Goal: Task Accomplishment & Management: Use online tool/utility

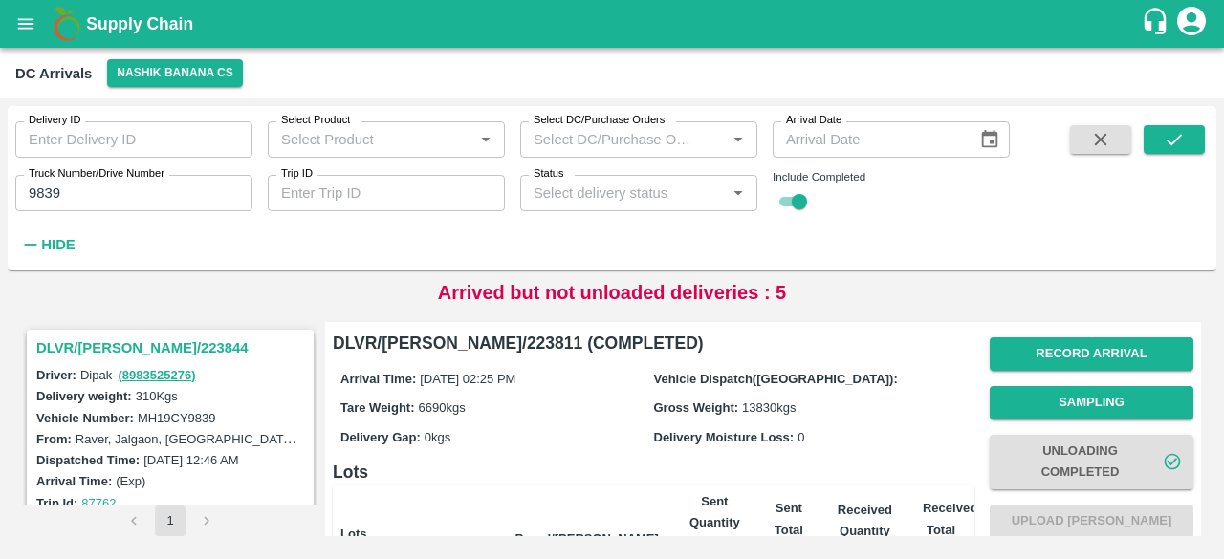
scroll to position [256, 0]
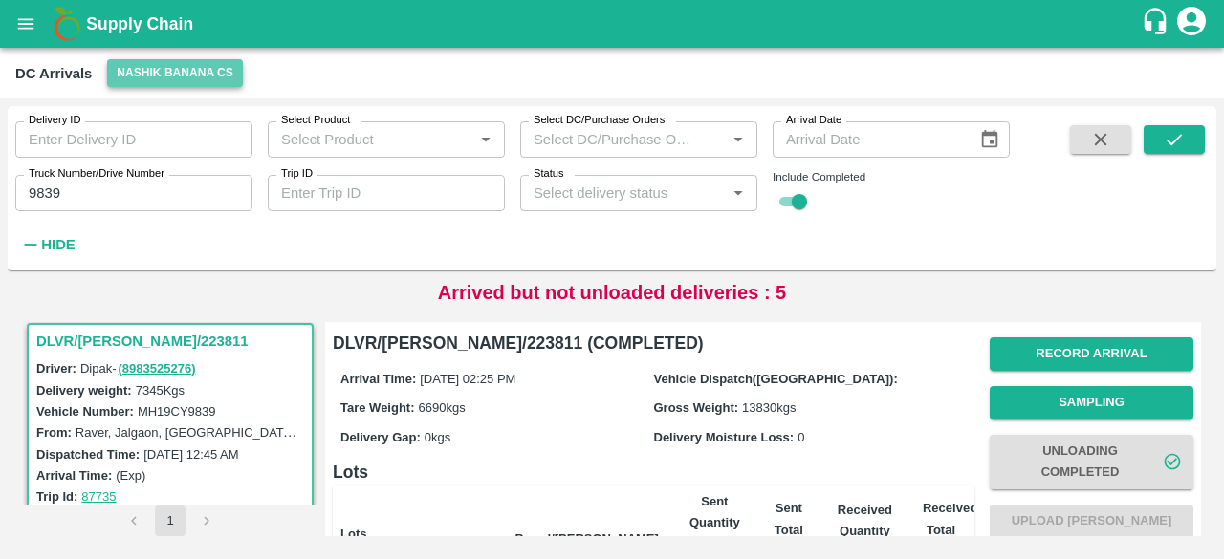
click at [165, 68] on button "Nashik Banana CS" at bounding box center [175, 73] width 136 height 28
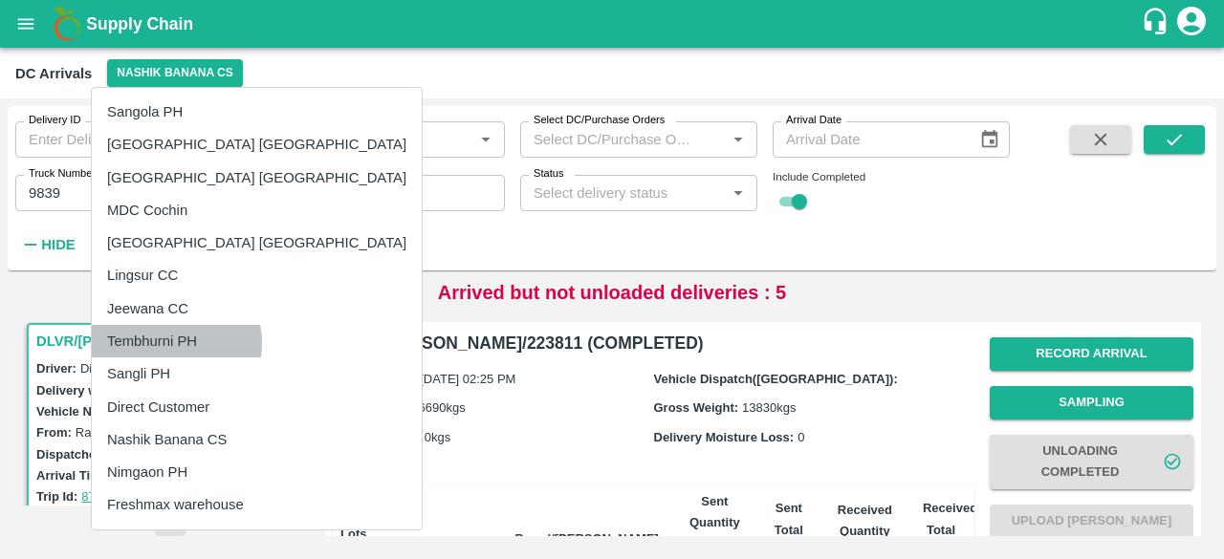
click at [170, 343] on li "Tembhurni PH" at bounding box center [257, 341] width 330 height 33
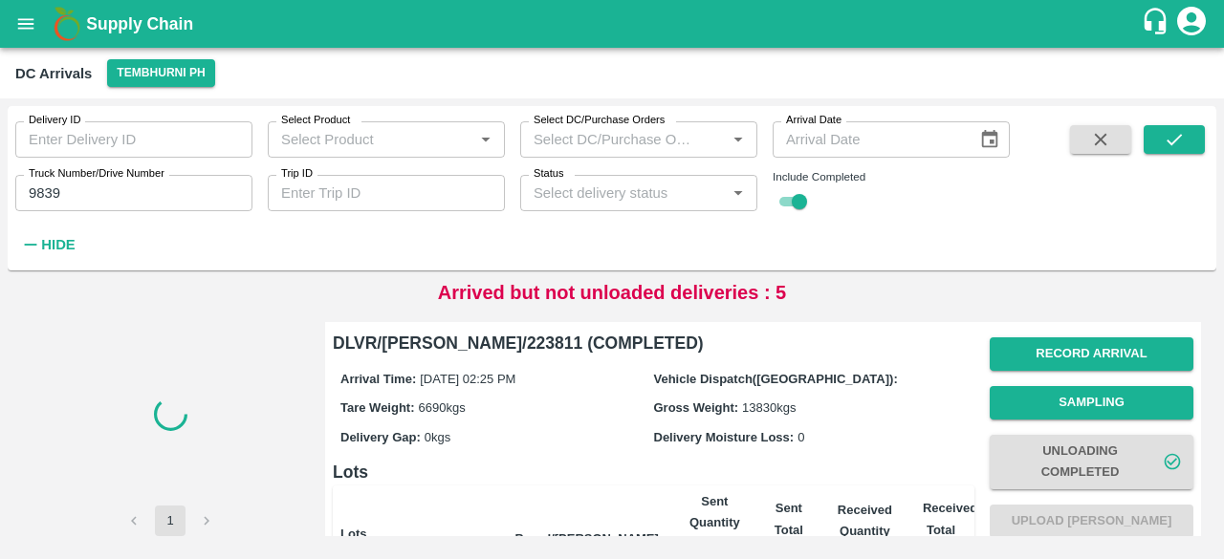
scroll to position [0, 0]
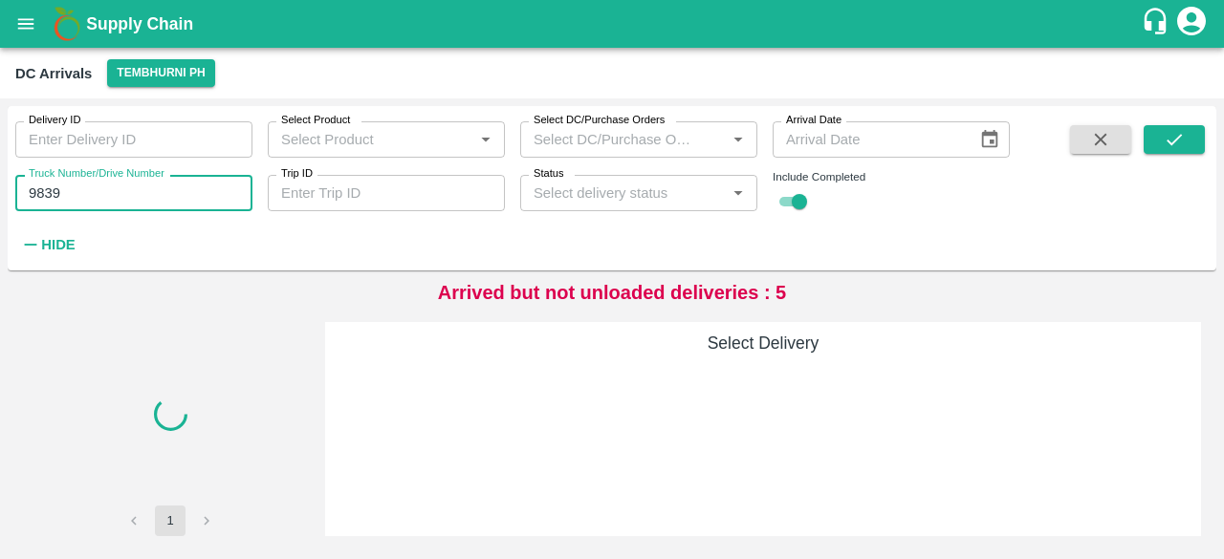
click at [43, 198] on input "9839" at bounding box center [133, 193] width 237 height 36
type input "9839"
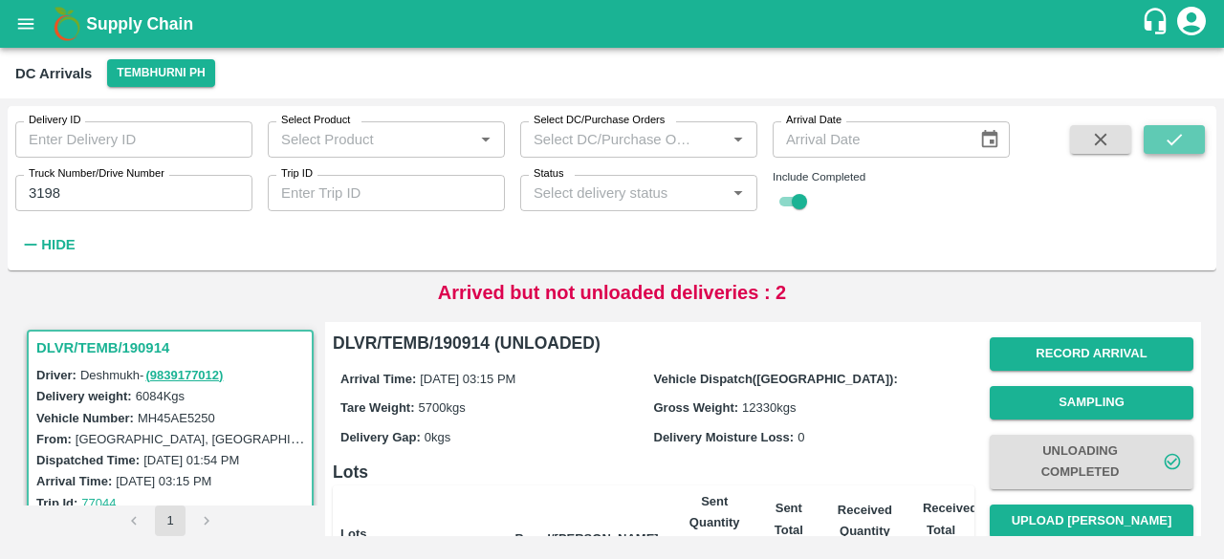
click at [1182, 146] on icon "submit" at bounding box center [1174, 139] width 21 height 21
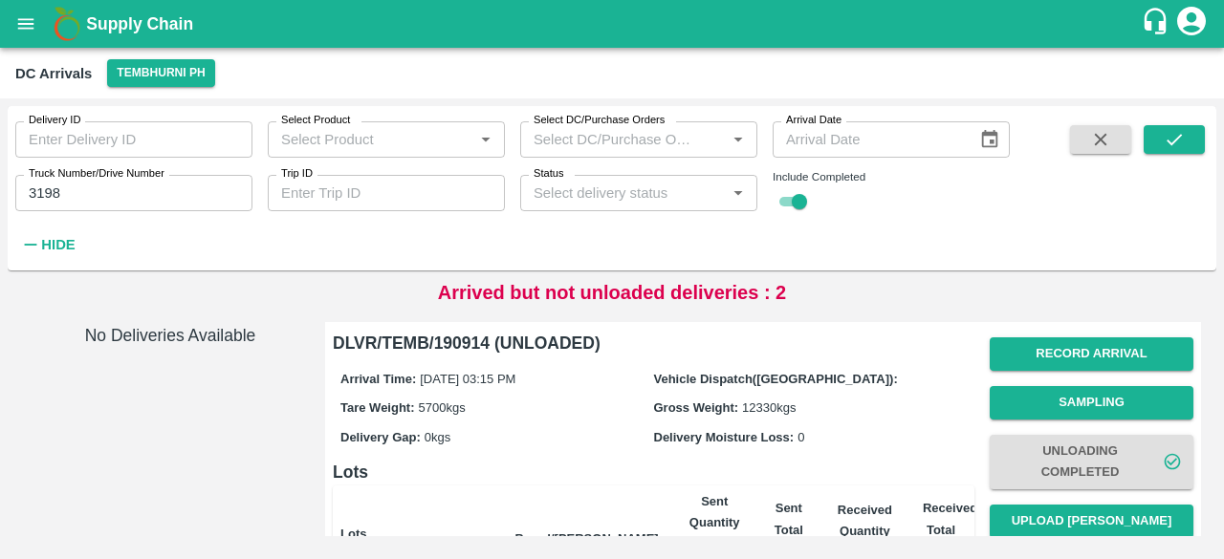
click at [51, 192] on input "3198" at bounding box center [133, 193] width 237 height 36
click at [1176, 143] on icon "submit" at bounding box center [1174, 139] width 21 height 21
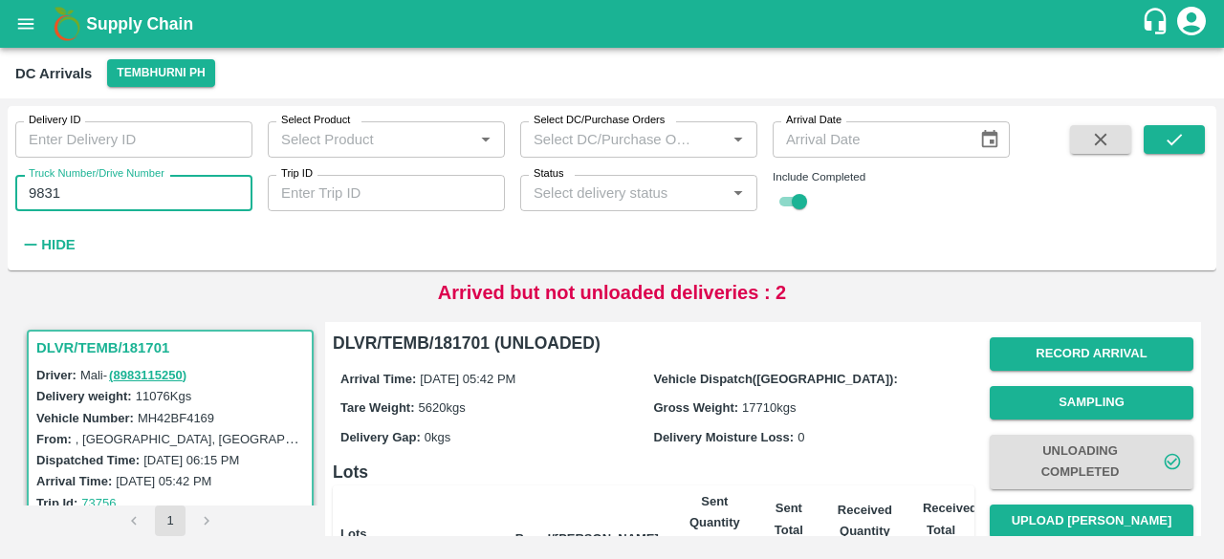
click at [50, 194] on input "9831" at bounding box center [133, 193] width 237 height 36
type input "9831"
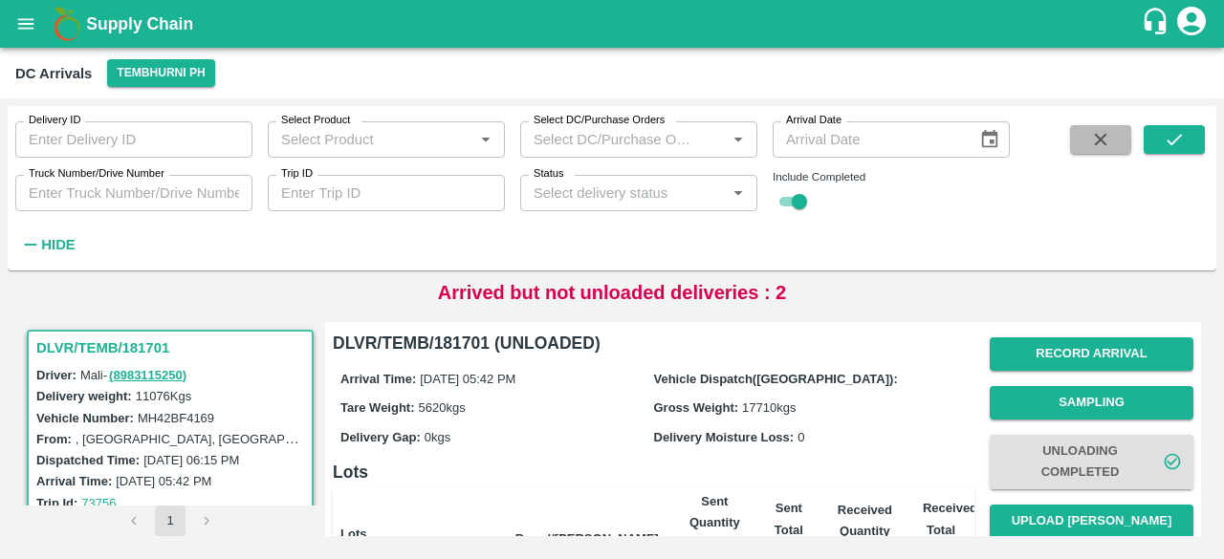
click at [1098, 143] on icon "button" at bounding box center [1101, 140] width 12 height 12
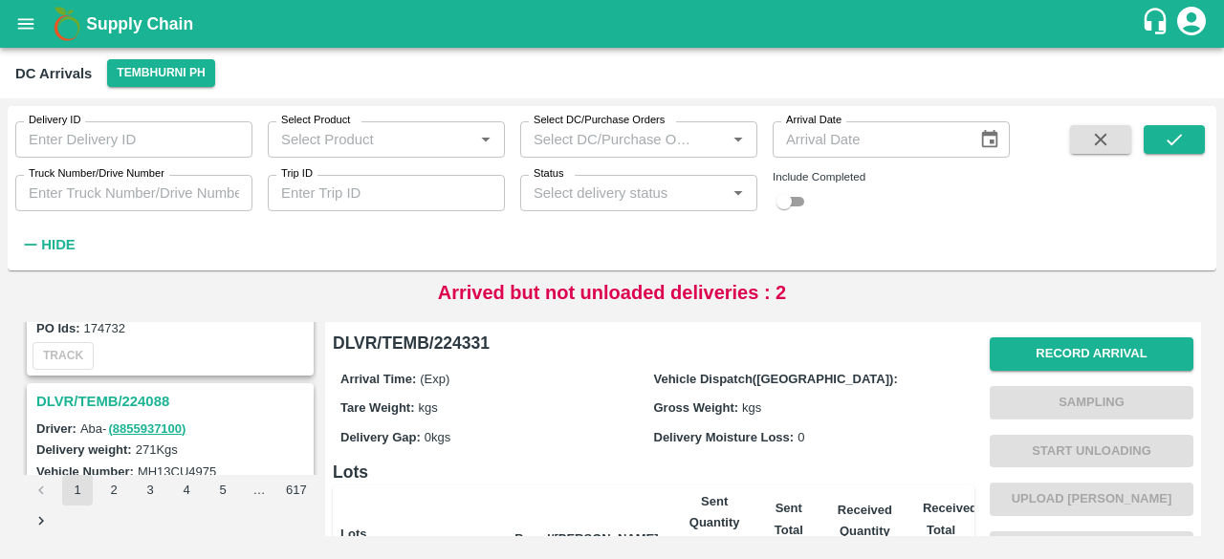
scroll to position [6044, 0]
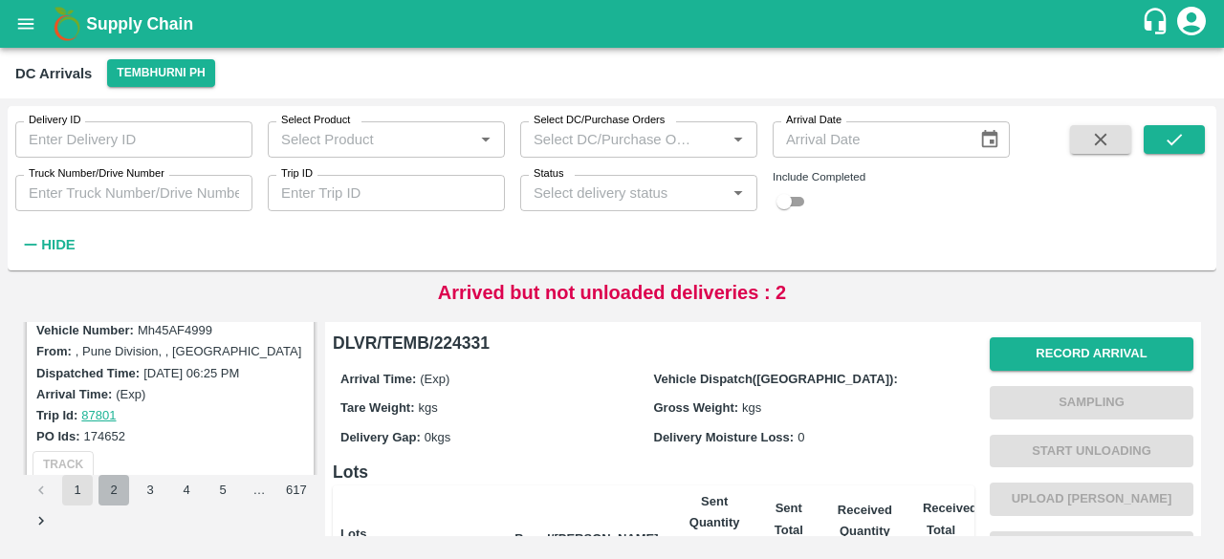
click at [108, 495] on button "2" at bounding box center [114, 490] width 31 height 31
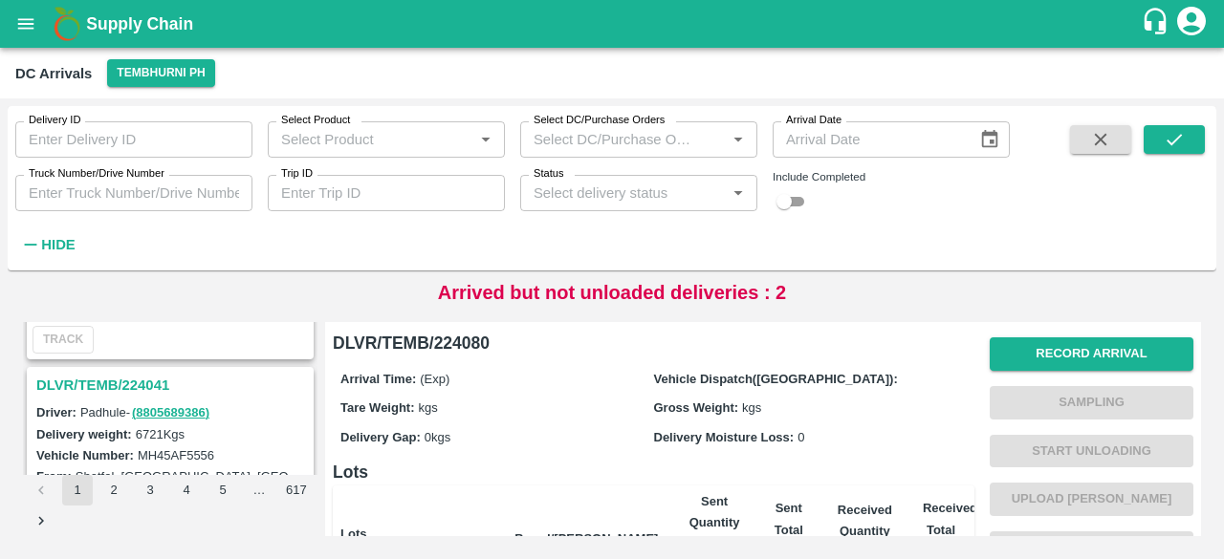
scroll to position [1462, 0]
click at [132, 378] on h3 "DLVR/TEMB/224041" at bounding box center [173, 385] width 274 height 25
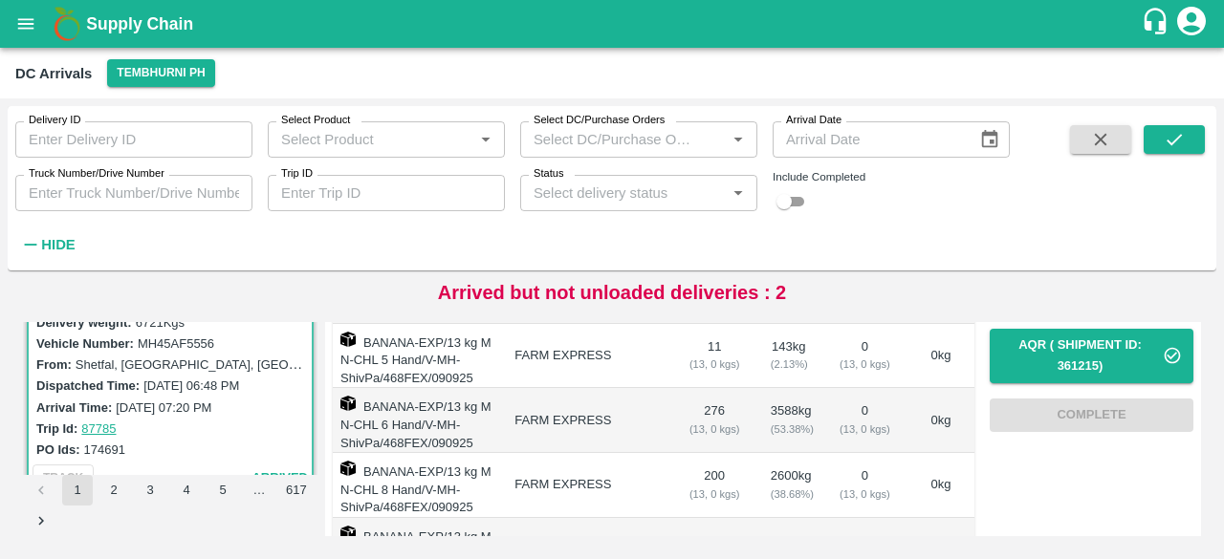
scroll to position [301, 0]
click at [1180, 143] on icon "submit" at bounding box center [1174, 139] width 21 height 21
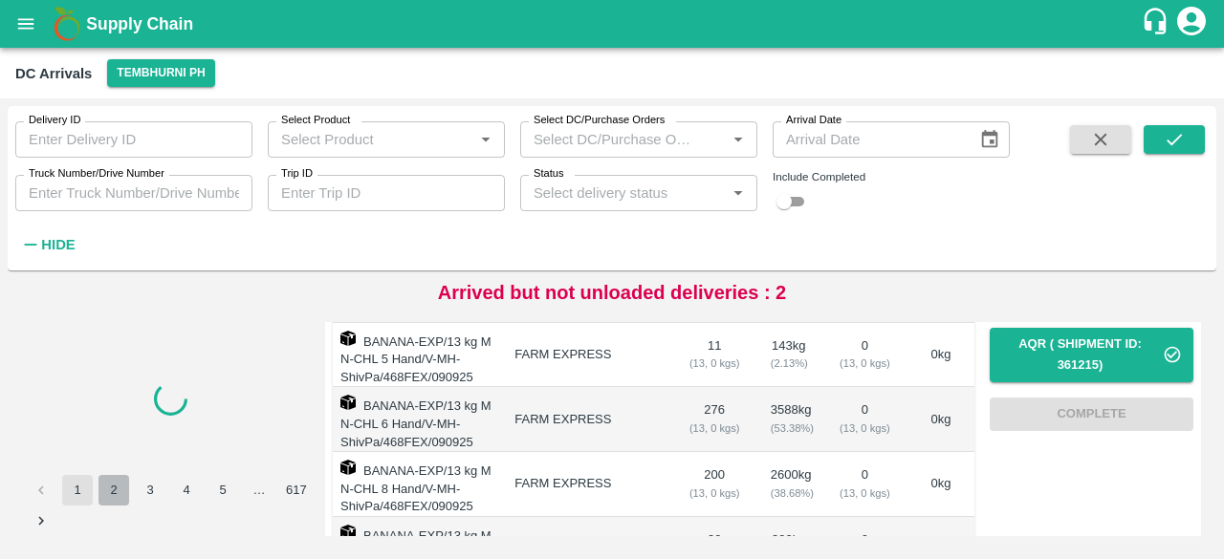
click at [113, 494] on button "2" at bounding box center [114, 490] width 31 height 31
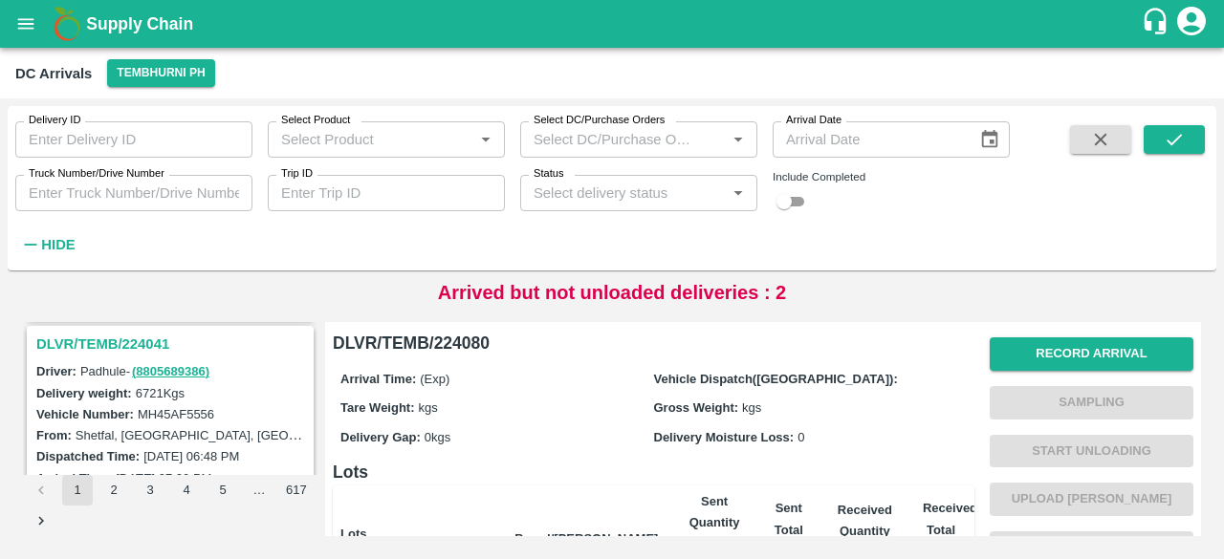
scroll to position [1503, 0]
click at [129, 342] on h3 "DLVR/TEMB/224041" at bounding box center [173, 345] width 274 height 25
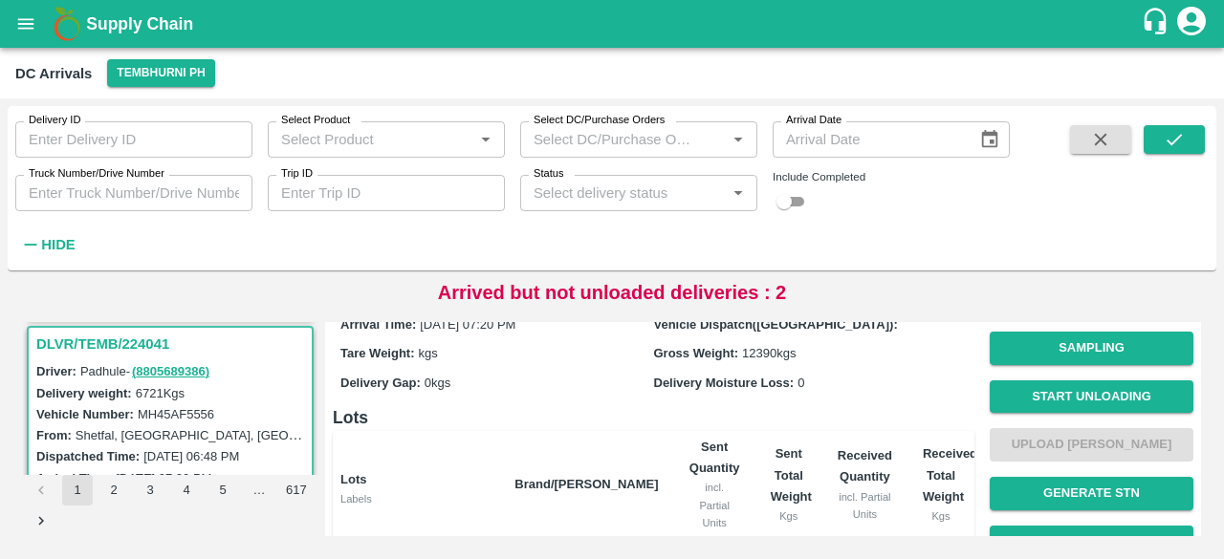
scroll to position [54, 0]
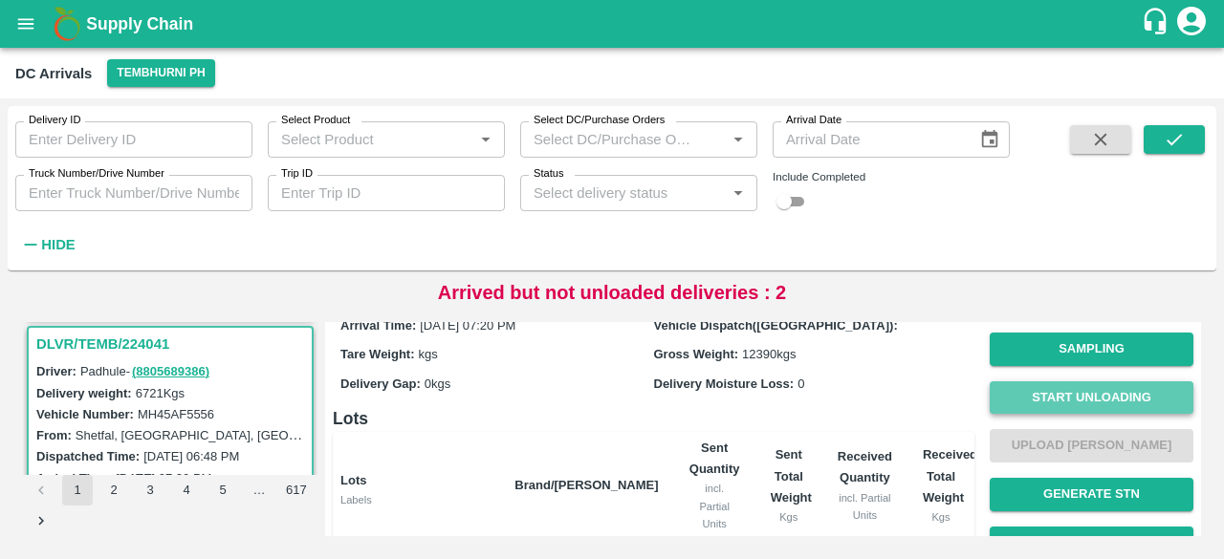
click at [1071, 394] on button "Start Unloading" at bounding box center [1092, 398] width 204 height 33
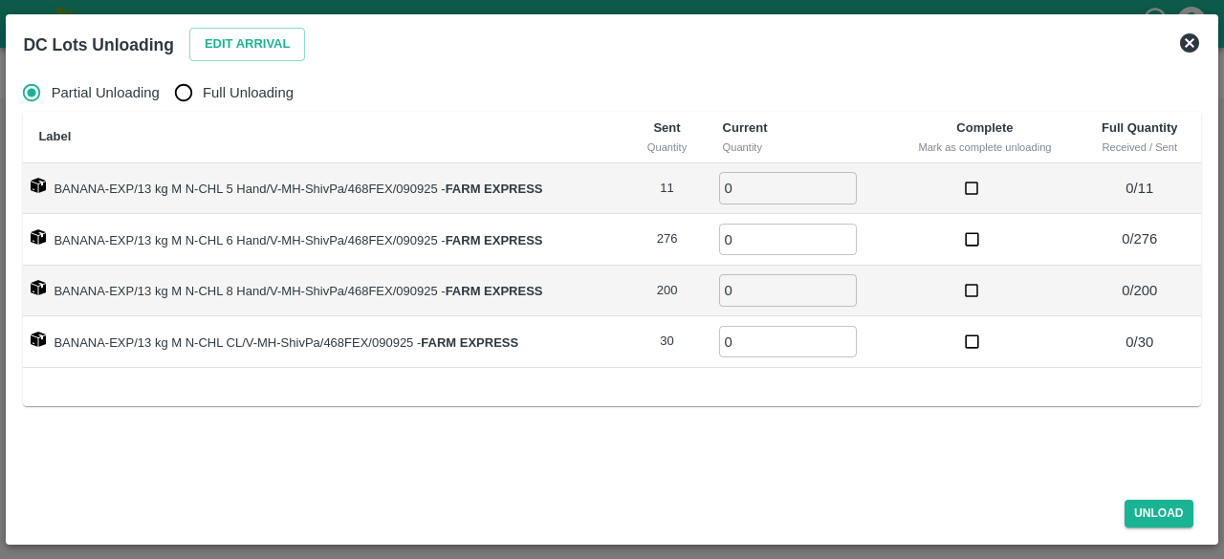
click at [1187, 53] on icon at bounding box center [1189, 43] width 23 height 23
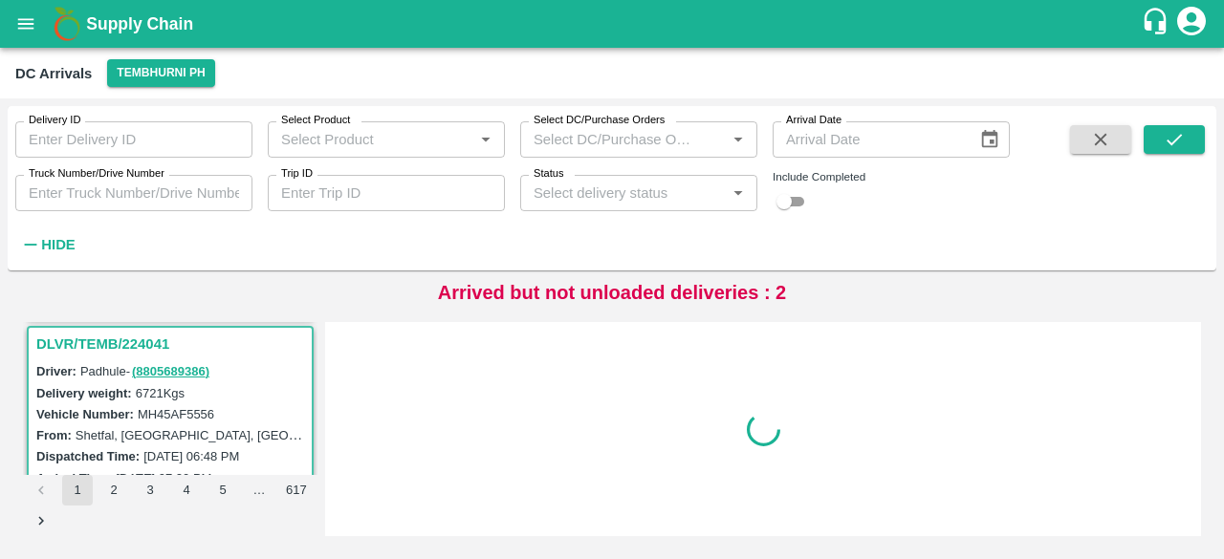
scroll to position [0, 0]
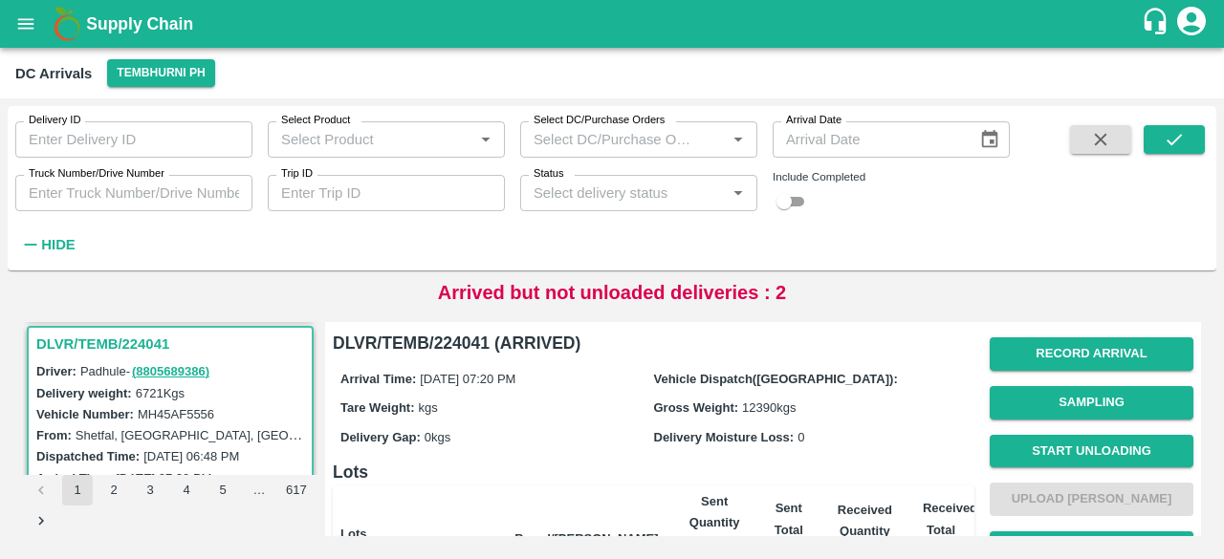
click at [75, 195] on input "Truck Number/Drive Number" at bounding box center [133, 193] width 237 height 36
click at [801, 208] on input "checkbox" at bounding box center [784, 201] width 69 height 23
checkbox input "true"
click at [104, 201] on input "Truck Number/Drive Number" at bounding box center [133, 193] width 237 height 36
click at [1165, 143] on icon "submit" at bounding box center [1174, 139] width 21 height 21
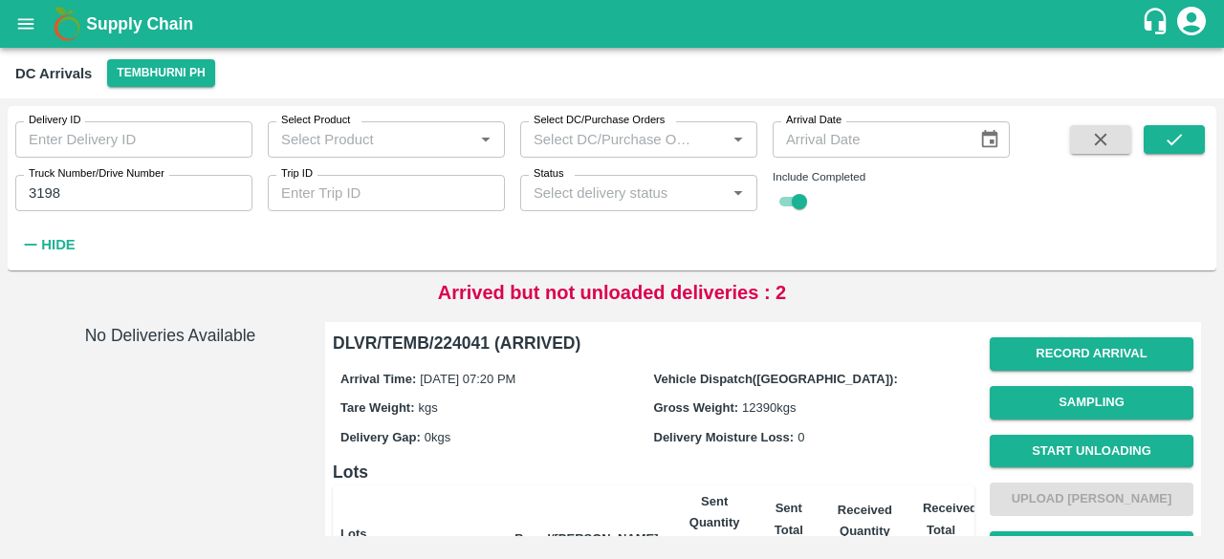
click at [43, 192] on input "3198" at bounding box center [133, 193] width 237 height 36
type input "3198"
click at [1167, 152] on button "submit" at bounding box center [1174, 139] width 61 height 29
click at [784, 202] on input "checkbox" at bounding box center [799, 201] width 69 height 23
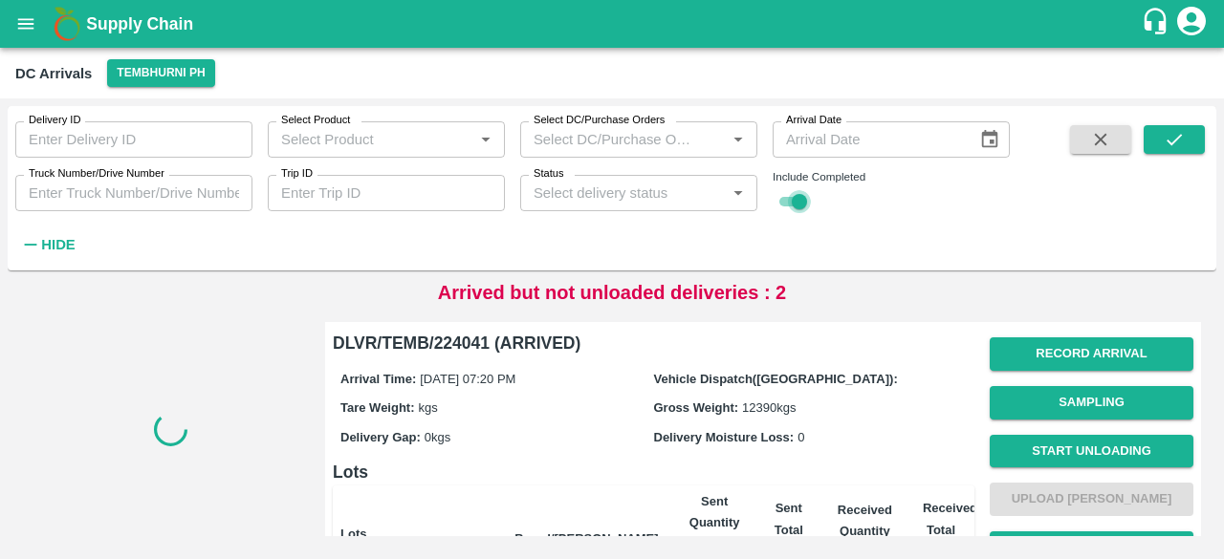
checkbox input "false"
click at [1182, 134] on icon "submit" at bounding box center [1174, 139] width 21 height 21
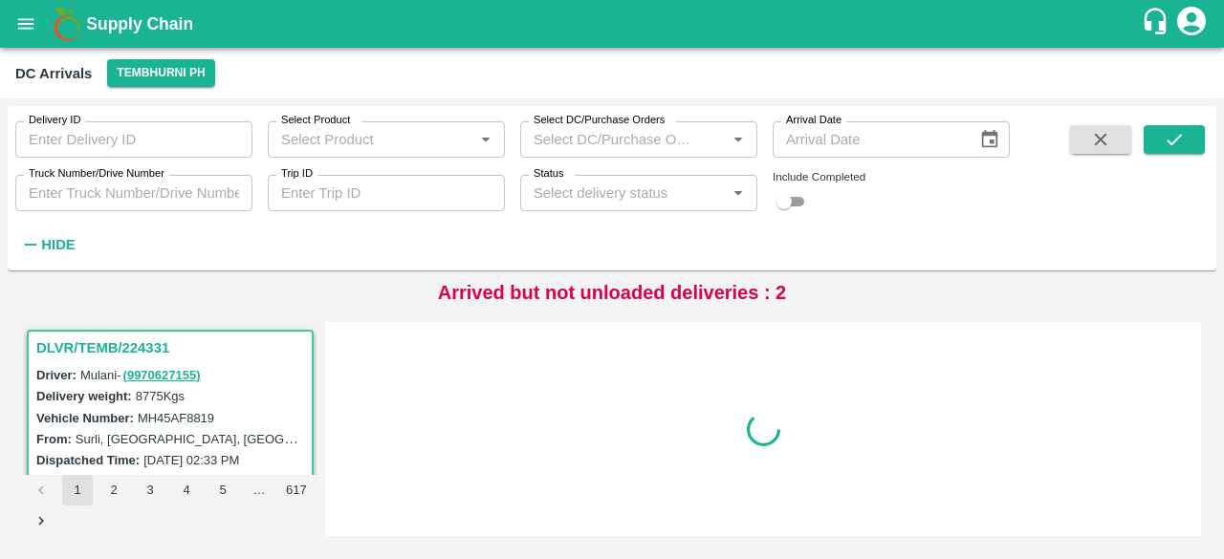
scroll to position [8, 0]
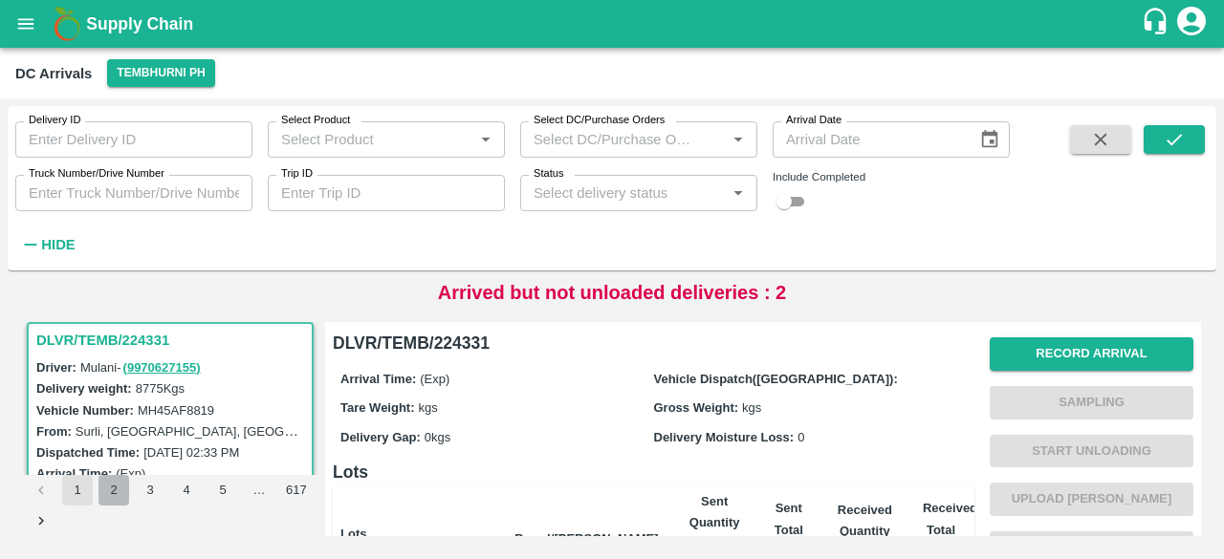
click at [111, 500] on button "2" at bounding box center [114, 490] width 31 height 31
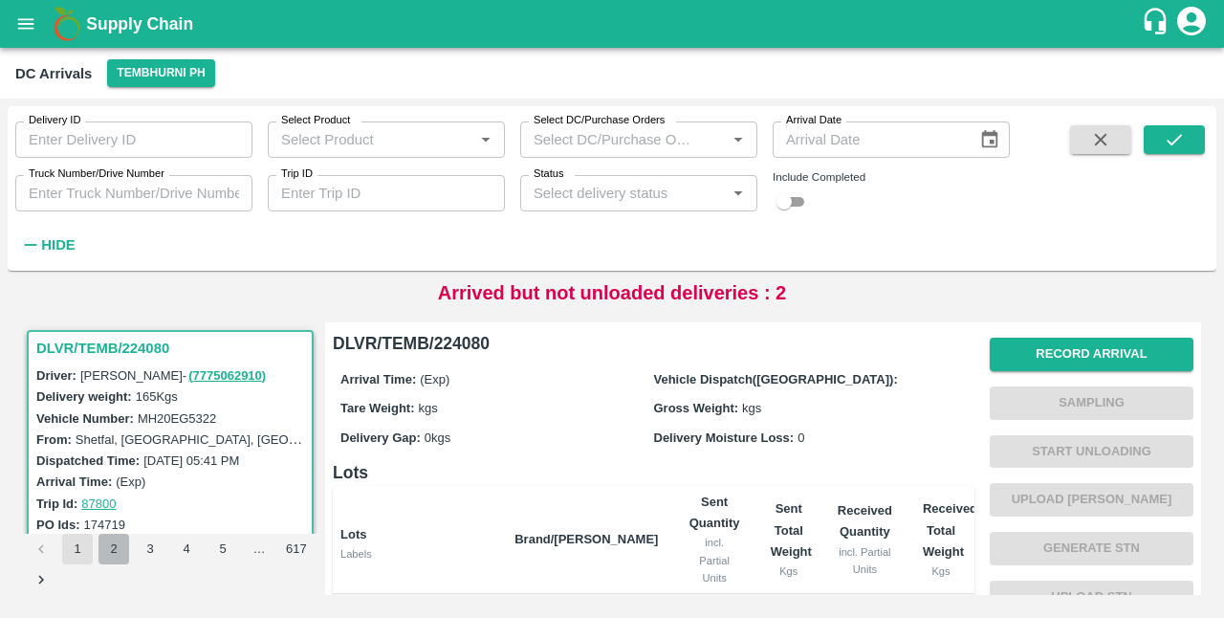
click at [119, 551] on button "2" at bounding box center [114, 549] width 31 height 31
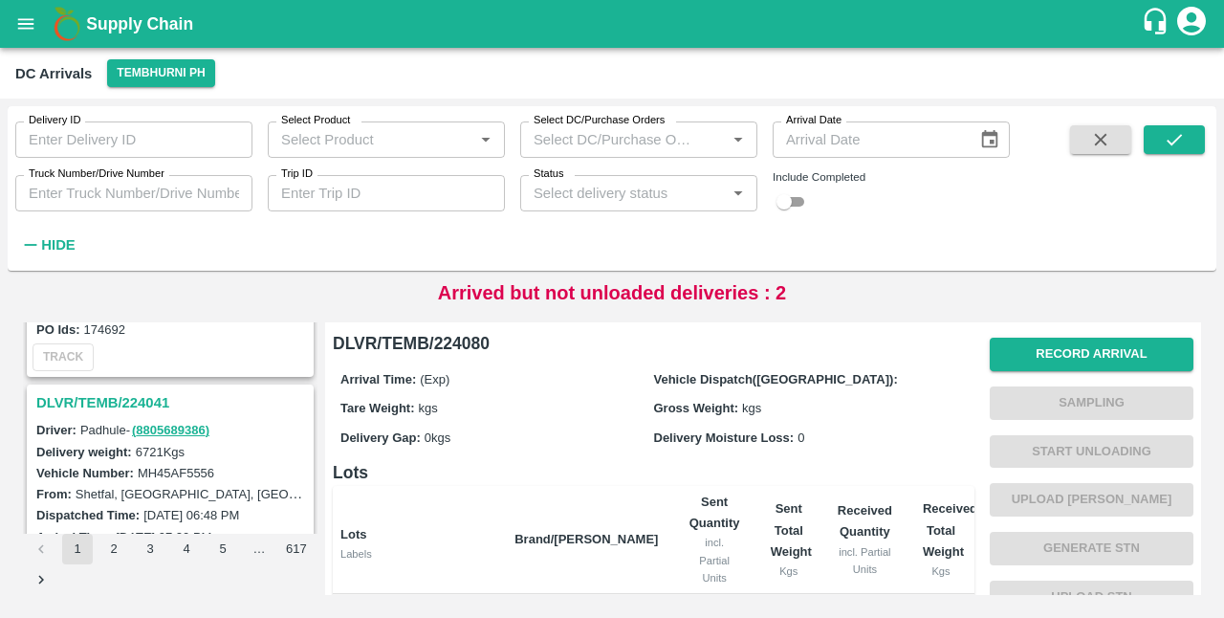
scroll to position [1443, 0]
click at [138, 393] on h3 "DLVR/TEMB/224041" at bounding box center [173, 404] width 274 height 25
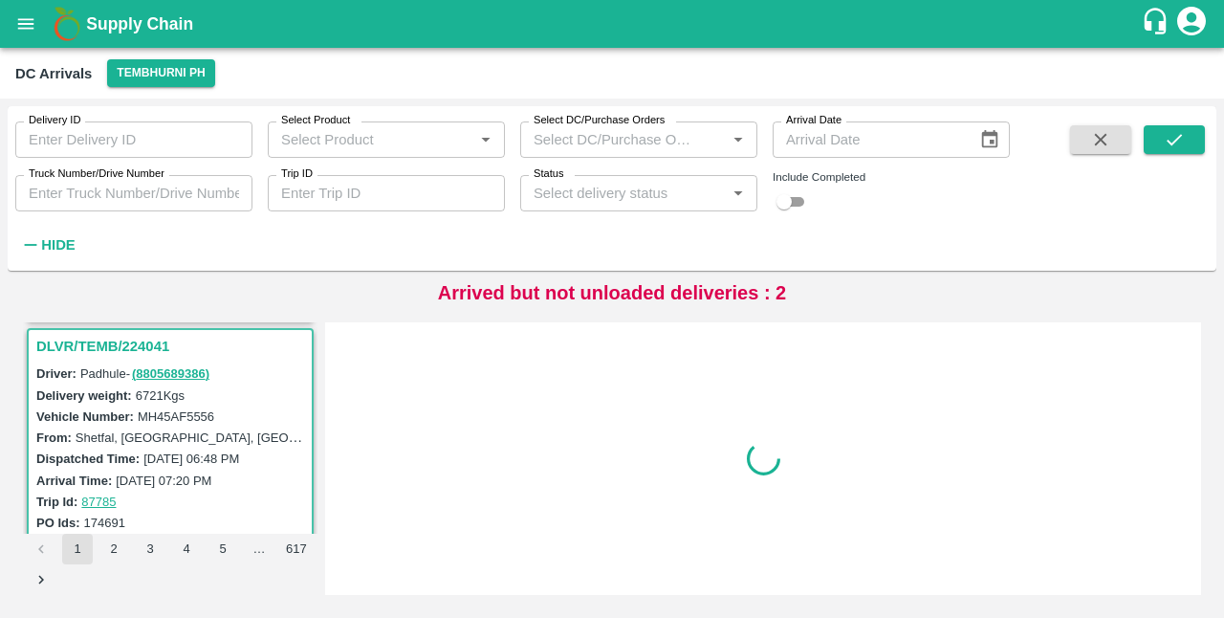
scroll to position [1503, 0]
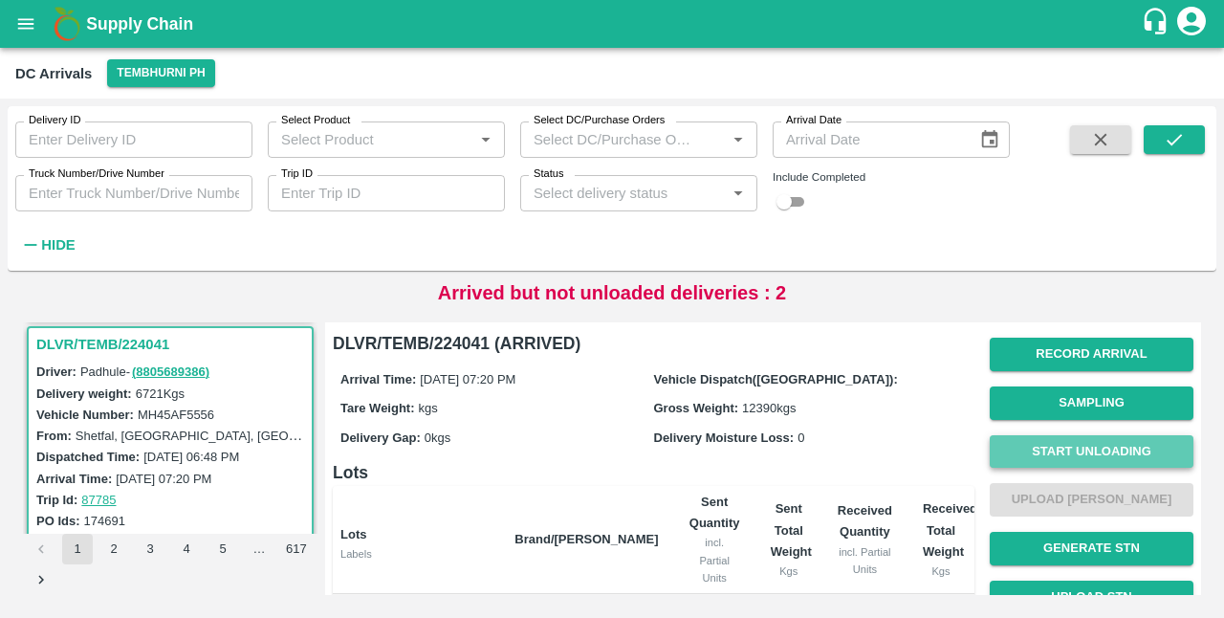
click at [1102, 449] on button "Start Unloading" at bounding box center [1092, 451] width 204 height 33
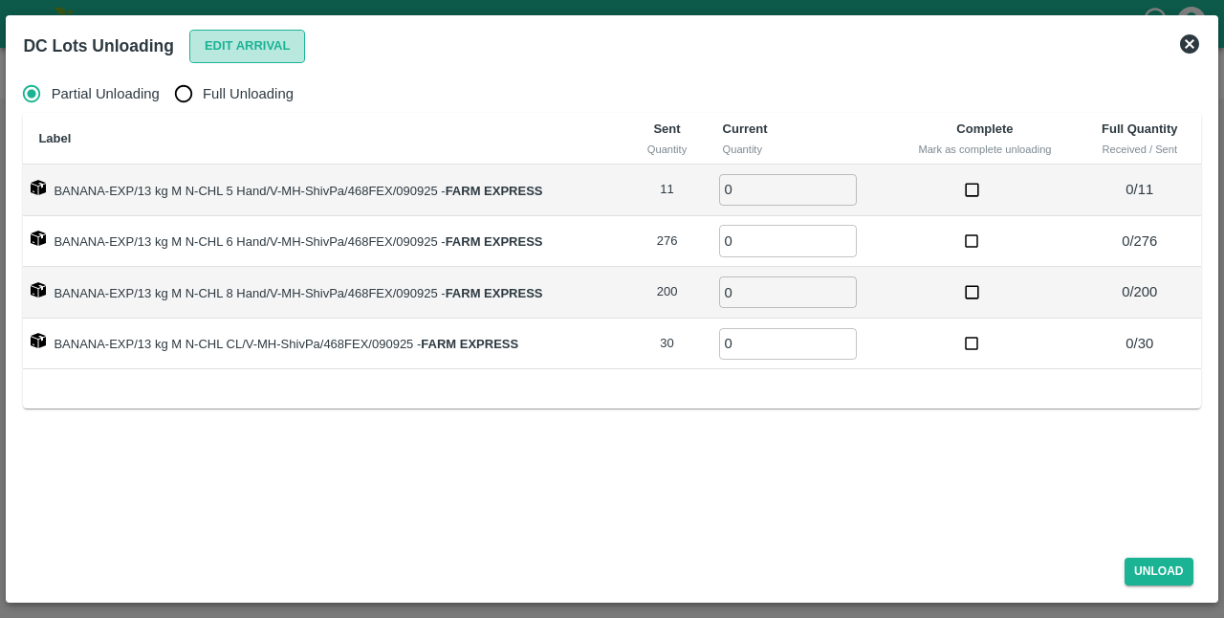
click at [242, 37] on button "Edit Arrival" at bounding box center [247, 46] width 117 height 33
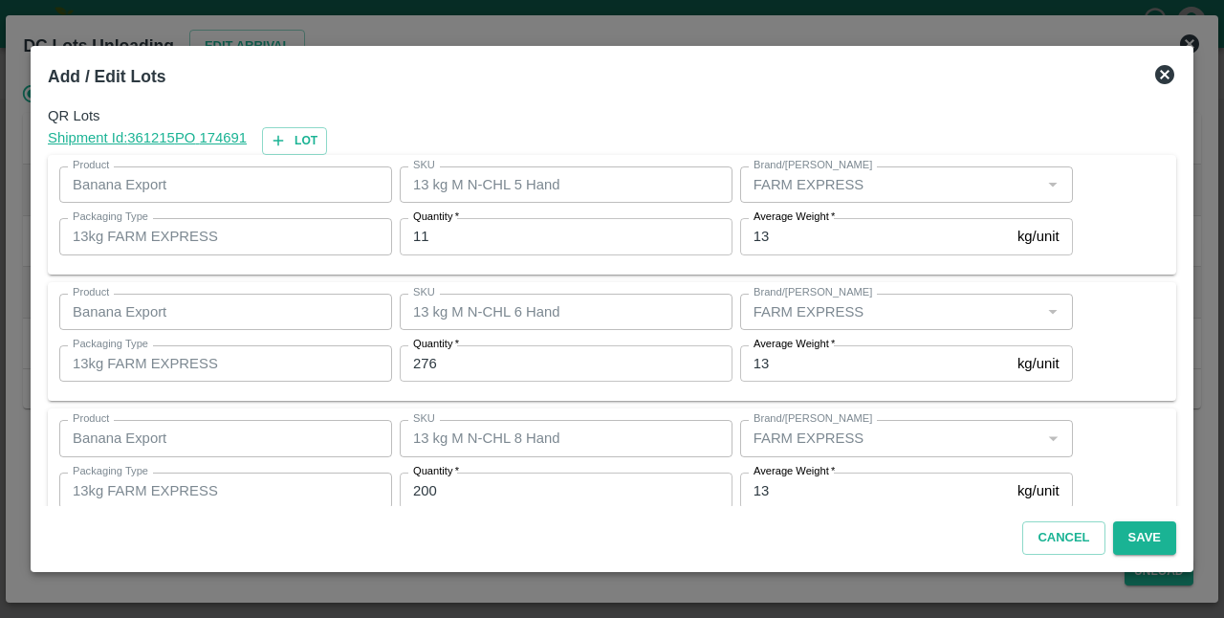
click at [419, 235] on input "11" at bounding box center [566, 236] width 333 height 36
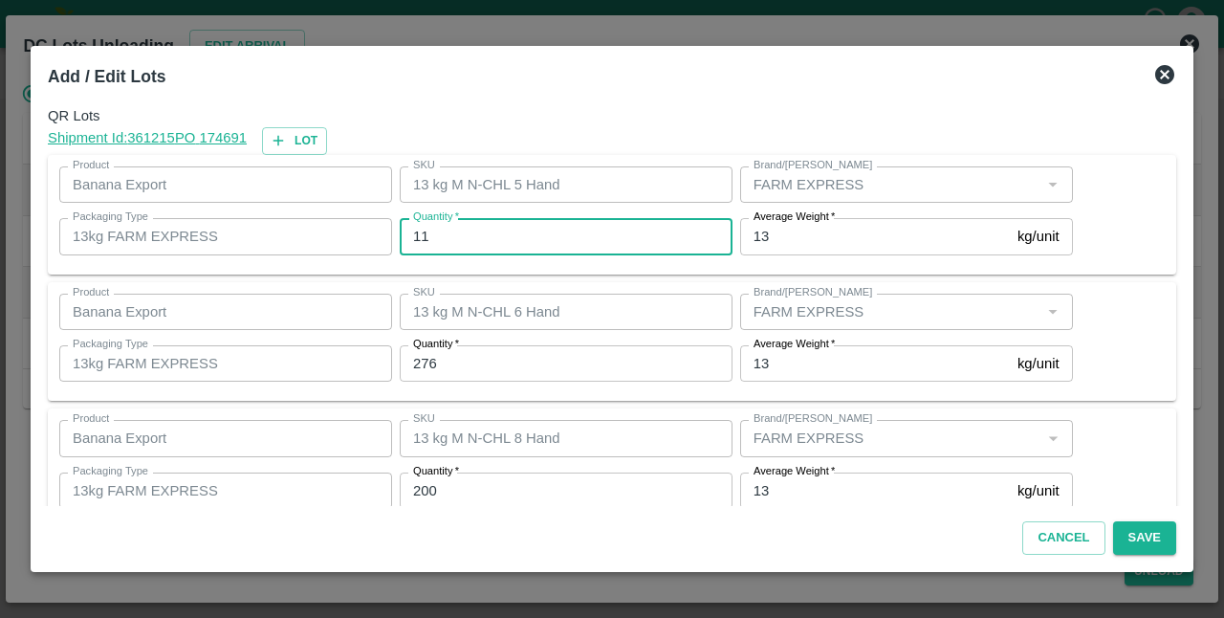
click at [419, 235] on input "11" at bounding box center [566, 236] width 333 height 36
type input "13"
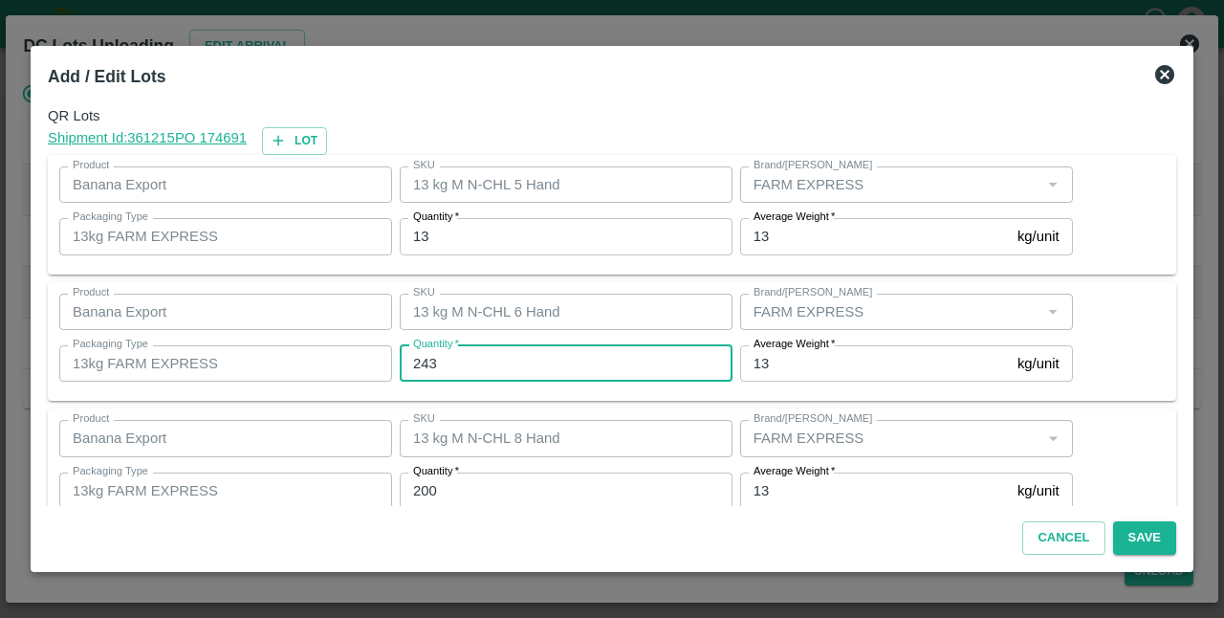
type input "243"
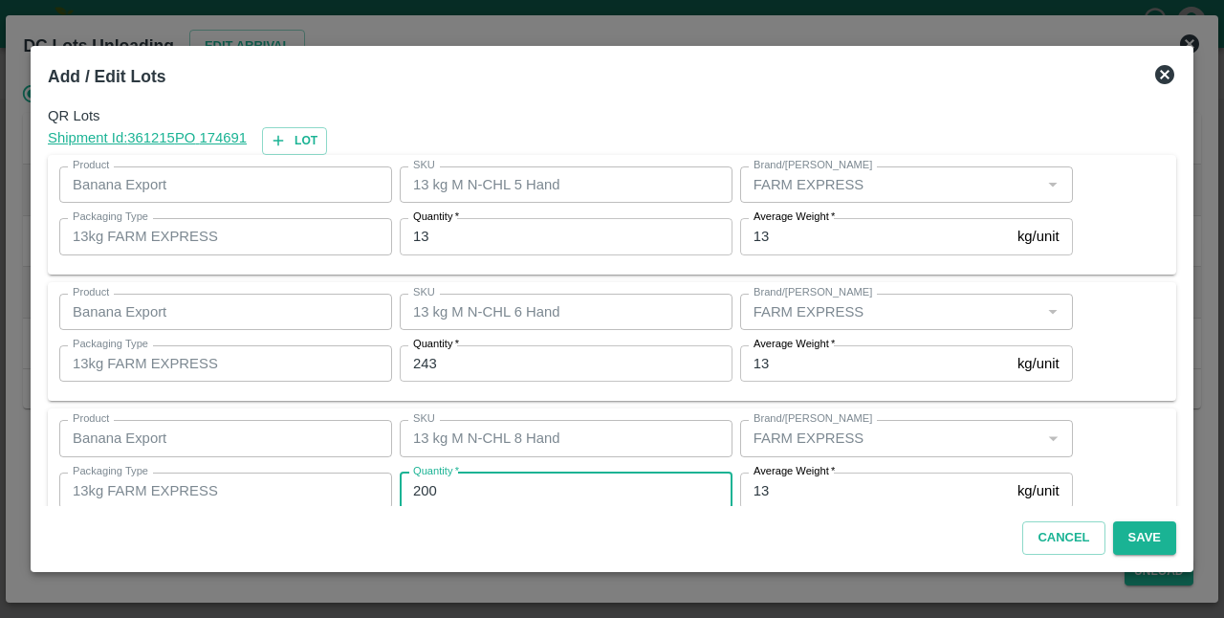
scroll to position [2, 0]
type input "232"
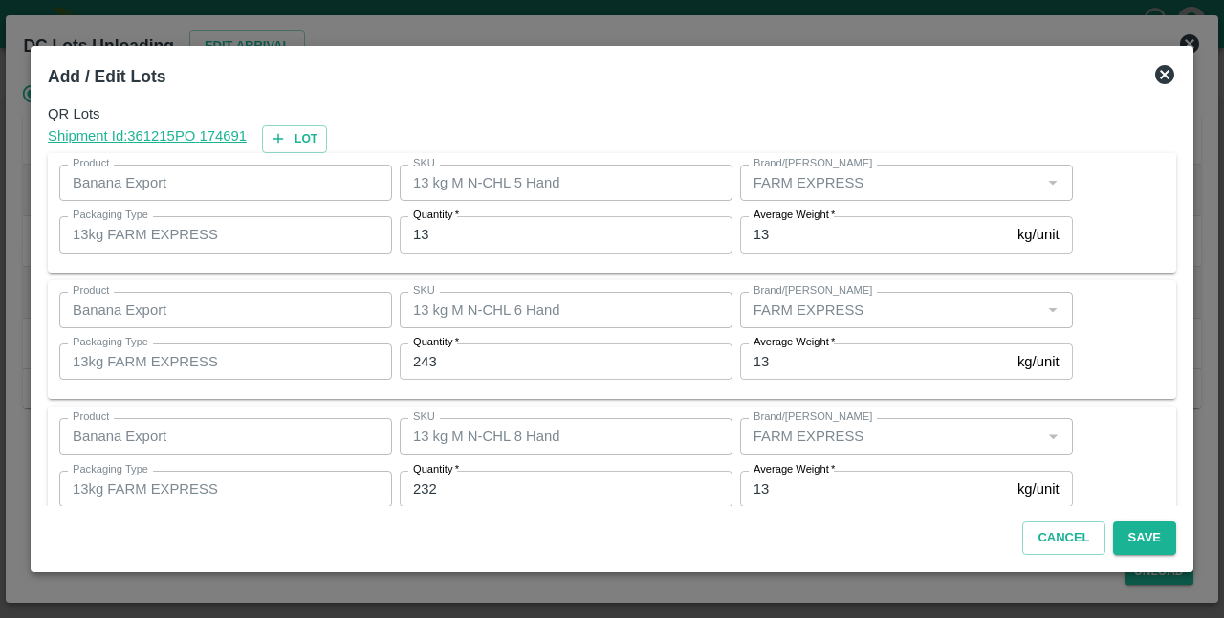
scroll to position [163, 0]
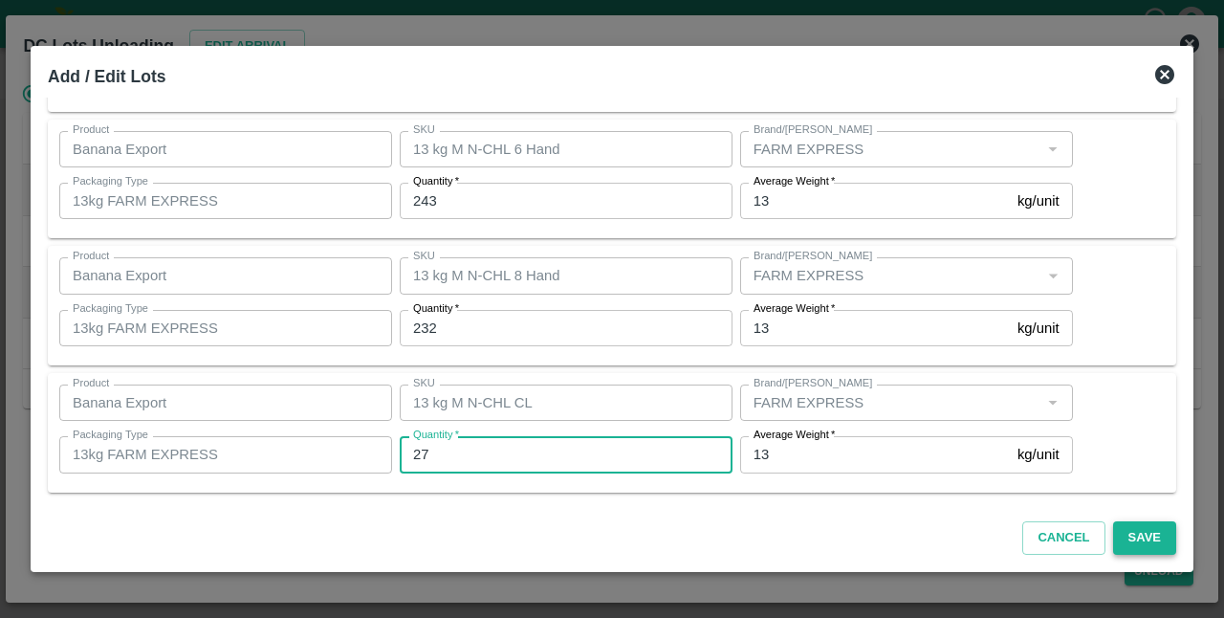
type input "27"
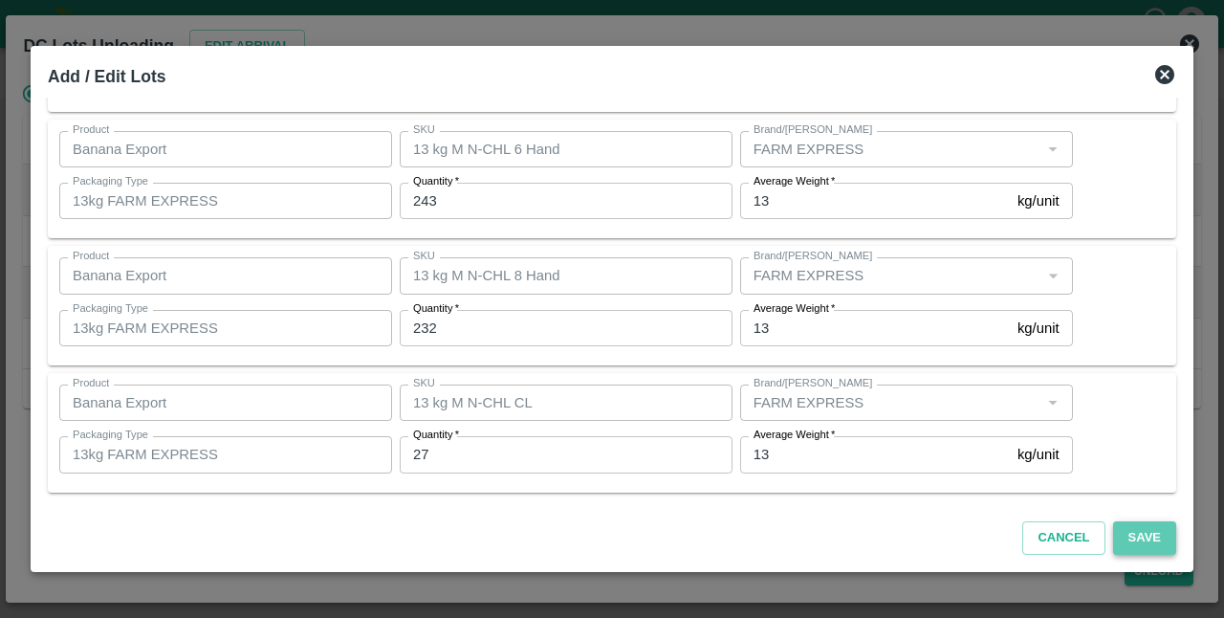
click at [1136, 541] on button "Save" at bounding box center [1144, 537] width 63 height 33
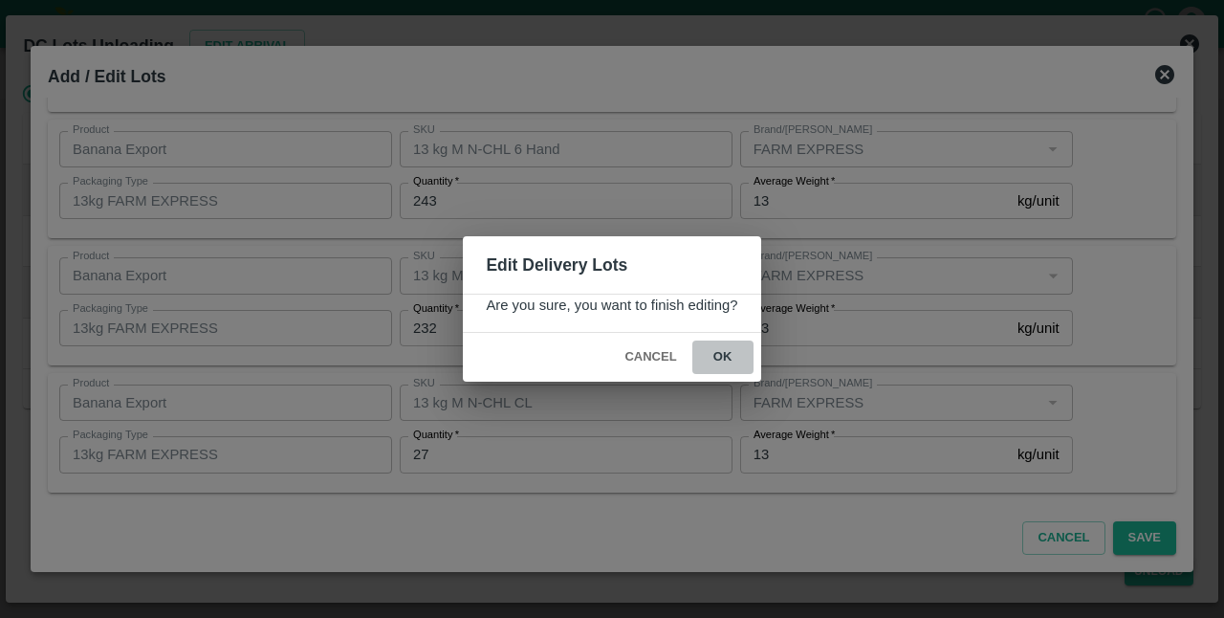
click at [721, 353] on button "ok" at bounding box center [722, 356] width 61 height 33
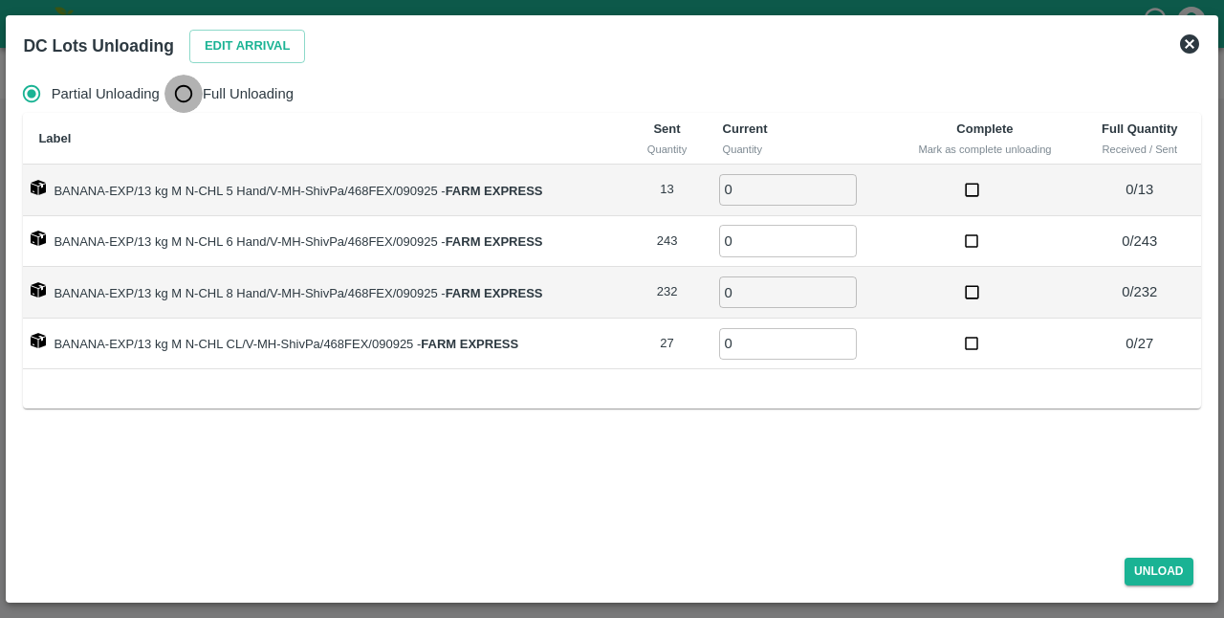
click at [180, 98] on input "Full Unloading" at bounding box center [184, 94] width 38 height 38
radio input "true"
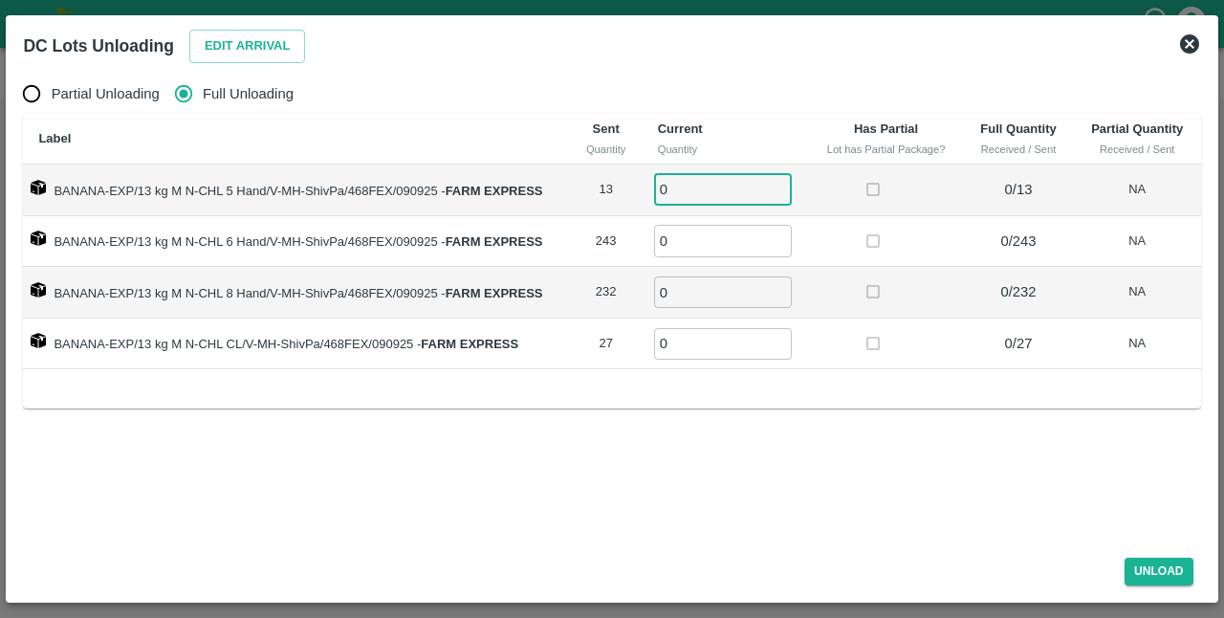
click at [683, 191] on input "0" at bounding box center [723, 190] width 138 height 32
type input "13"
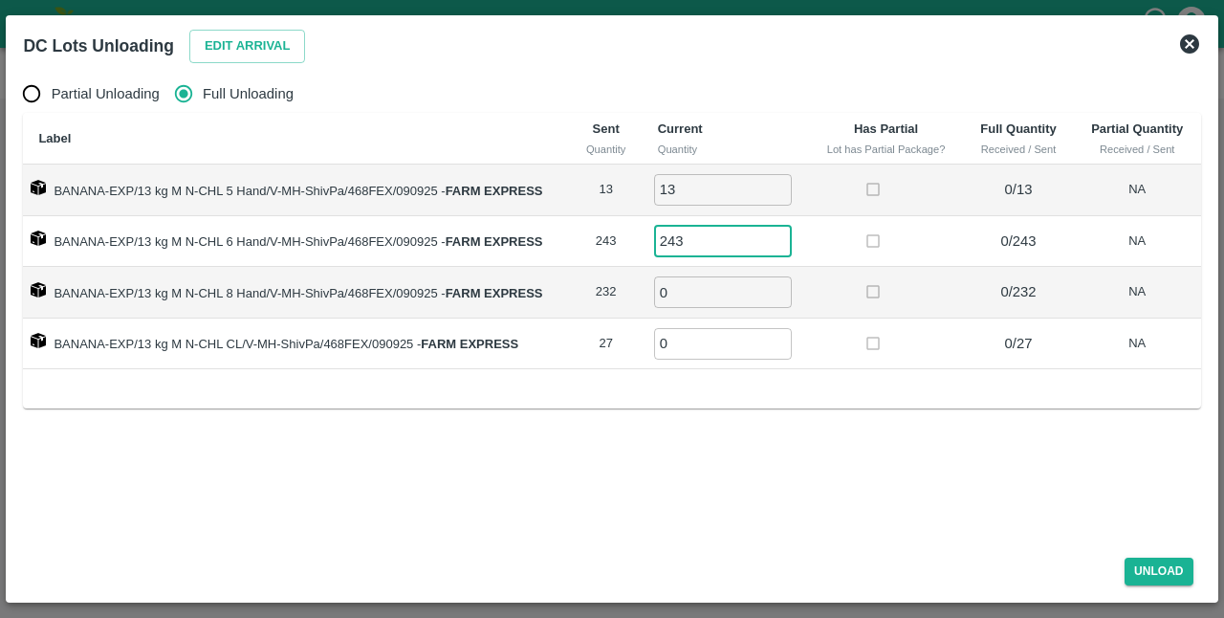
type input "243"
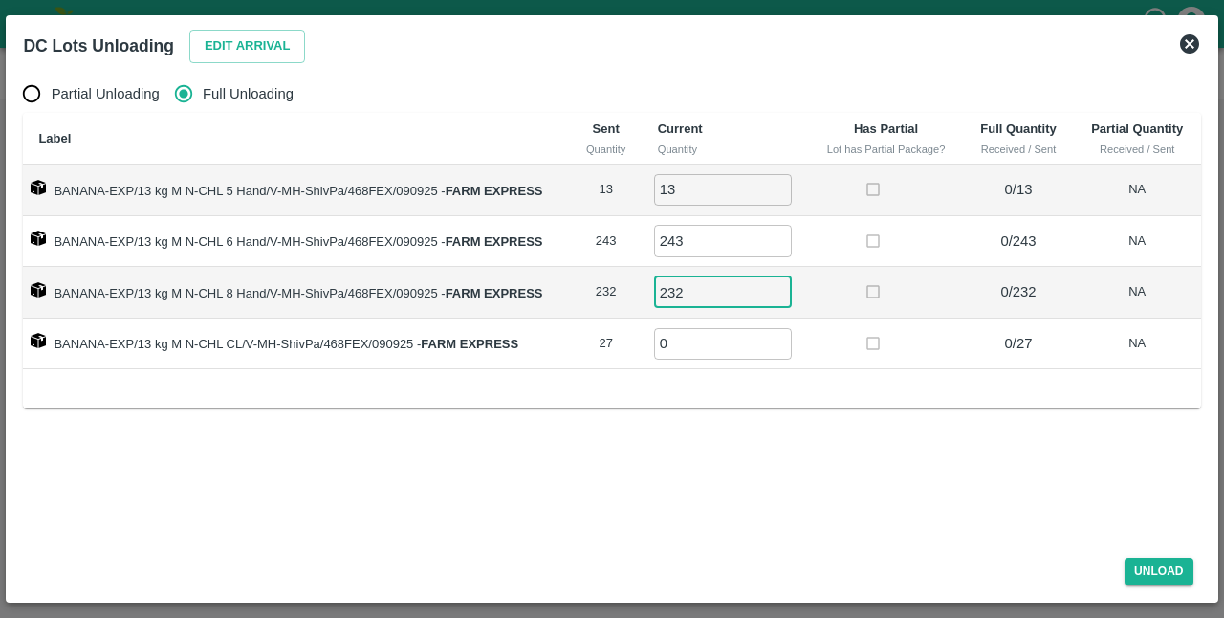
type input "232"
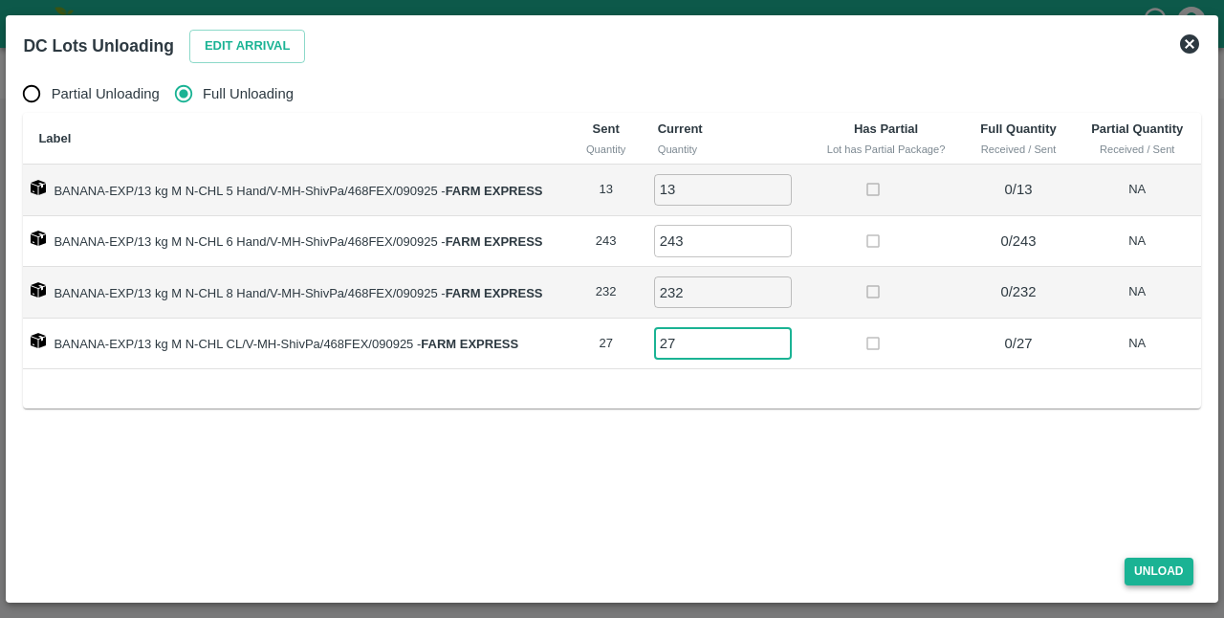
type input "27"
click at [1144, 559] on button "Unload" at bounding box center [1159, 572] width 69 height 28
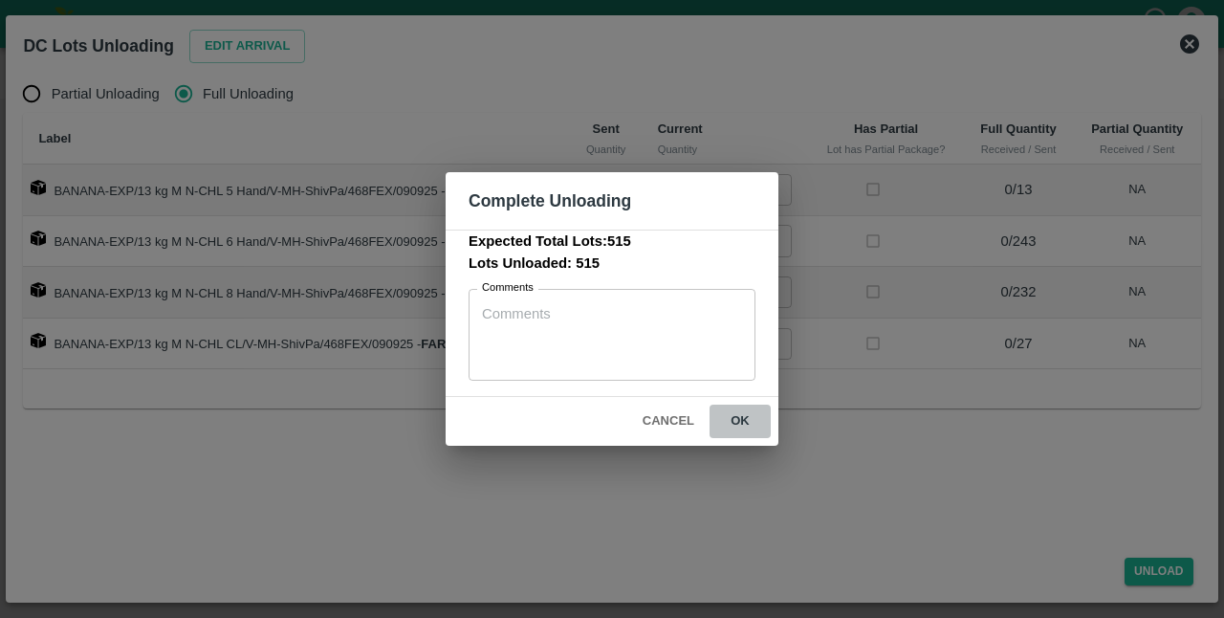
click at [740, 416] on button "ok" at bounding box center [740, 421] width 61 height 33
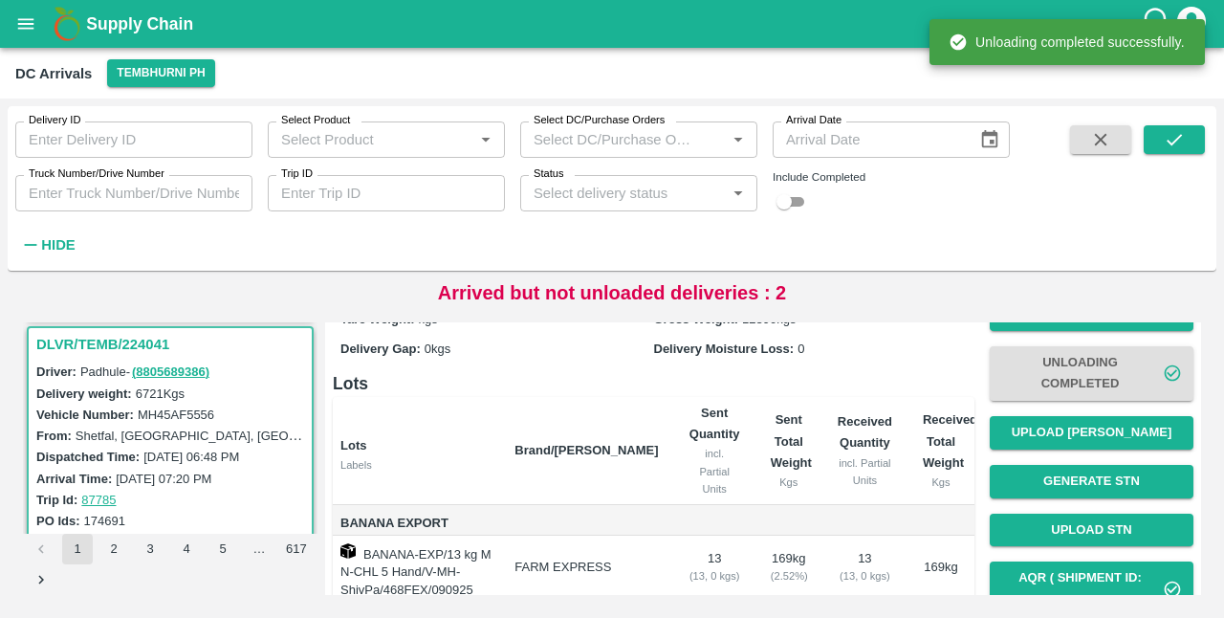
scroll to position [90, 0]
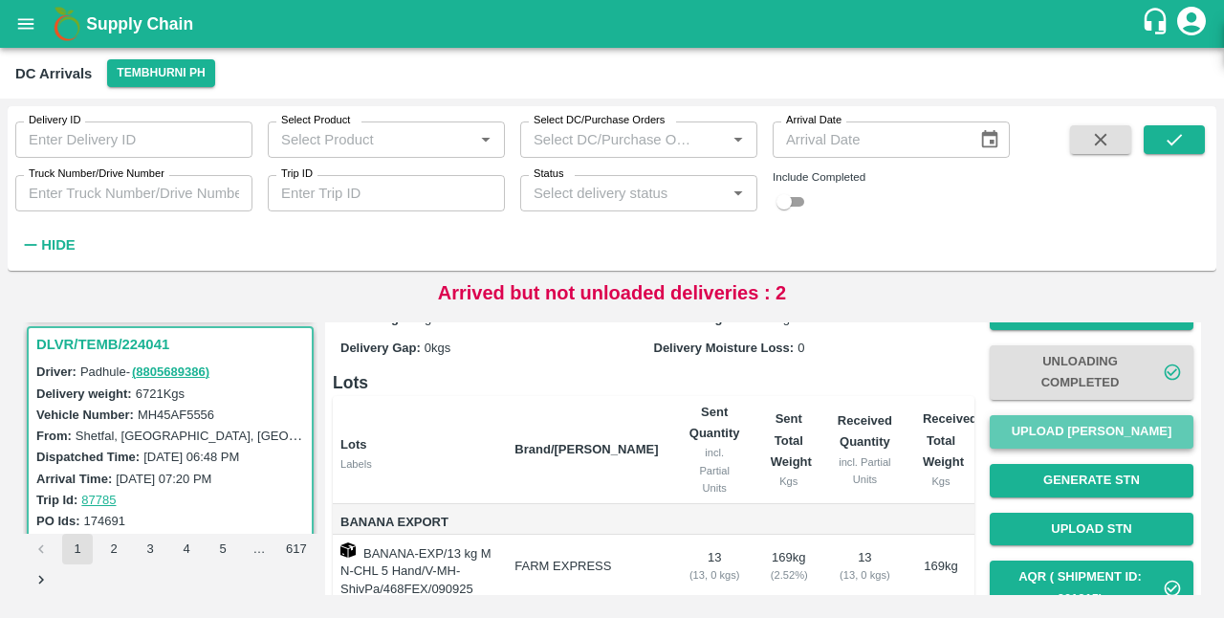
click at [1093, 430] on button "Upload [PERSON_NAME]" at bounding box center [1092, 431] width 204 height 33
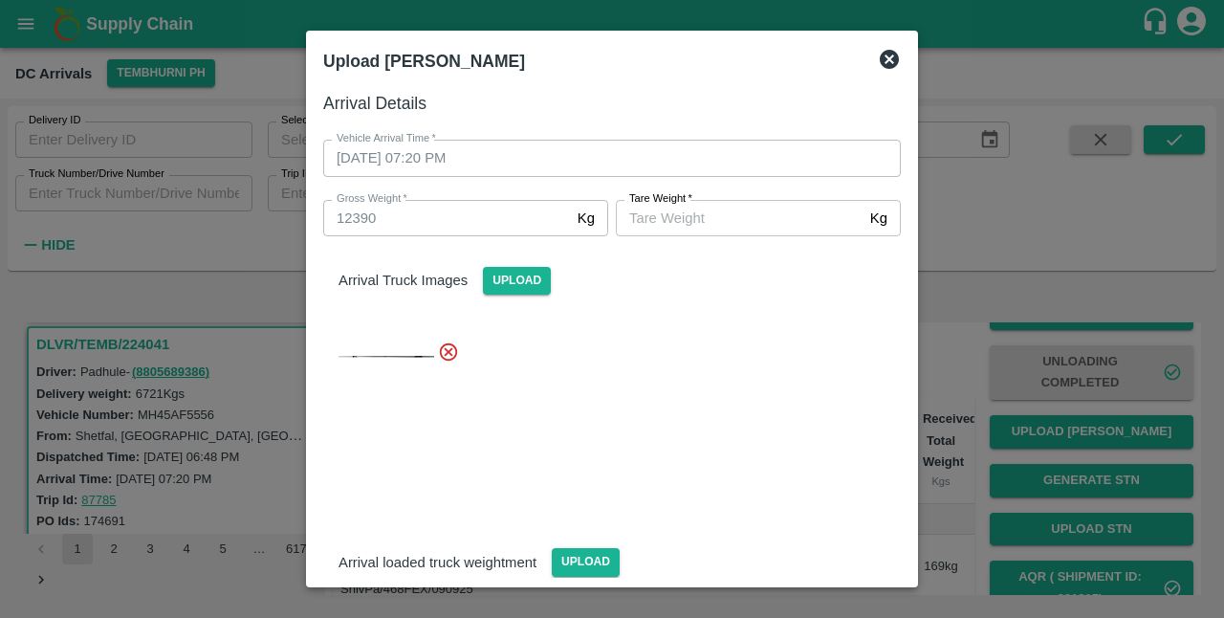
scroll to position [246, 0]
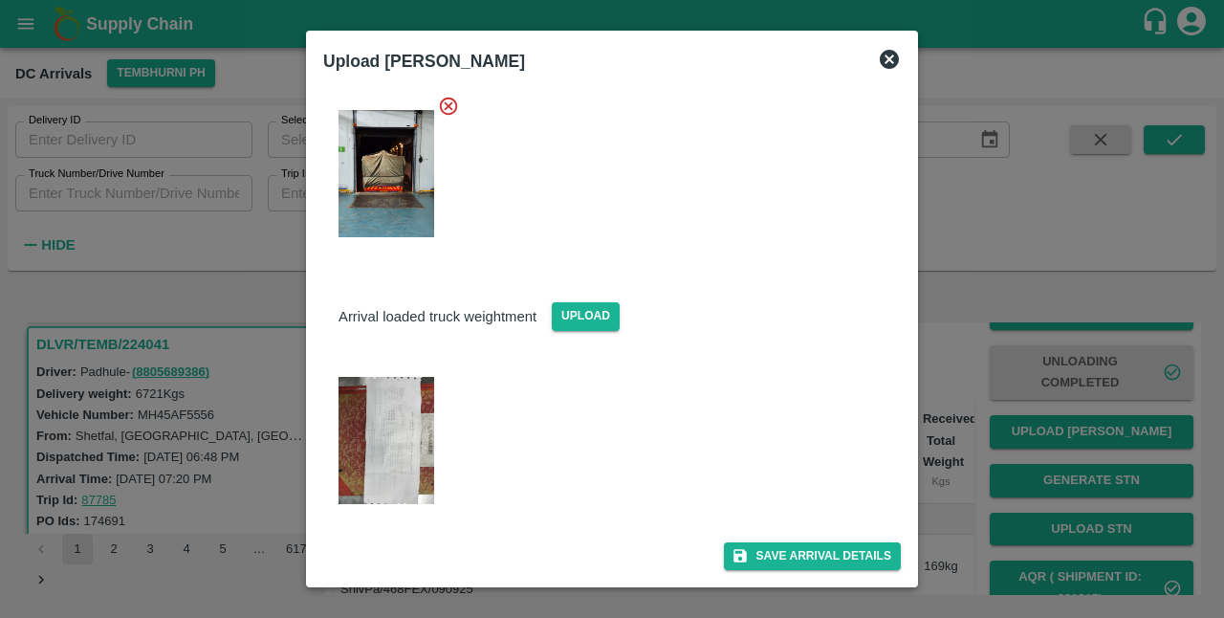
click at [379, 446] on img at bounding box center [387, 440] width 96 height 127
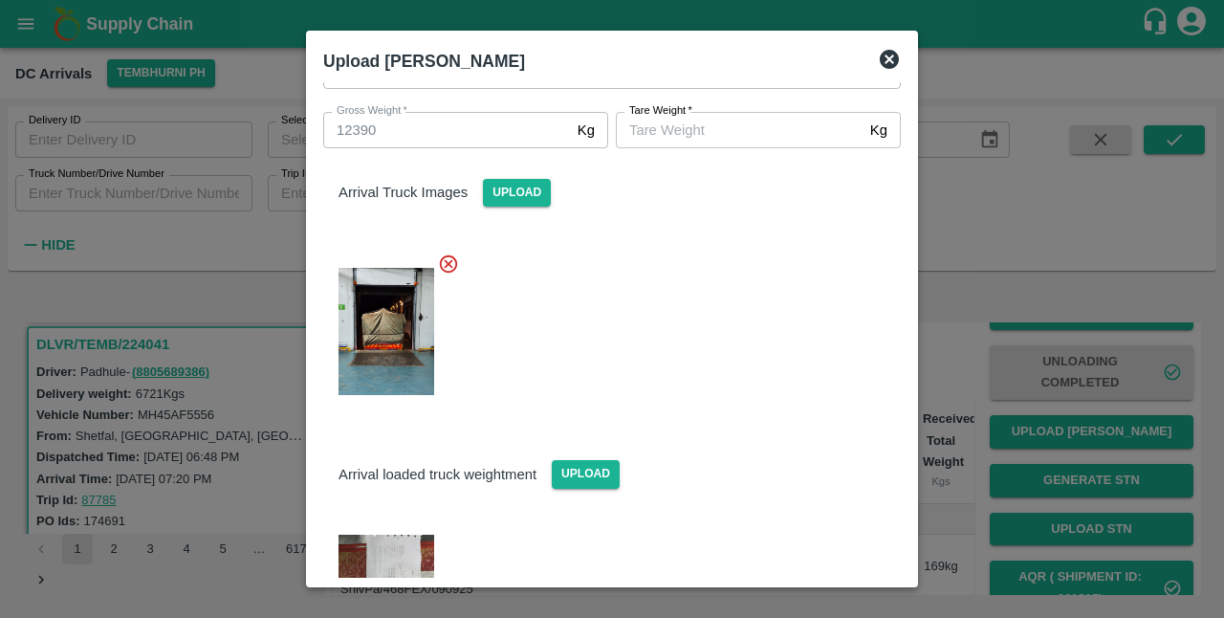
scroll to position [82, 0]
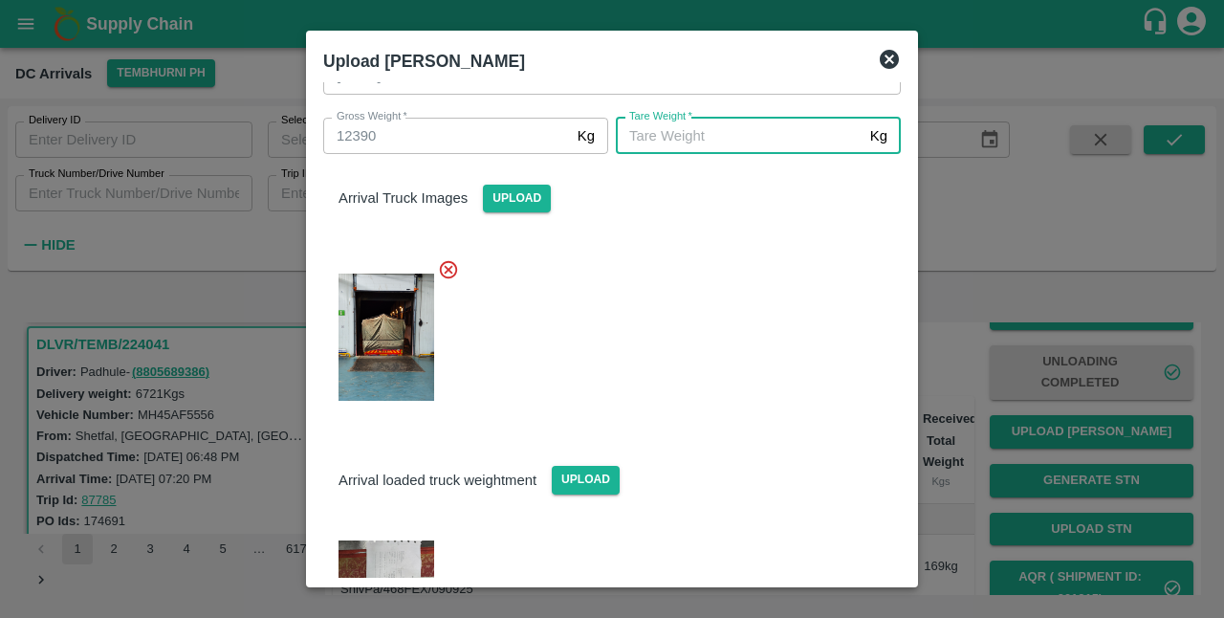
click at [697, 143] on input "[PERSON_NAME]   *" at bounding box center [739, 136] width 247 height 36
type input "5050"
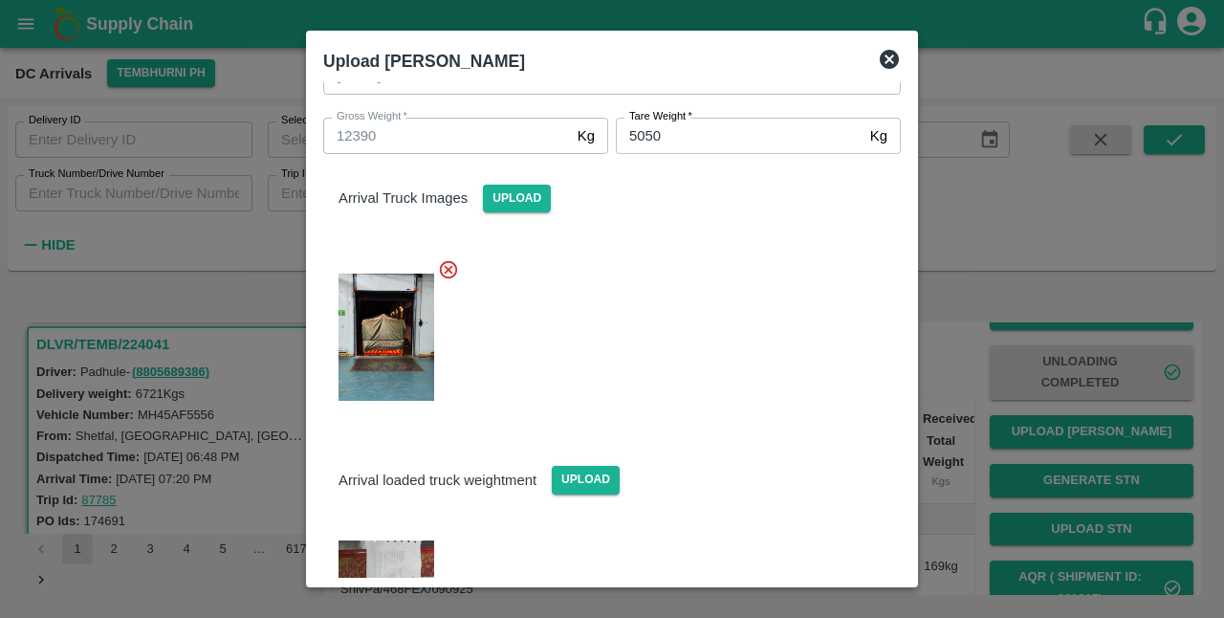
click at [744, 372] on div at bounding box center [604, 331] width 593 height 177
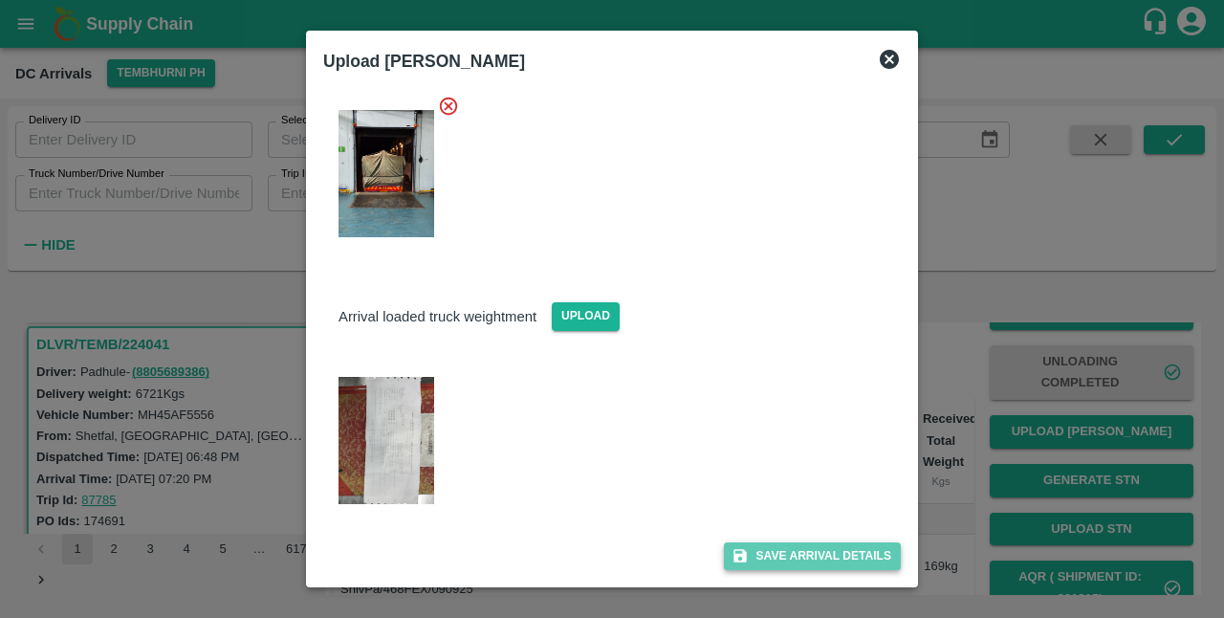
click at [797, 559] on button "Save Arrival Details" at bounding box center [812, 556] width 177 height 28
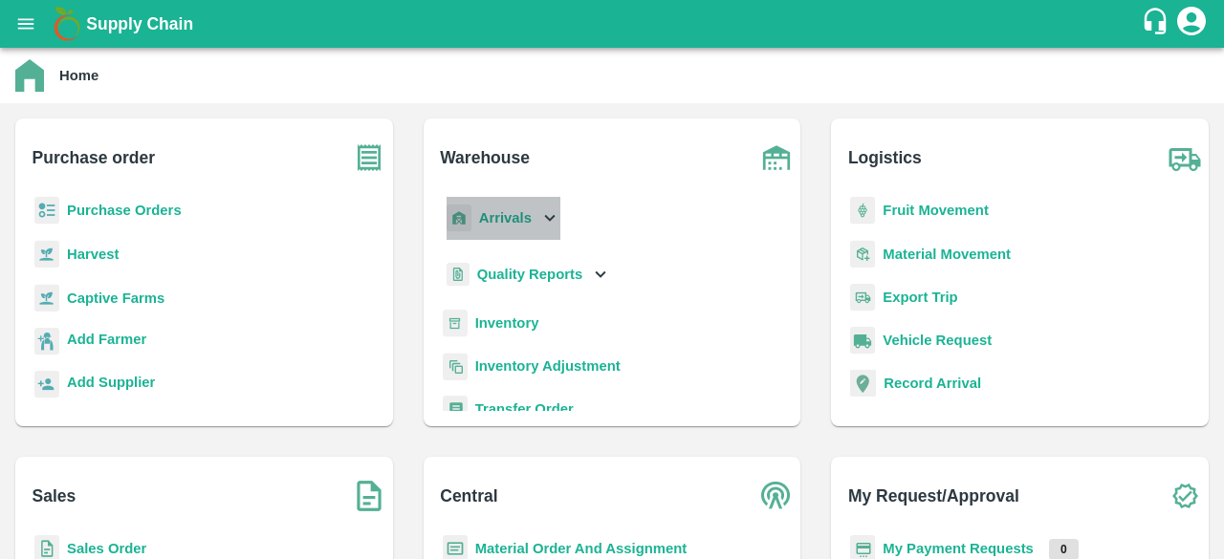
click at [551, 217] on icon at bounding box center [550, 218] width 11 height 7
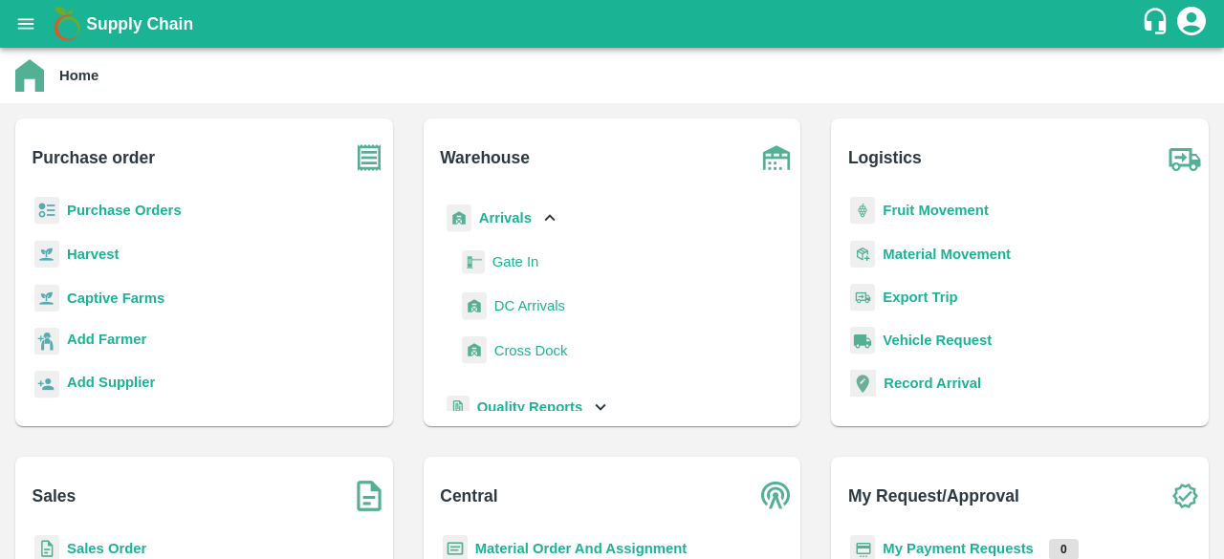
click at [530, 303] on span "DC Arrivals" at bounding box center [529, 306] width 71 height 21
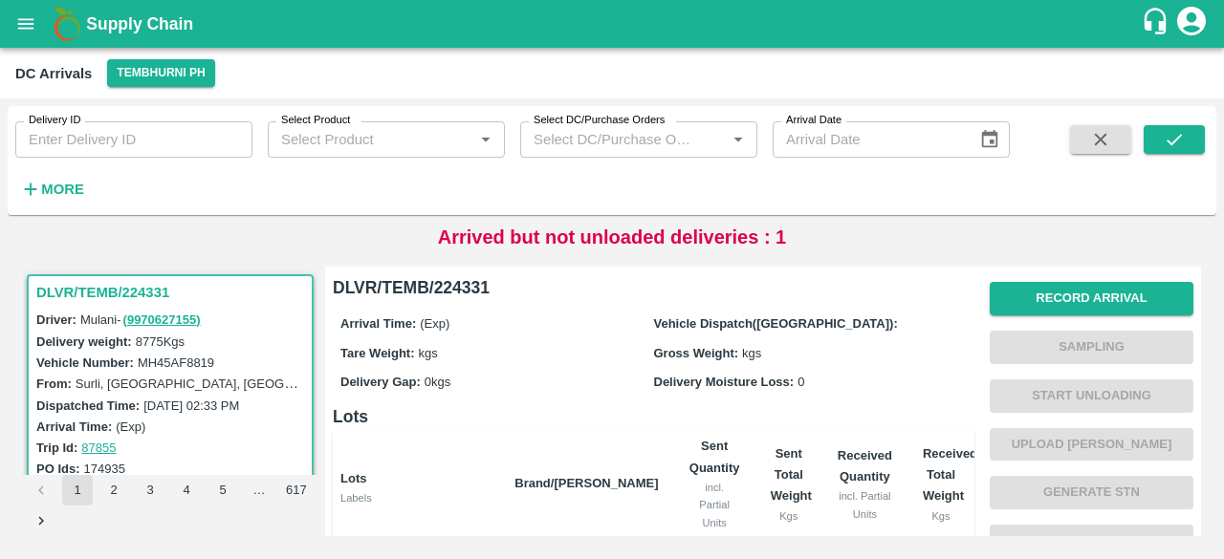
drag, startPoint x: 668, startPoint y: 5, endPoint x: 490, endPoint y: 186, distance: 253.6
click at [490, 186] on div "Delivery ID Delivery ID Select Product Select Product   * Select DC/Purchase Or…" at bounding box center [505, 155] width 1010 height 99
click at [119, 494] on button "2" at bounding box center [114, 490] width 31 height 31
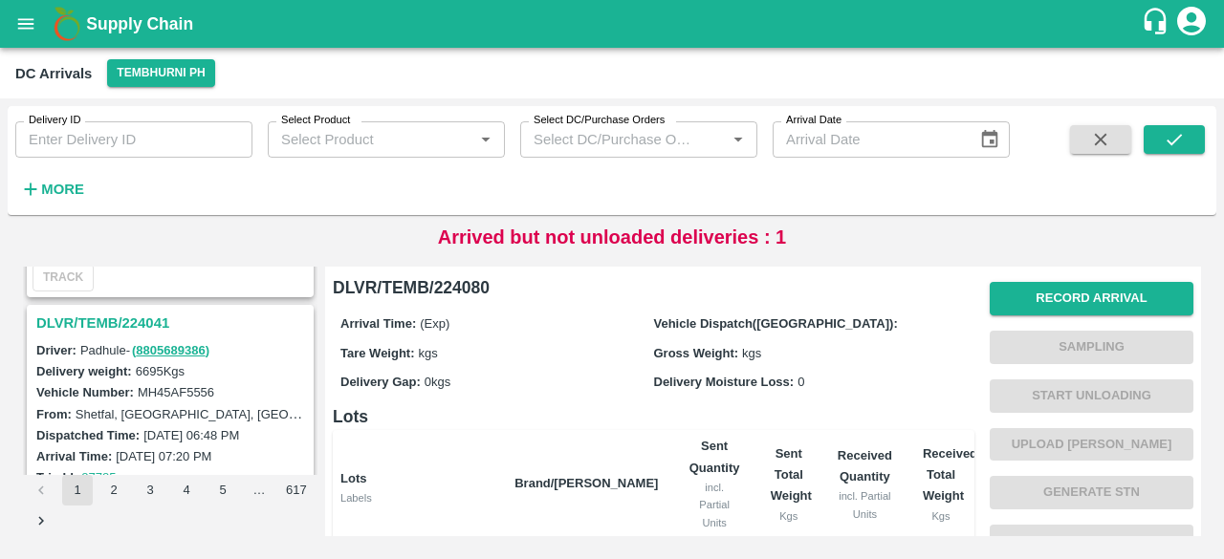
scroll to position [1495, 0]
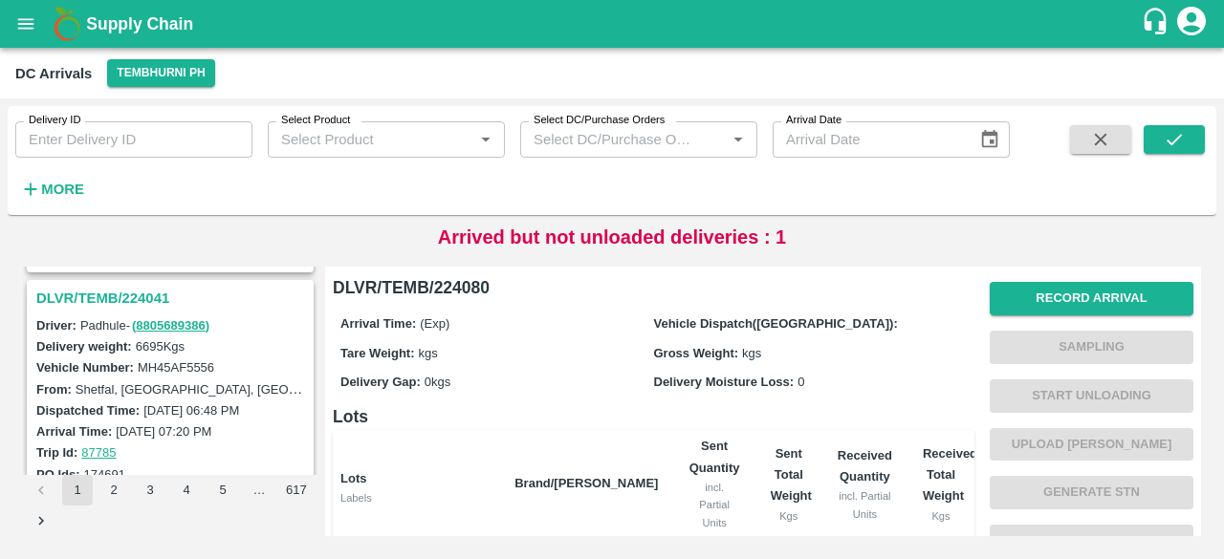
click at [112, 288] on h3 "DLVR/TEMB/224041" at bounding box center [173, 298] width 274 height 25
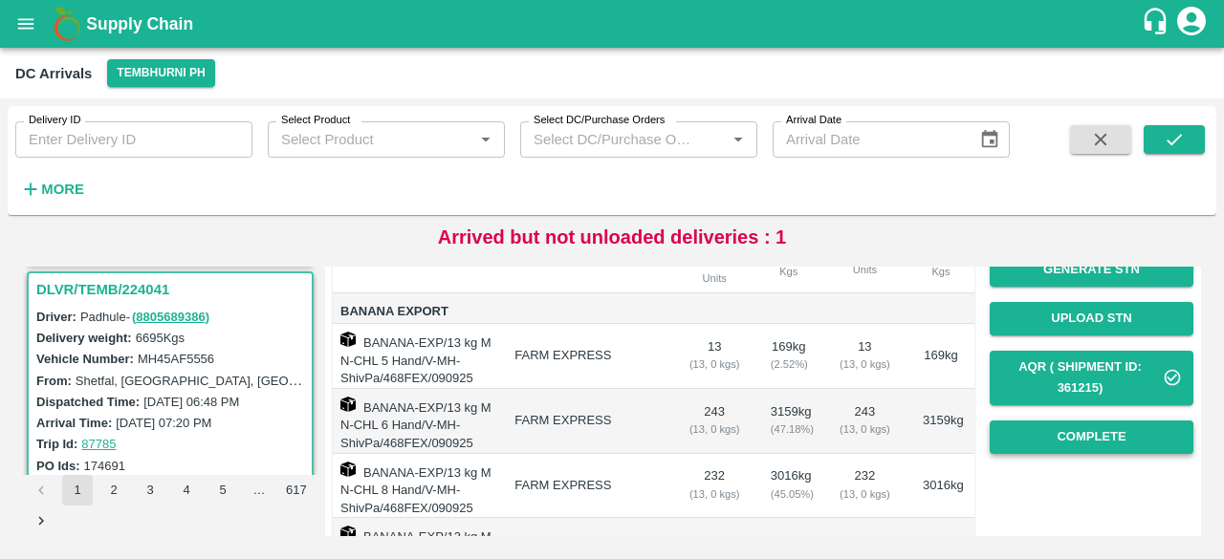
scroll to position [247, 0]
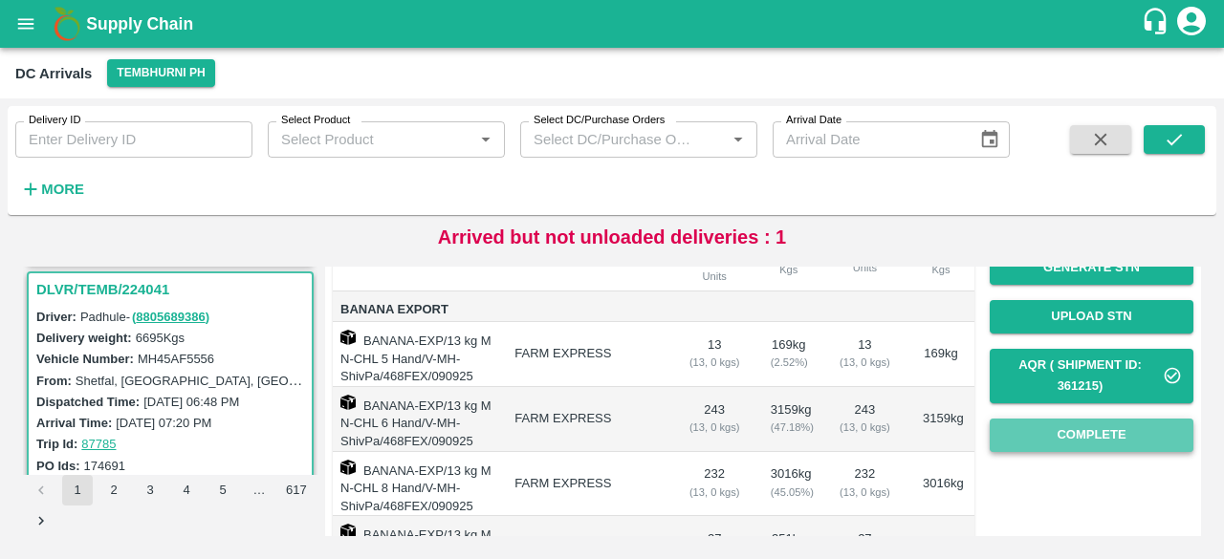
click at [1081, 431] on button "Complete" at bounding box center [1092, 435] width 204 height 33
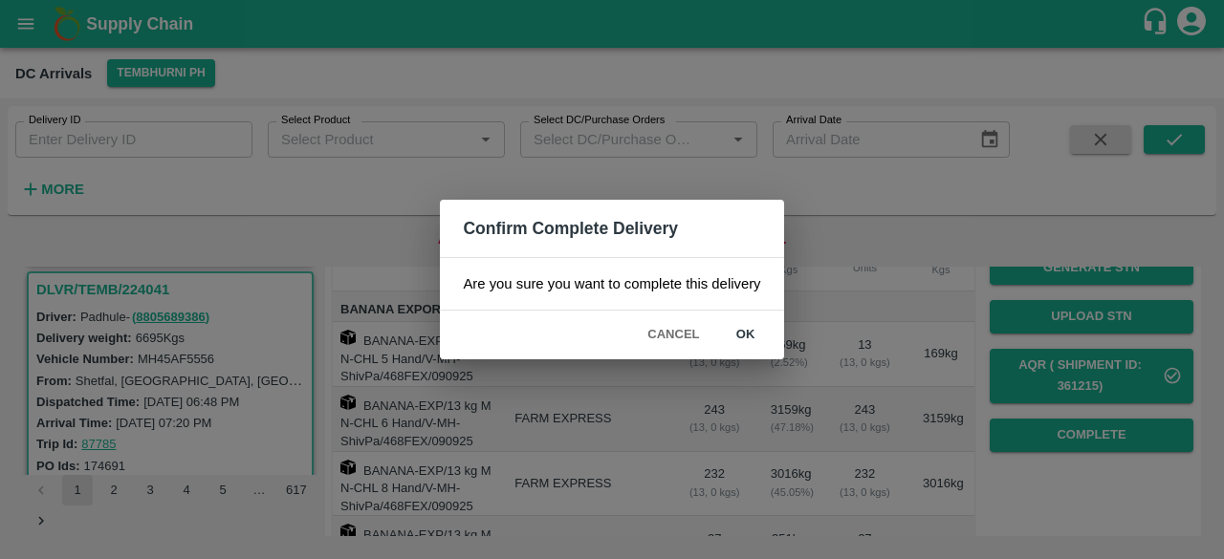
click at [746, 333] on button "ok" at bounding box center [745, 334] width 61 height 33
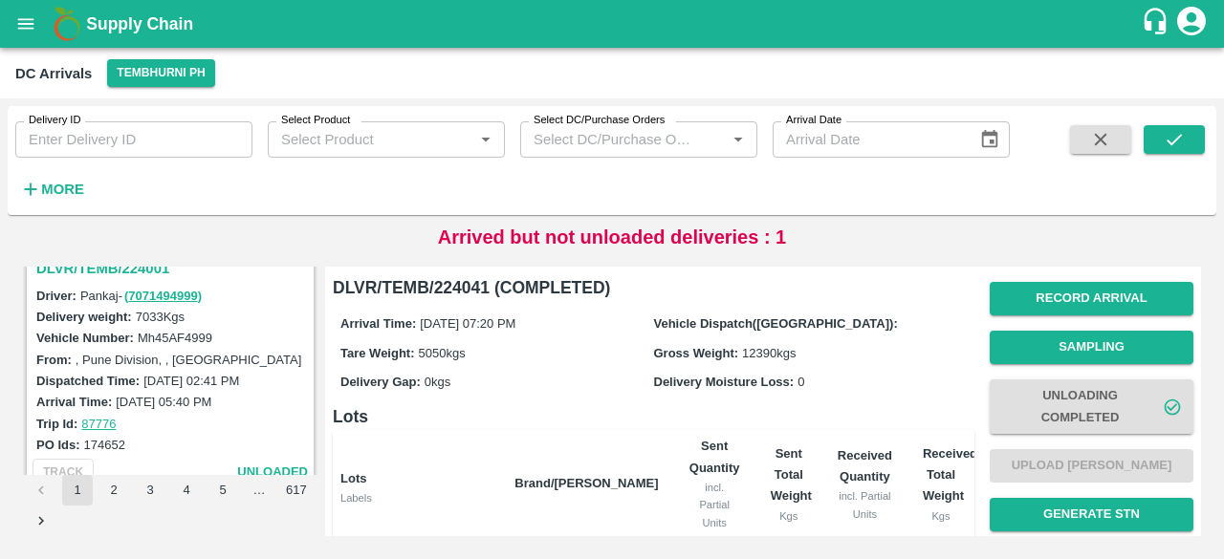
scroll to position [2241, 0]
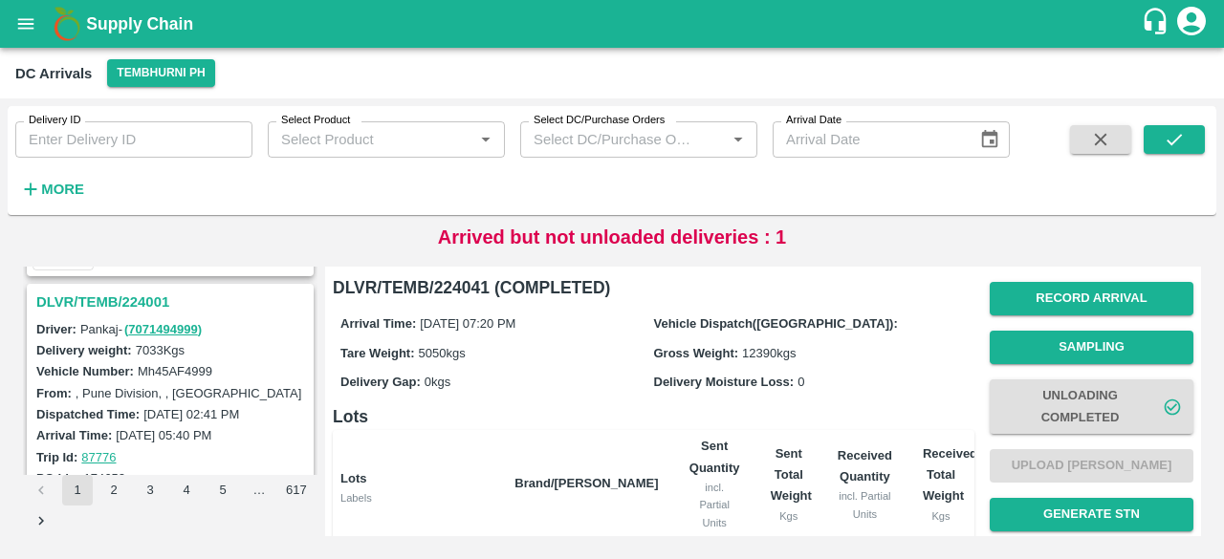
click at [131, 290] on h3 "DLVR/TEMB/224001" at bounding box center [173, 302] width 274 height 25
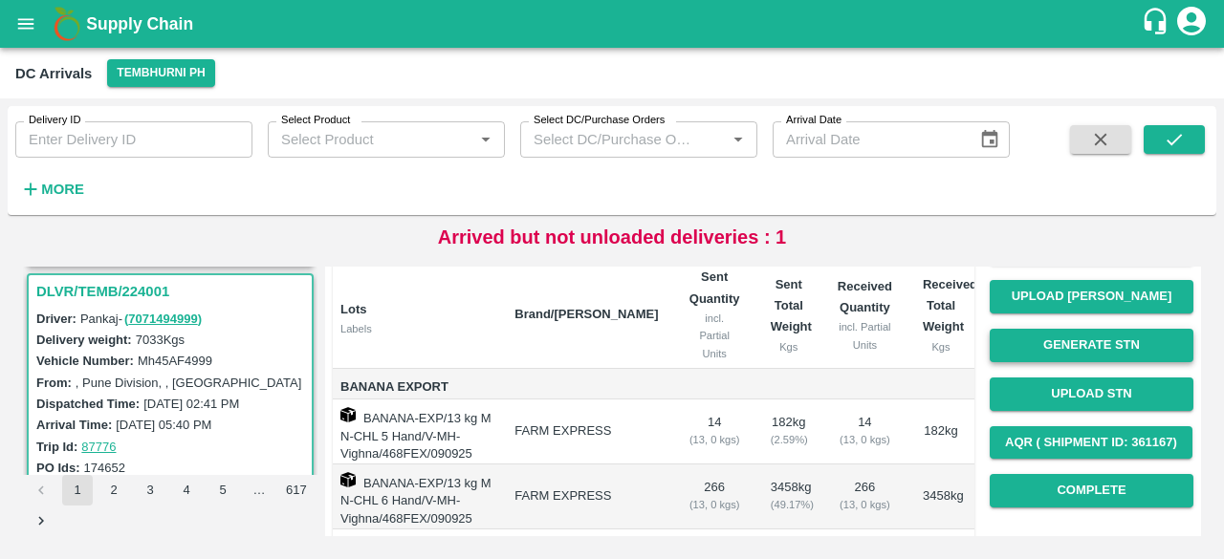
scroll to position [126, 0]
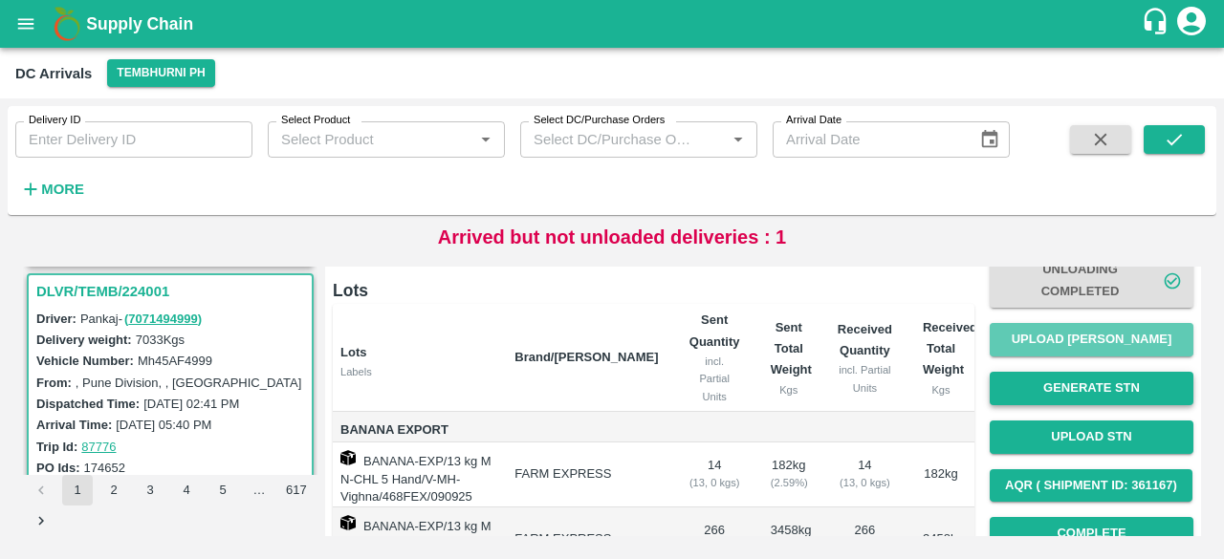
click at [1086, 343] on button "Upload [PERSON_NAME]" at bounding box center [1092, 339] width 204 height 33
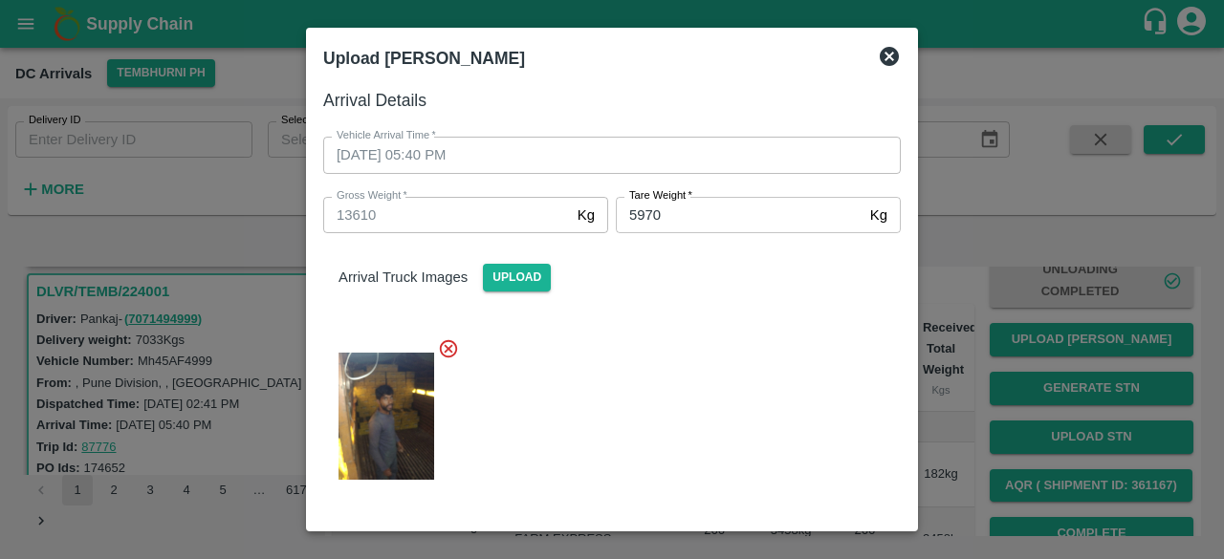
click at [884, 55] on icon at bounding box center [889, 56] width 19 height 19
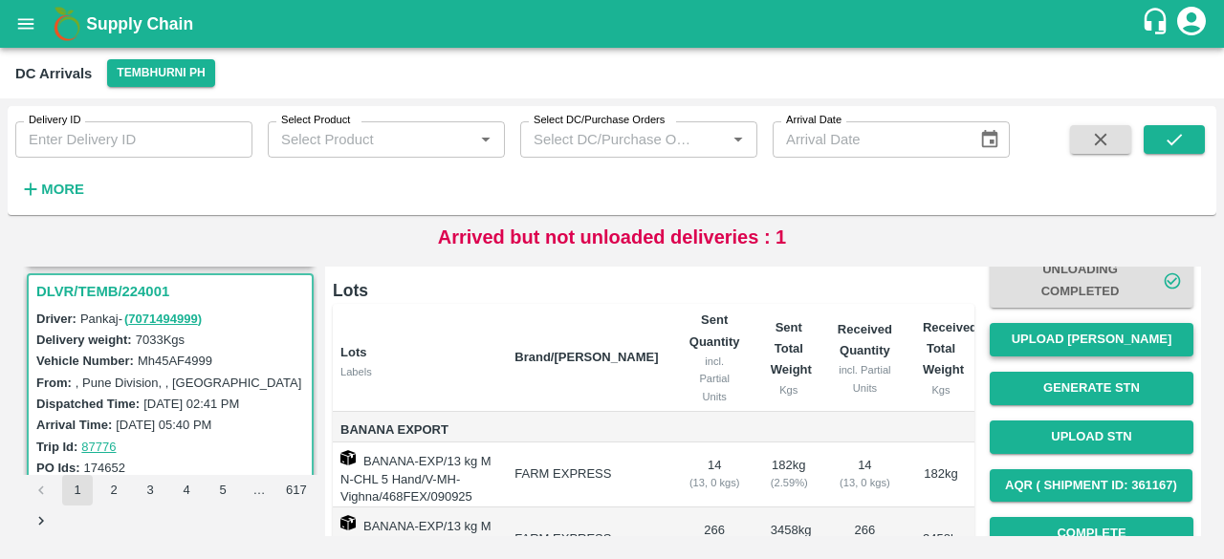
scroll to position [363, 0]
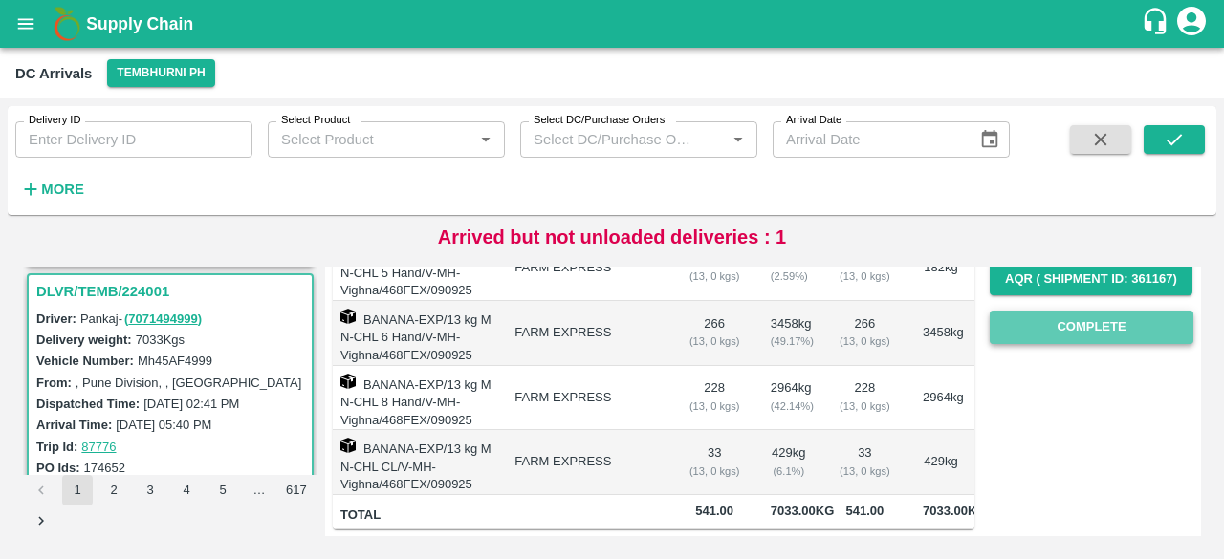
click at [1126, 311] on button "Complete" at bounding box center [1092, 327] width 204 height 33
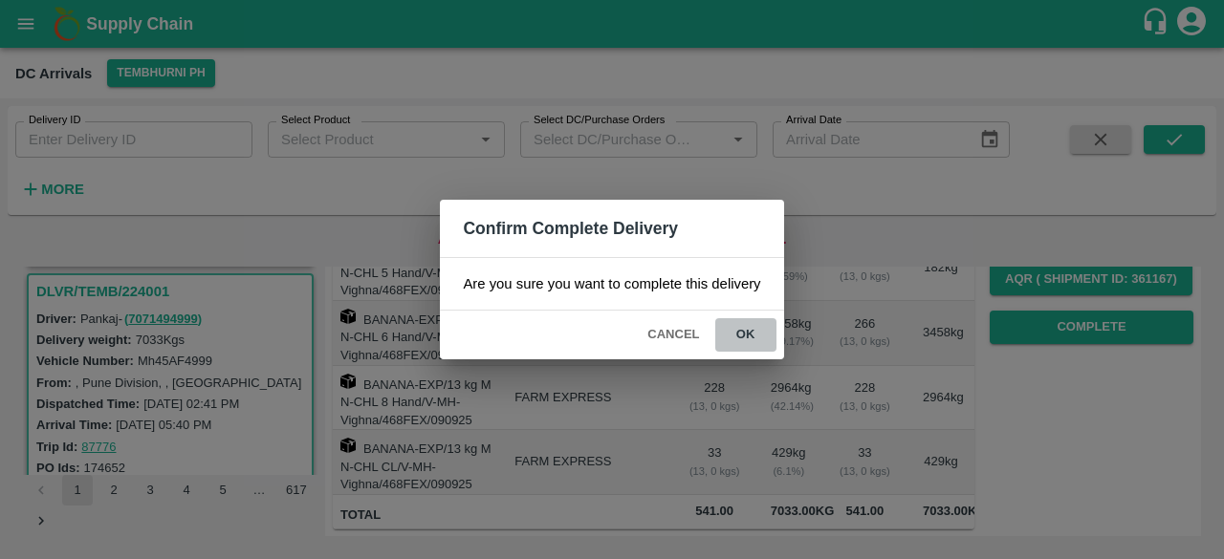
click at [739, 336] on button "ok" at bounding box center [745, 334] width 61 height 33
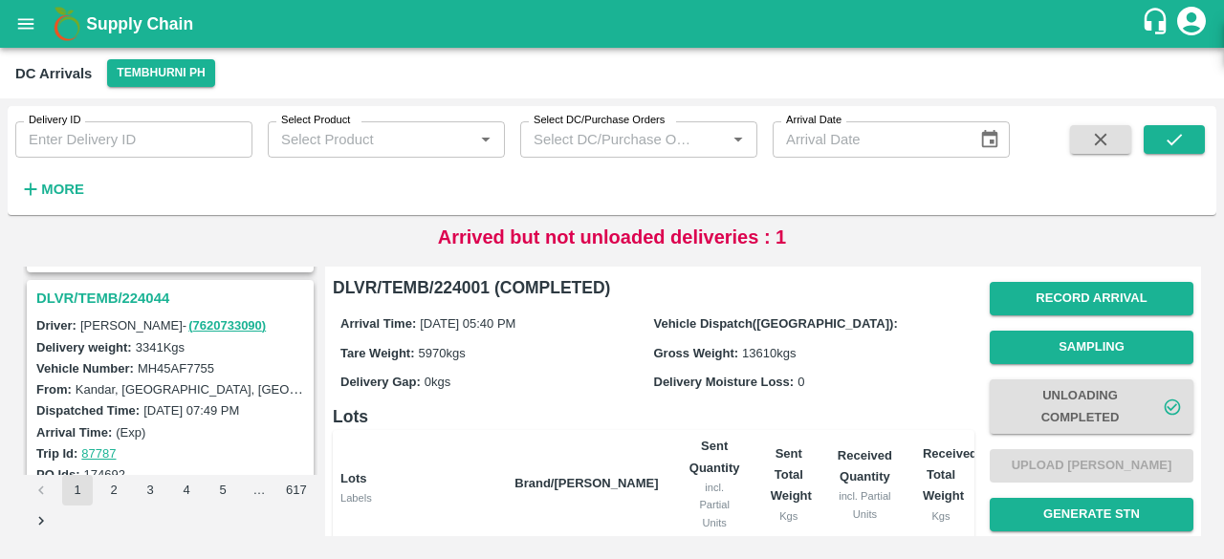
scroll to position [1241, 0]
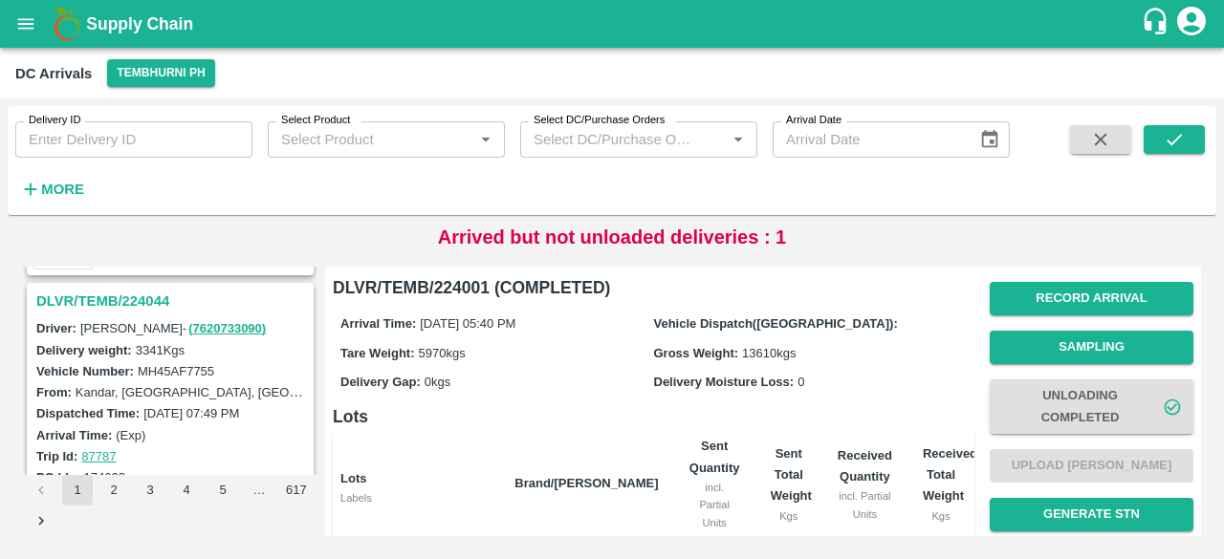
click at [138, 293] on h3 "DLVR/TEMB/224044" at bounding box center [173, 301] width 274 height 25
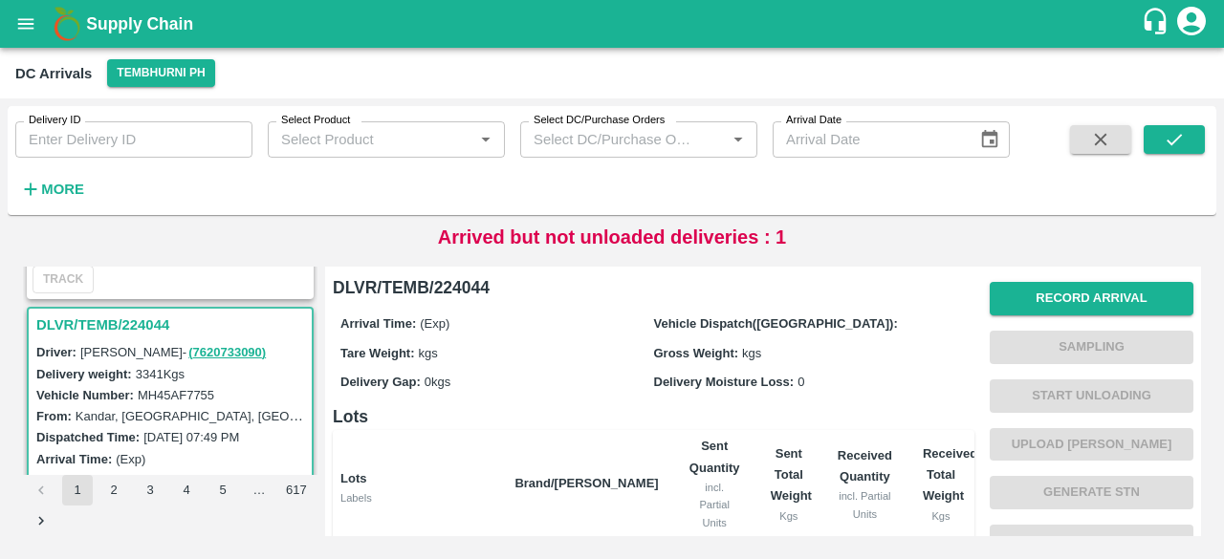
scroll to position [1195, 0]
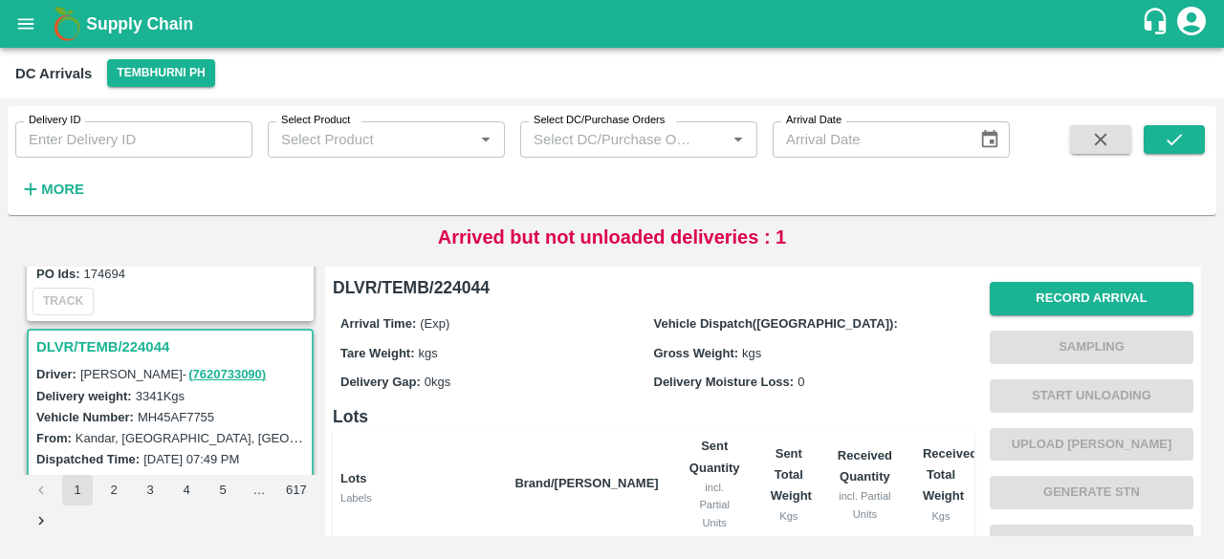
click at [195, 413] on label "MH45AF7755" at bounding box center [176, 417] width 77 height 14
copy label "MH45AF7755"
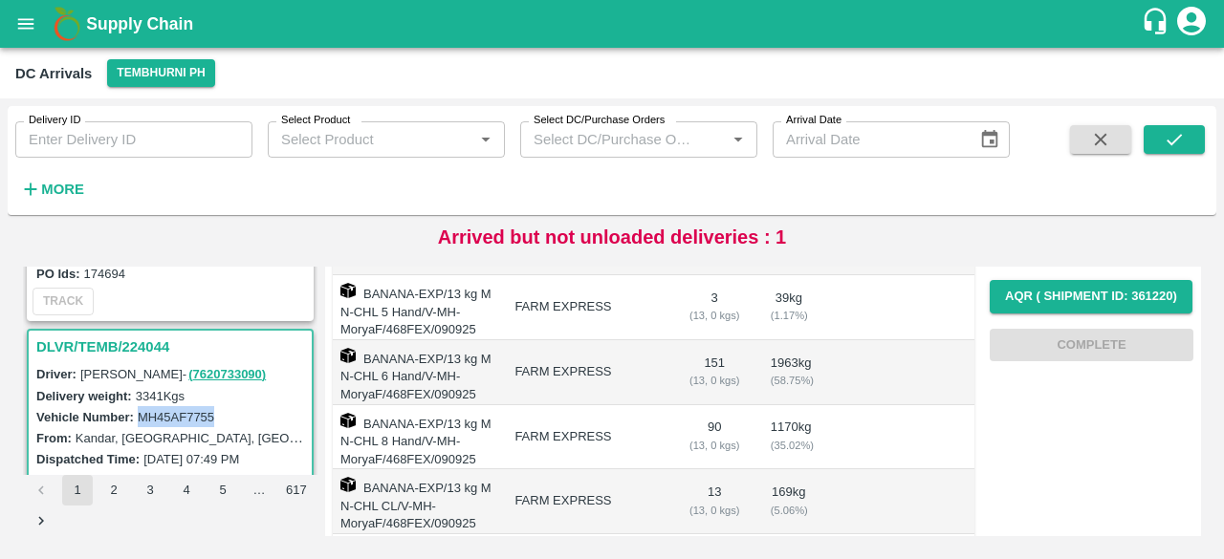
scroll to position [0, 0]
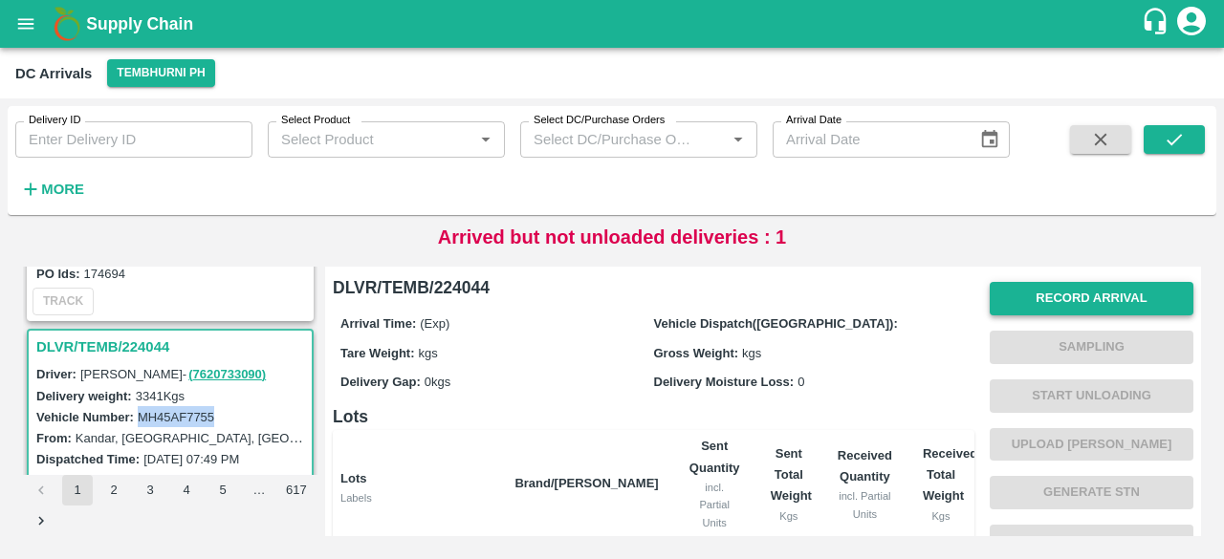
click at [1098, 295] on button "Record Arrival" at bounding box center [1092, 298] width 204 height 33
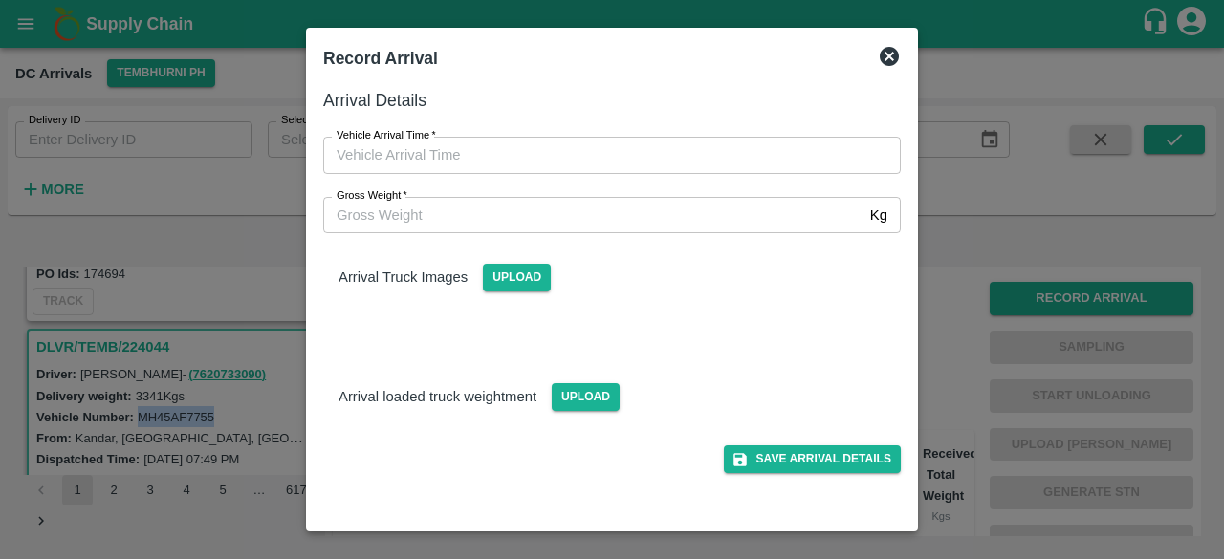
type input "DD/MM/YYYY hh:mm aa"
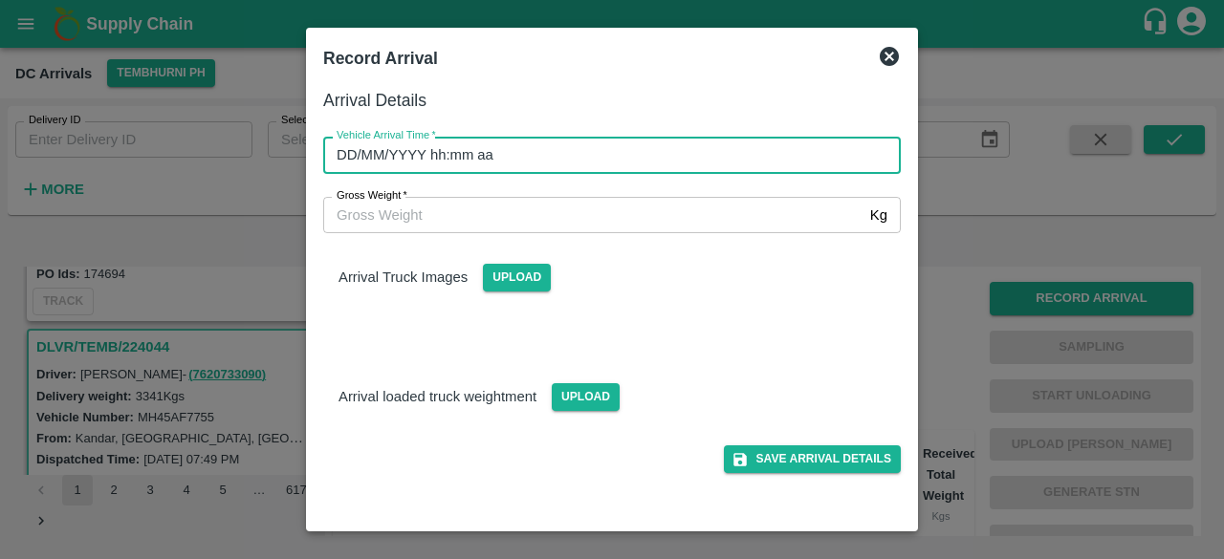
click at [500, 156] on input "DD/MM/YYYY hh:mm aa" at bounding box center [605, 155] width 564 height 36
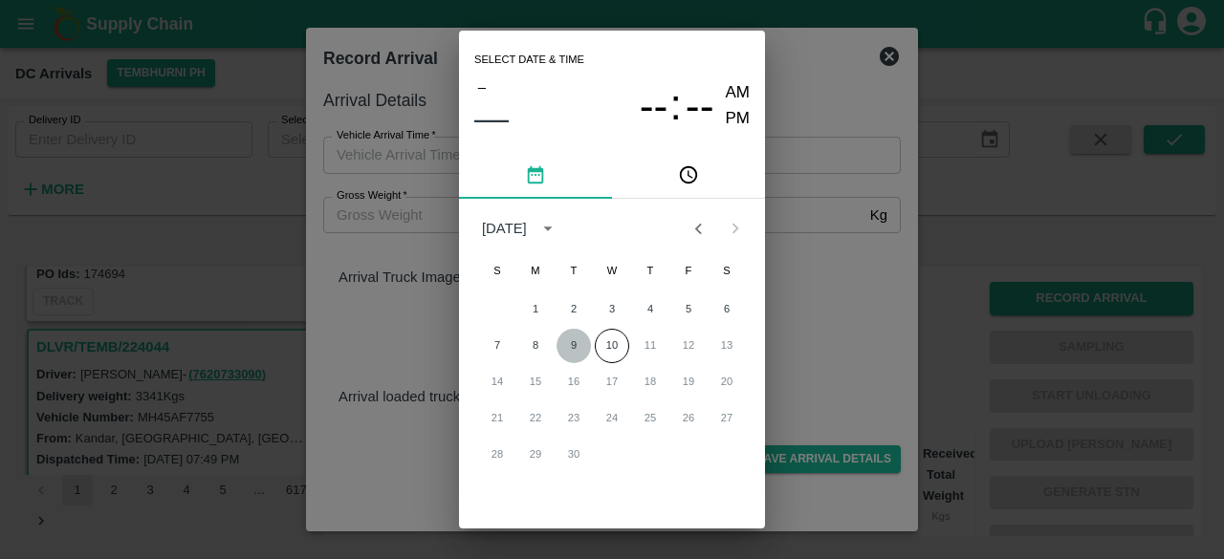
click at [572, 348] on button "9" at bounding box center [574, 346] width 34 height 34
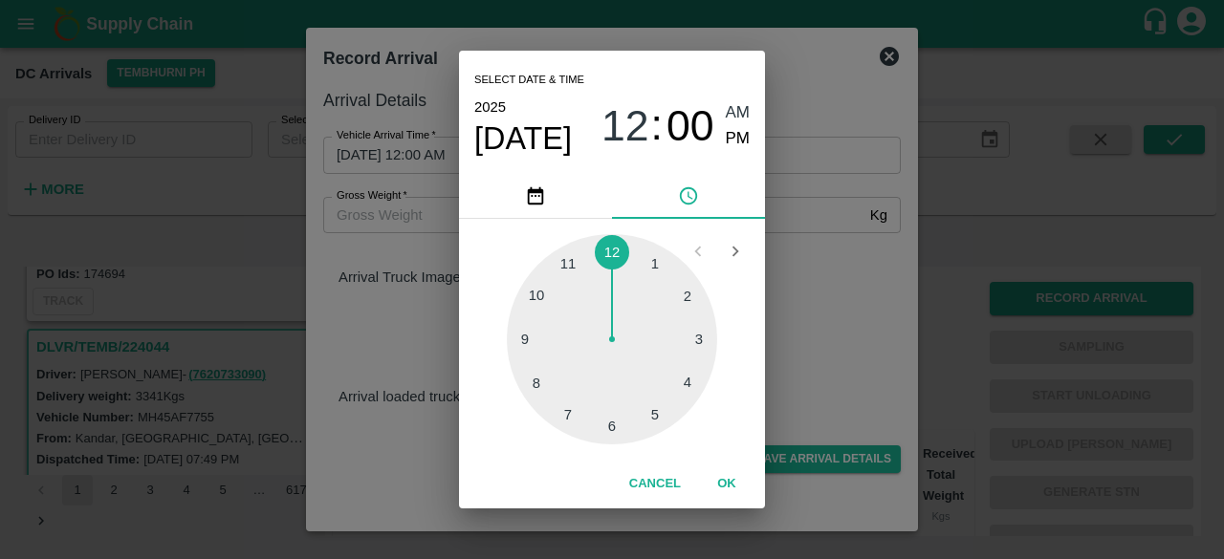
click at [565, 412] on div at bounding box center [612, 339] width 210 height 210
click at [687, 296] on div at bounding box center [612, 339] width 210 height 210
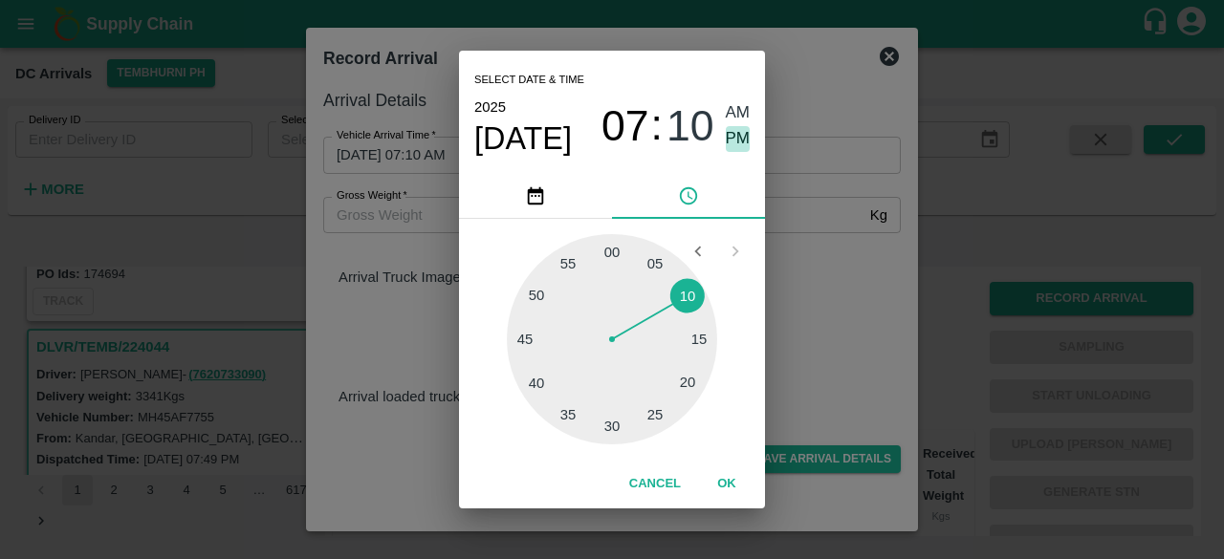
click at [739, 135] on span "PM" at bounding box center [738, 139] width 25 height 26
type input "09/09/2025 07:10 PM"
click at [813, 248] on div "Select date & time 2025 Sep 9 07 : 10 AM PM 05 10 15 20 25 30 35 40 45 50 55 00…" at bounding box center [612, 279] width 1224 height 559
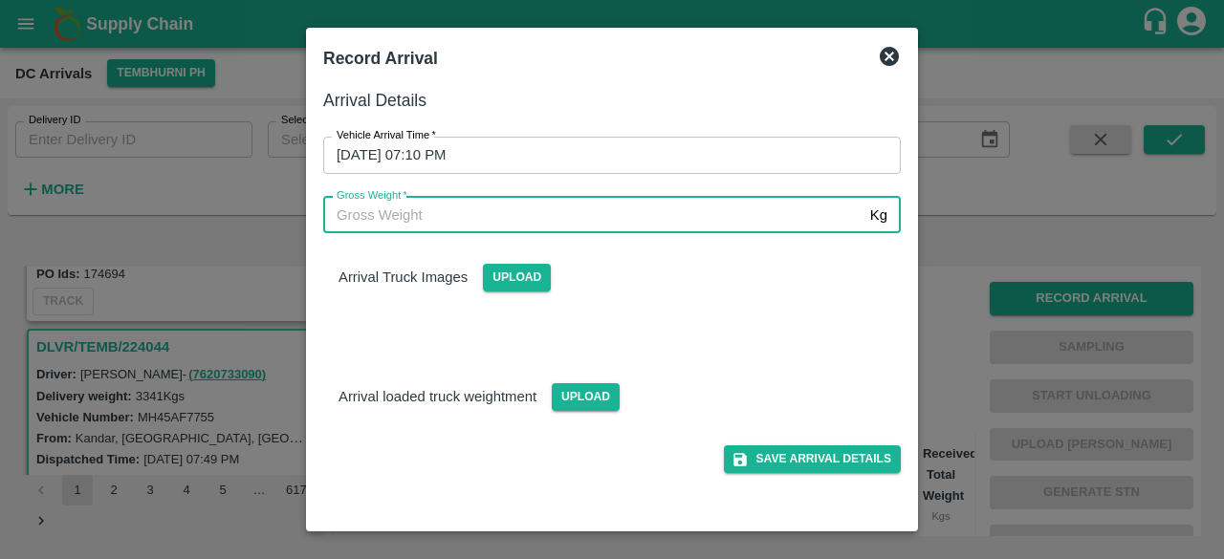
click at [425, 208] on input "Gross Weight   *" at bounding box center [592, 215] width 539 height 36
type input "8950"
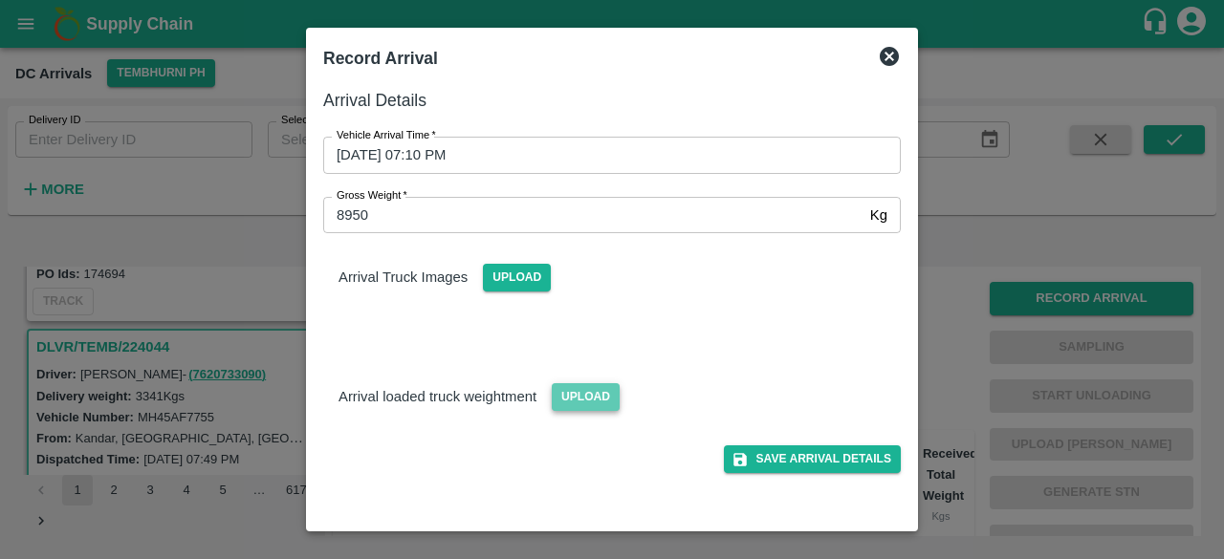
click at [580, 395] on span "Upload" at bounding box center [586, 398] width 68 height 28
click at [0, 0] on input "Upload" at bounding box center [0, 0] width 0 height 0
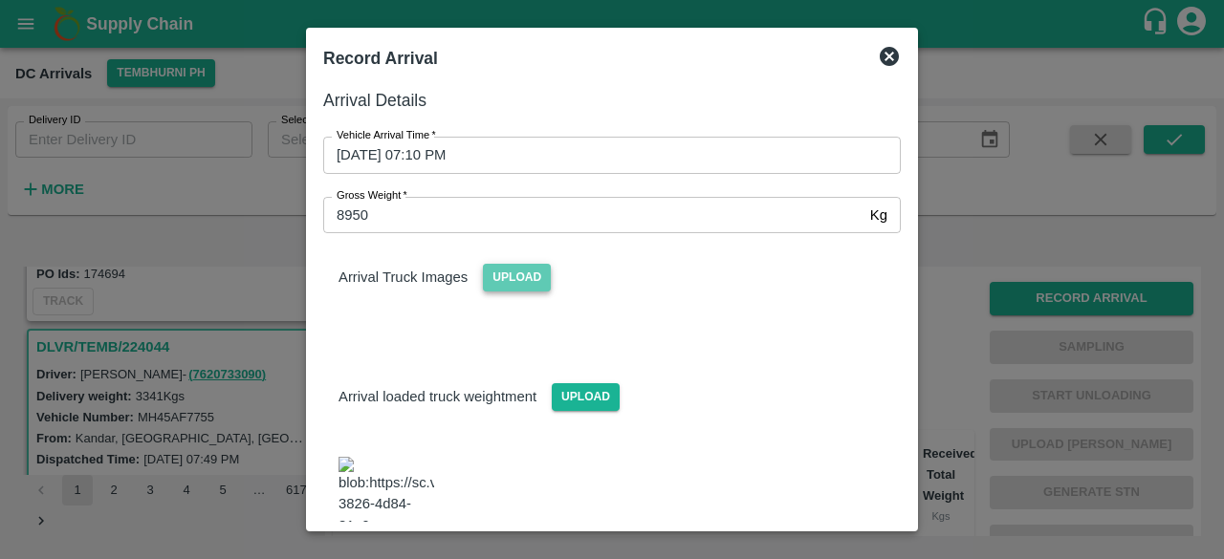
click at [513, 278] on span "Upload" at bounding box center [517, 278] width 68 height 28
click at [0, 0] on input "Upload" at bounding box center [0, 0] width 0 height 0
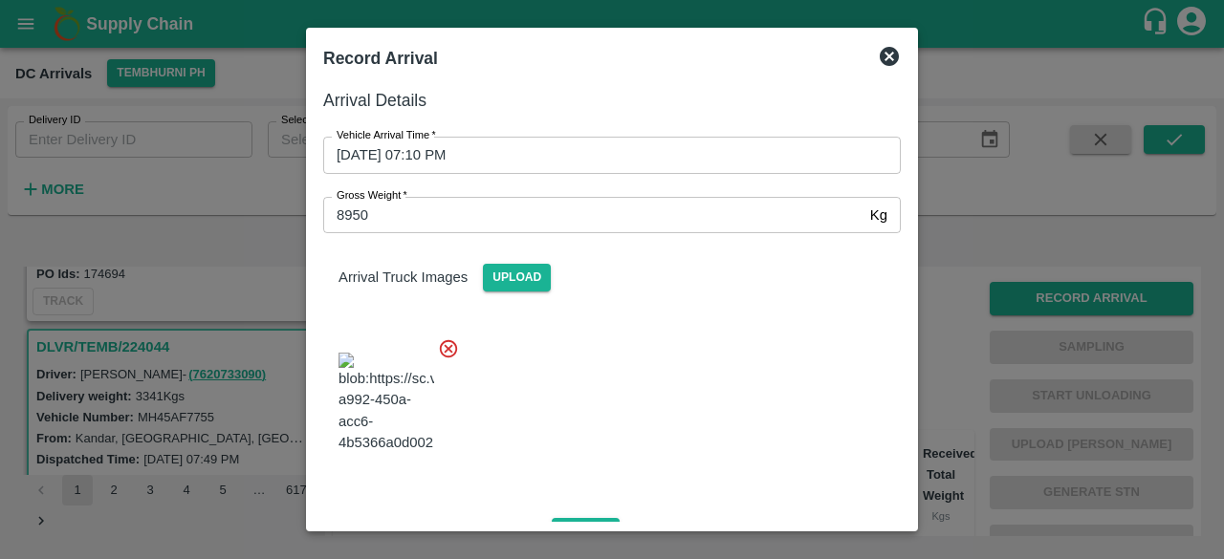
scroll to position [289, 0]
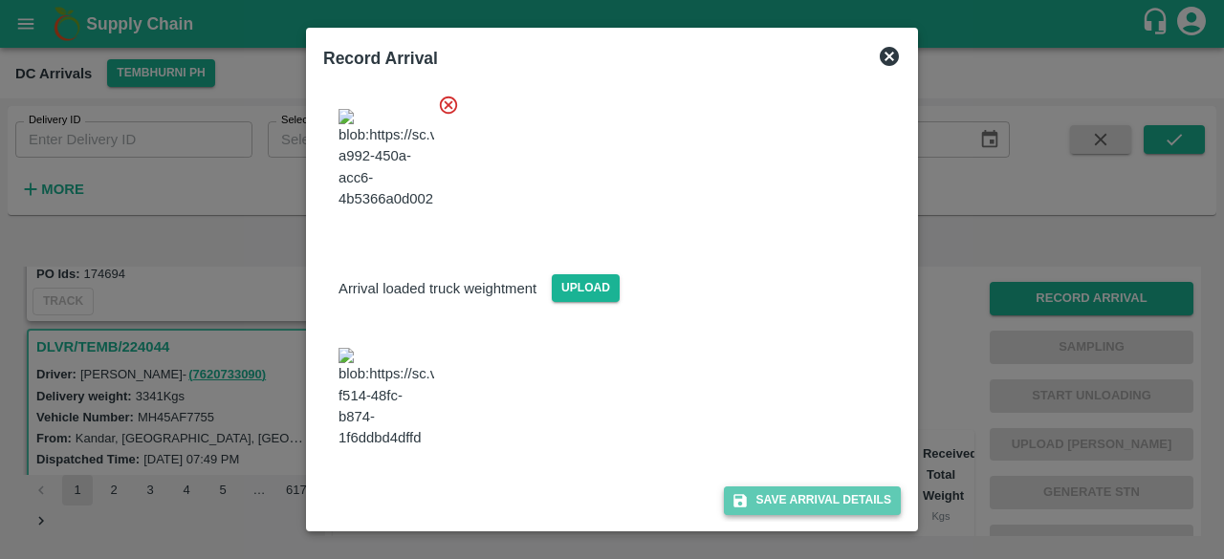
click at [816, 494] on button "Save Arrival Details" at bounding box center [812, 501] width 177 height 28
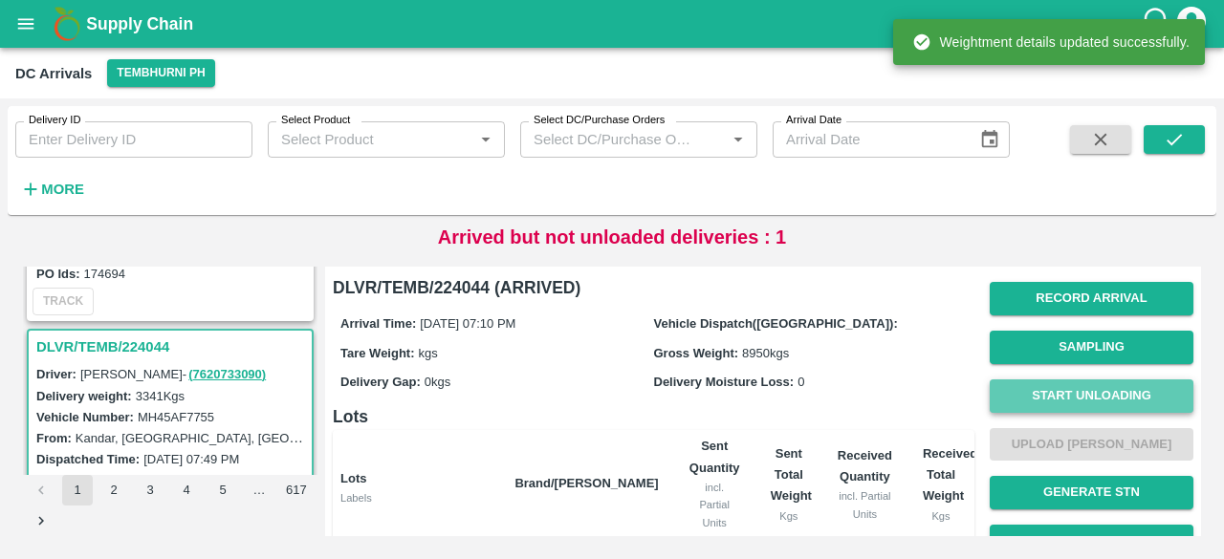
click at [1090, 389] on button "Start Unloading" at bounding box center [1092, 396] width 204 height 33
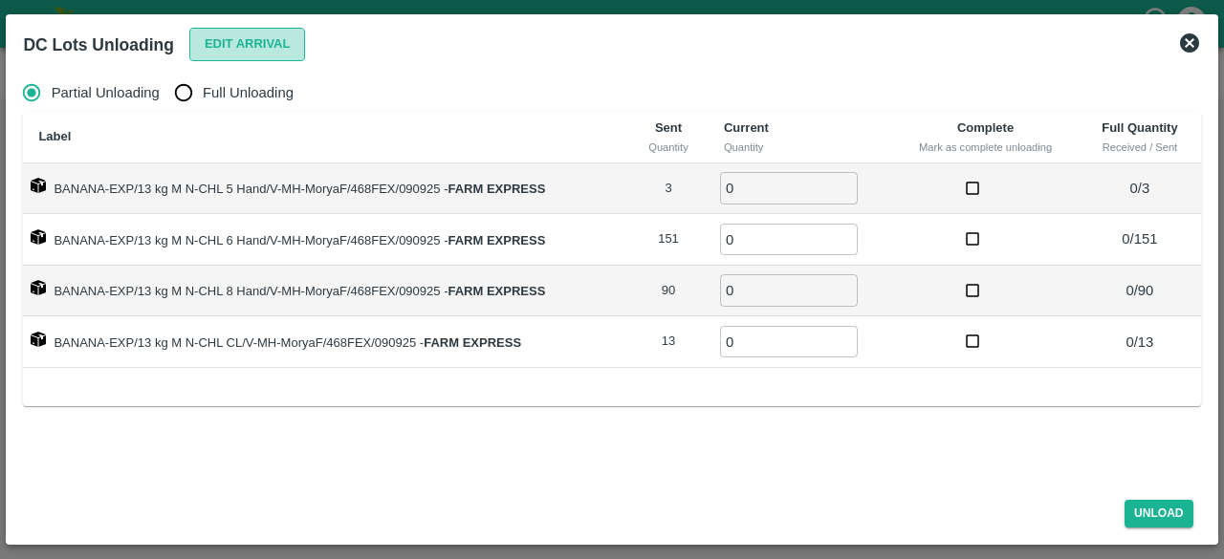
click at [260, 49] on button "Edit Arrival" at bounding box center [247, 44] width 117 height 33
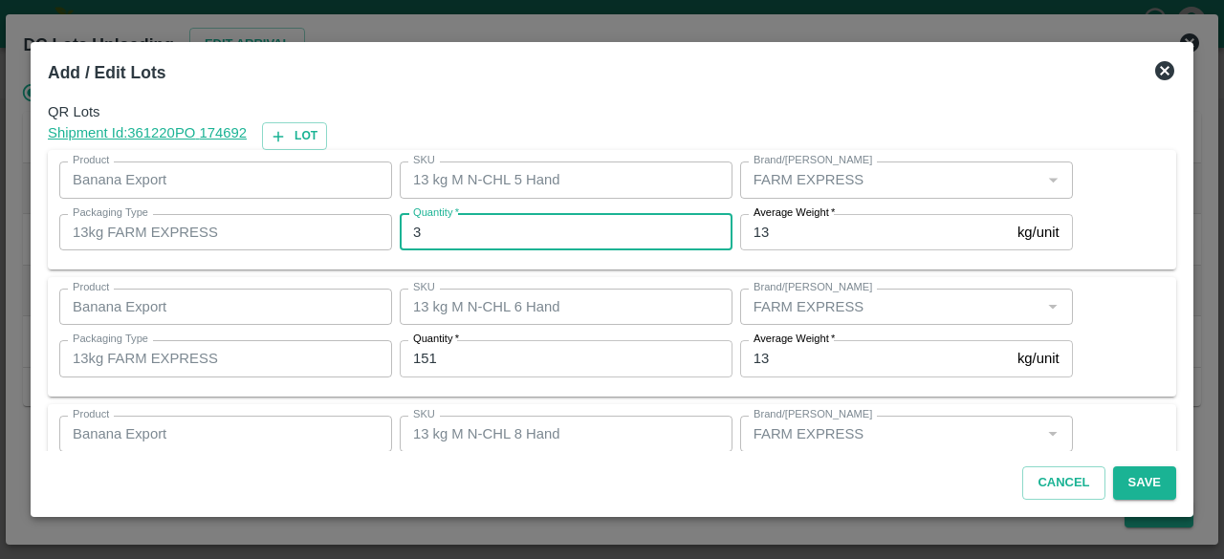
click at [438, 225] on input "3" at bounding box center [566, 232] width 333 height 36
type input "5"
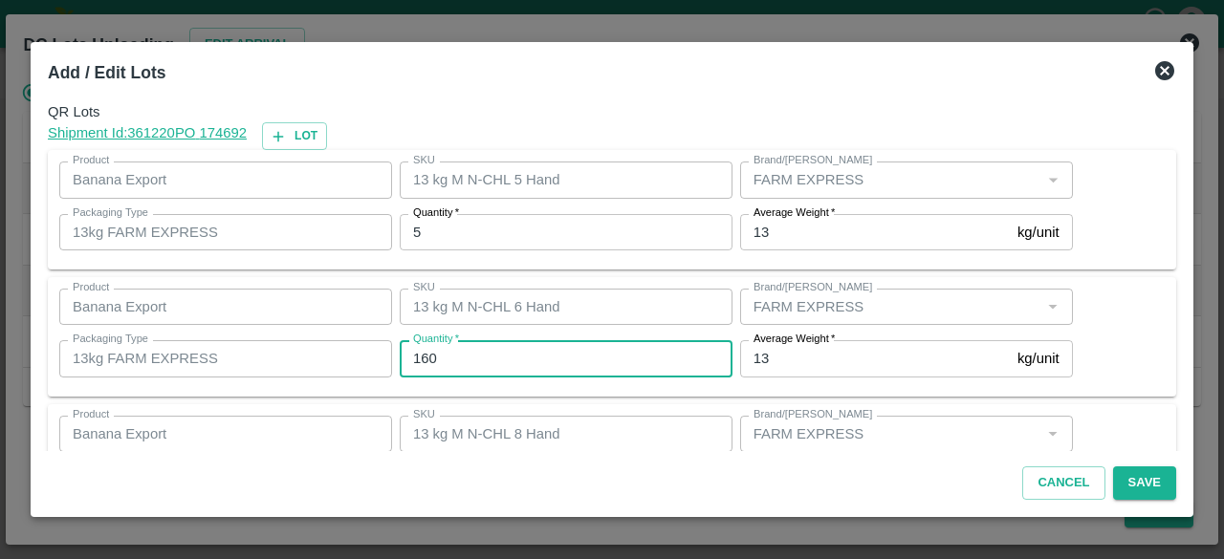
type input "160"
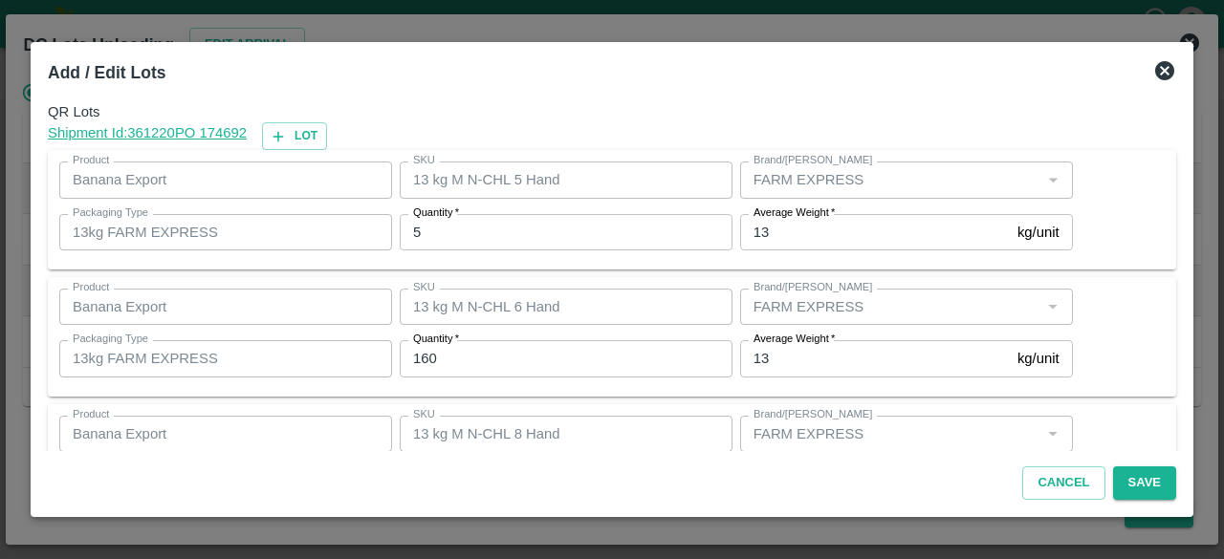
scroll to position [212, 0]
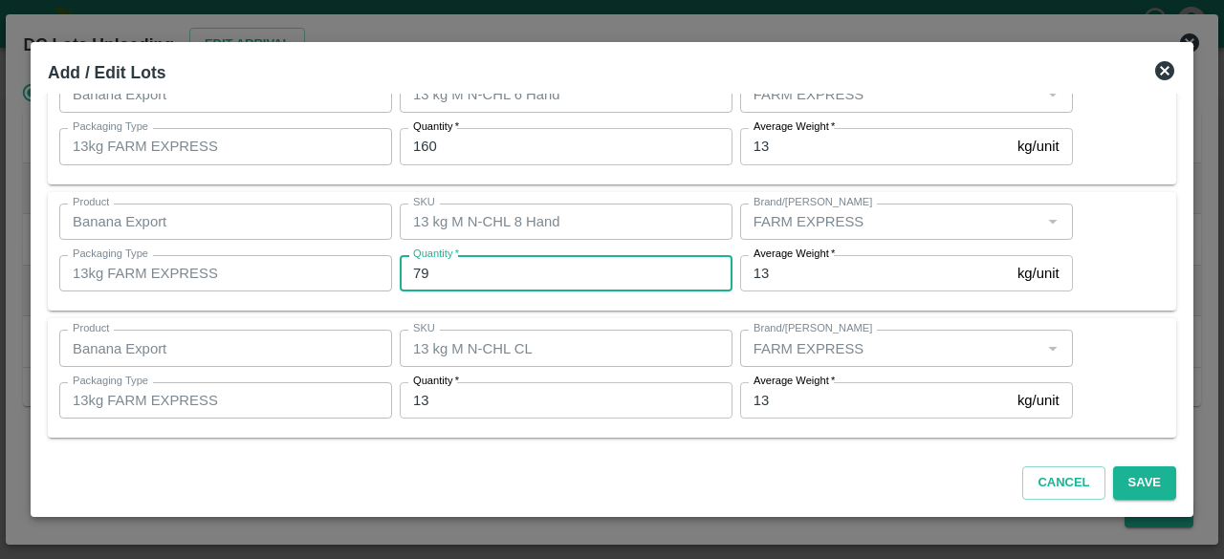
type input "79"
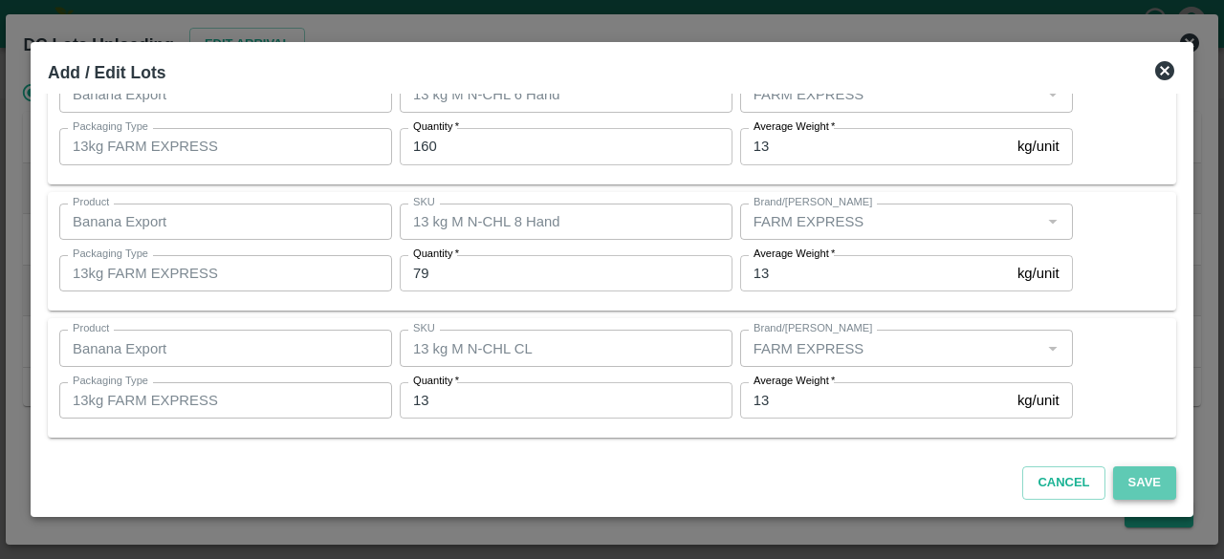
click at [1158, 483] on button "Save" at bounding box center [1144, 483] width 63 height 33
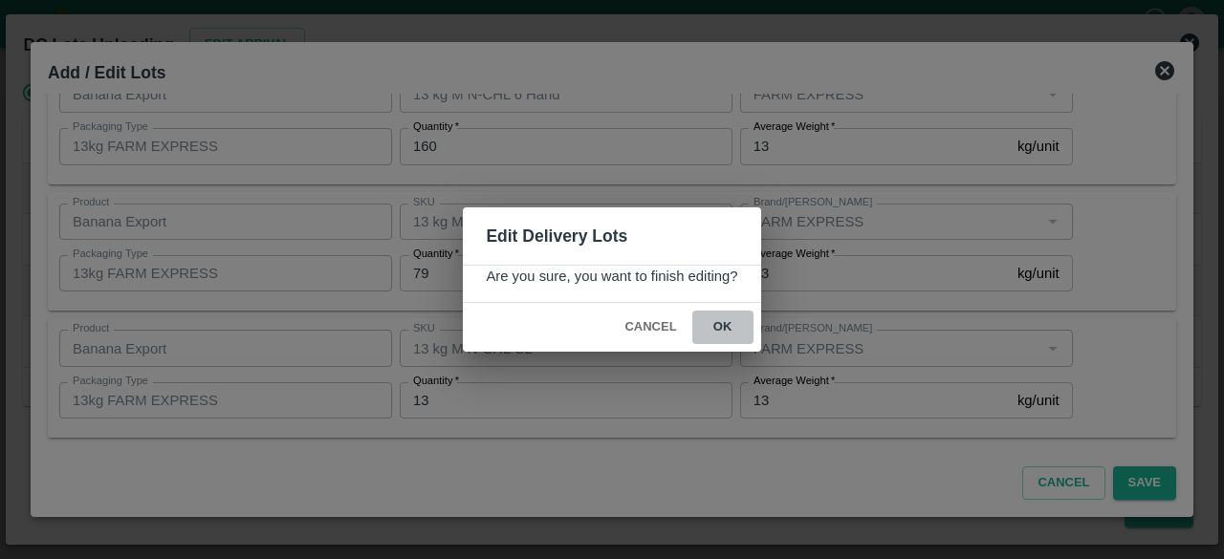
click at [718, 318] on button "ok" at bounding box center [722, 327] width 61 height 33
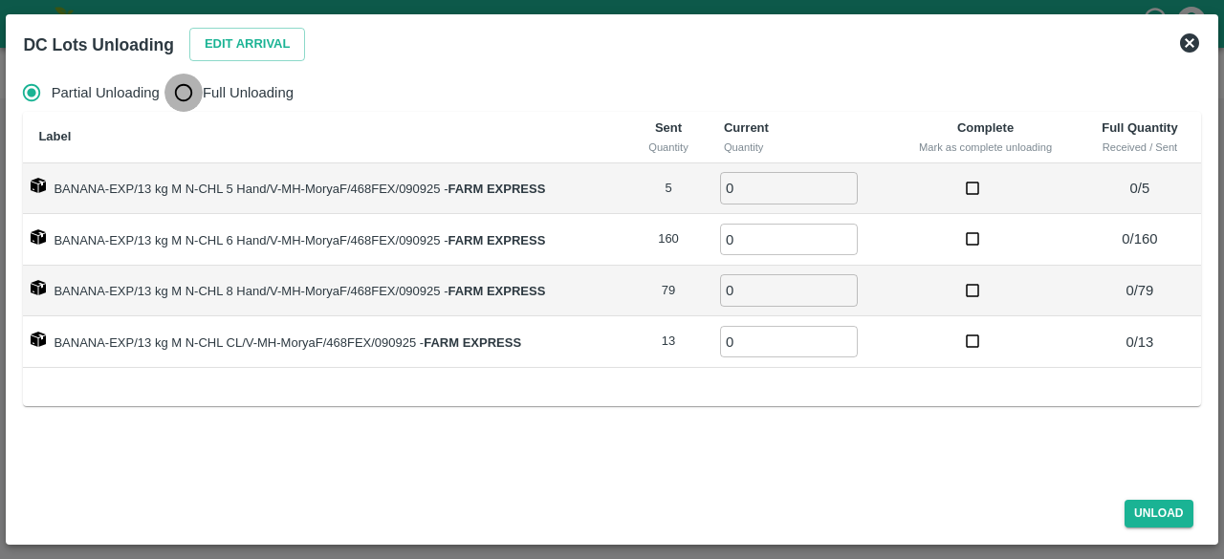
click at [182, 96] on input "Full Unloading" at bounding box center [184, 93] width 38 height 38
radio input "true"
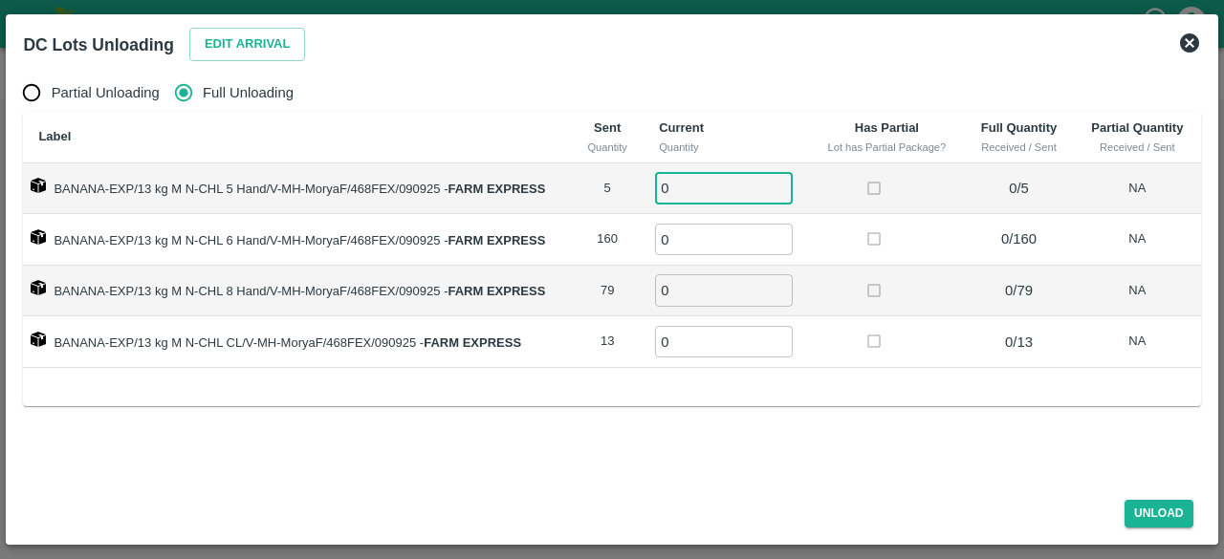
click at [677, 187] on input "0" at bounding box center [724, 188] width 138 height 32
type input "5"
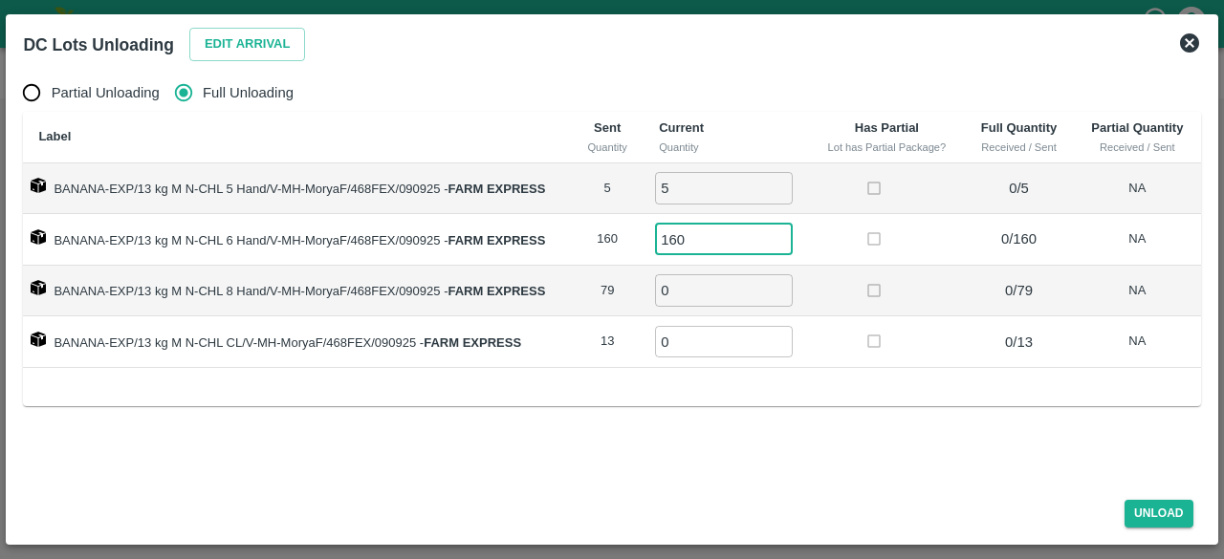
type input "160"
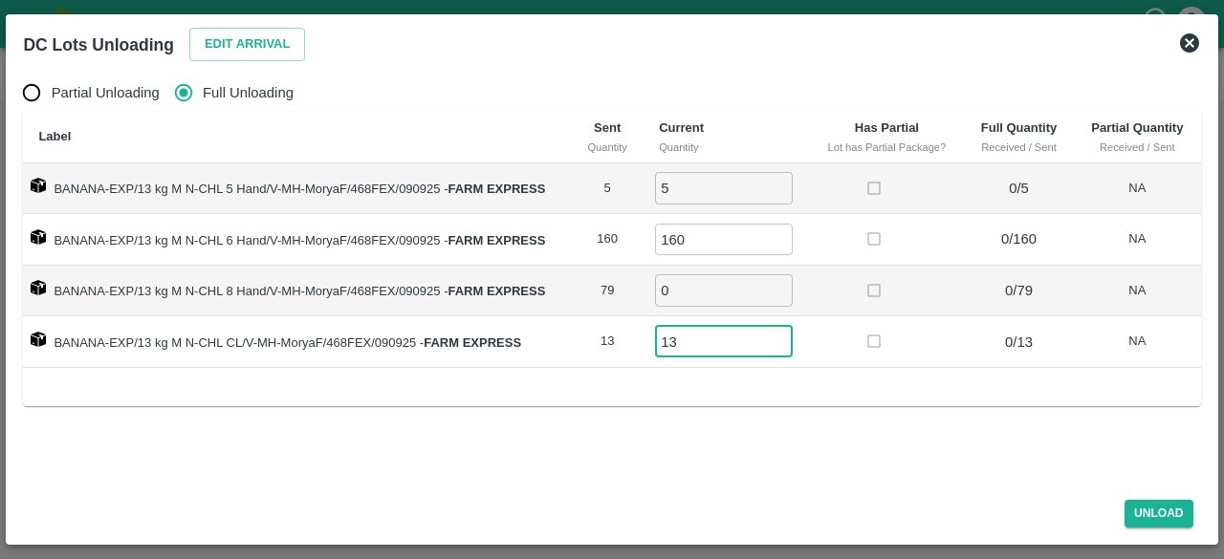
type input "13"
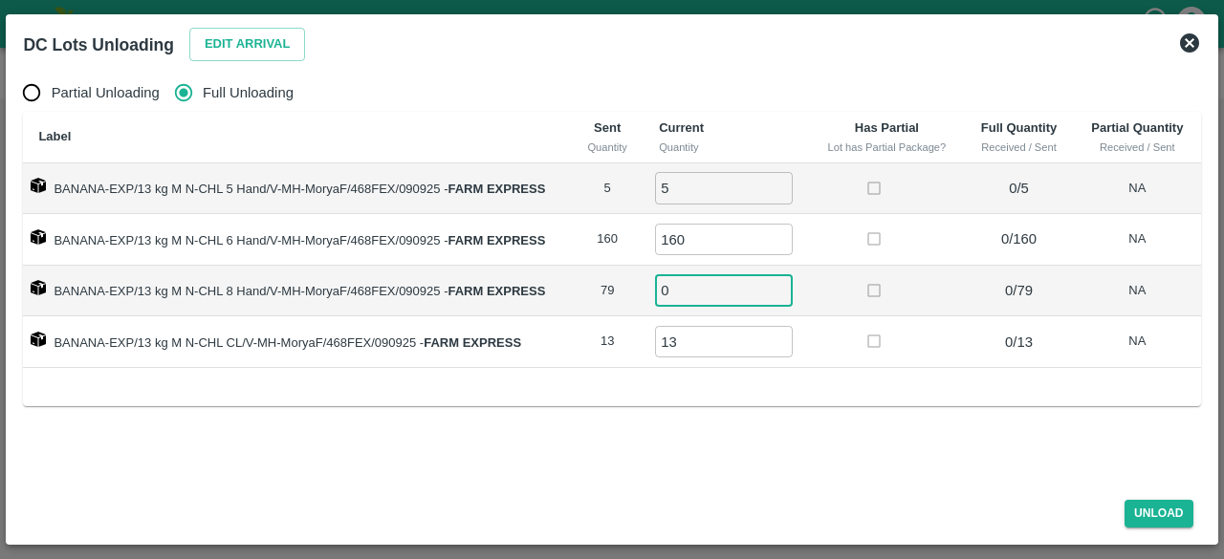
click at [687, 289] on input "0" at bounding box center [724, 290] width 138 height 32
type input "79"
click at [1157, 510] on button "Unload" at bounding box center [1159, 514] width 69 height 28
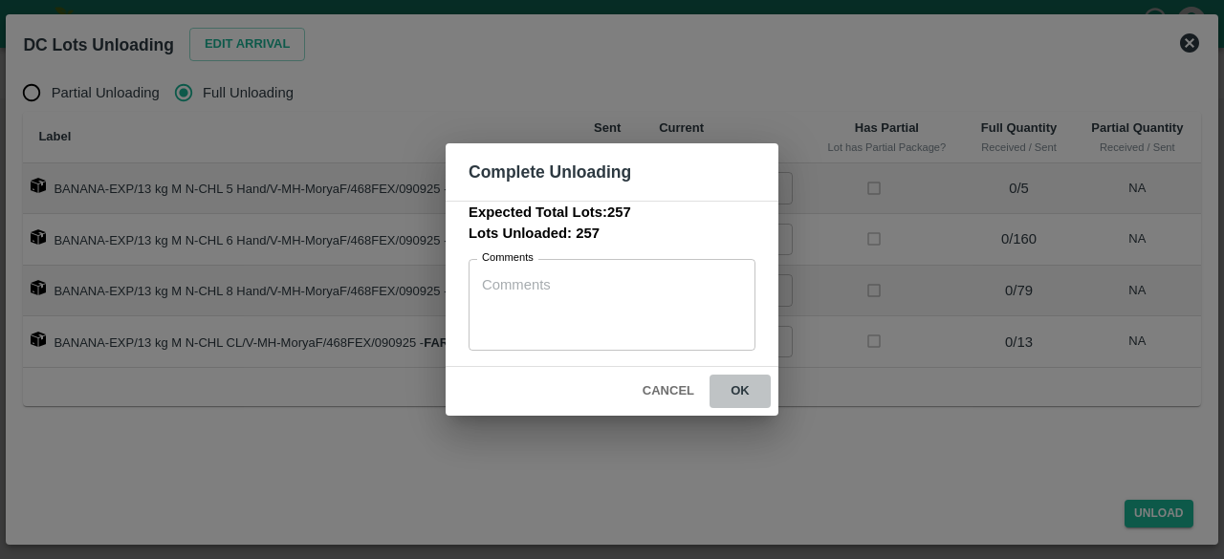
click at [743, 391] on button "ok" at bounding box center [740, 391] width 61 height 33
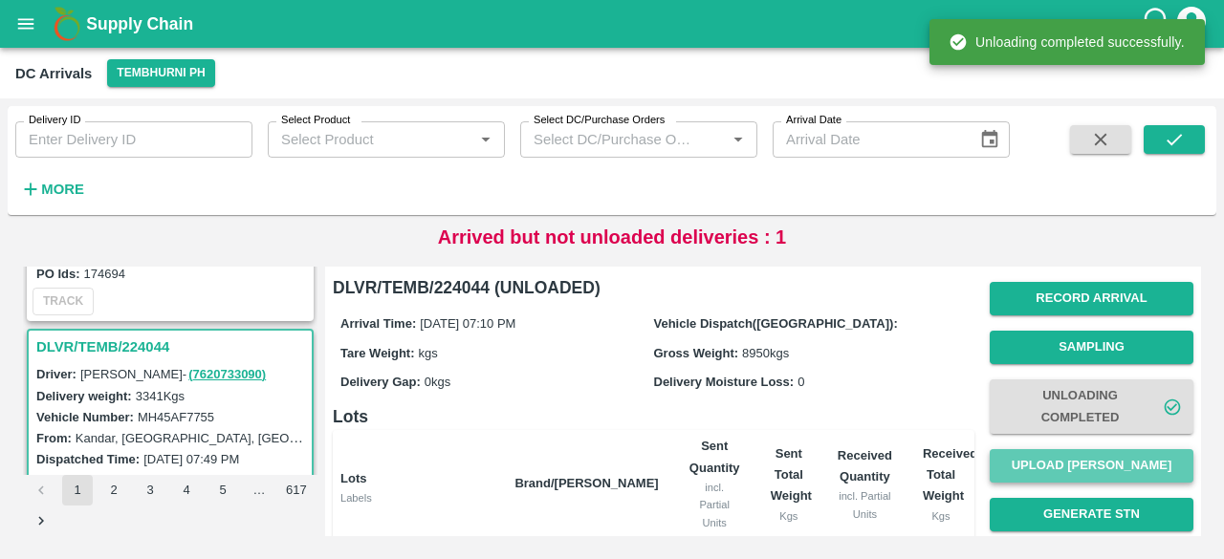
click at [1077, 471] on button "Upload [PERSON_NAME]" at bounding box center [1092, 466] width 204 height 33
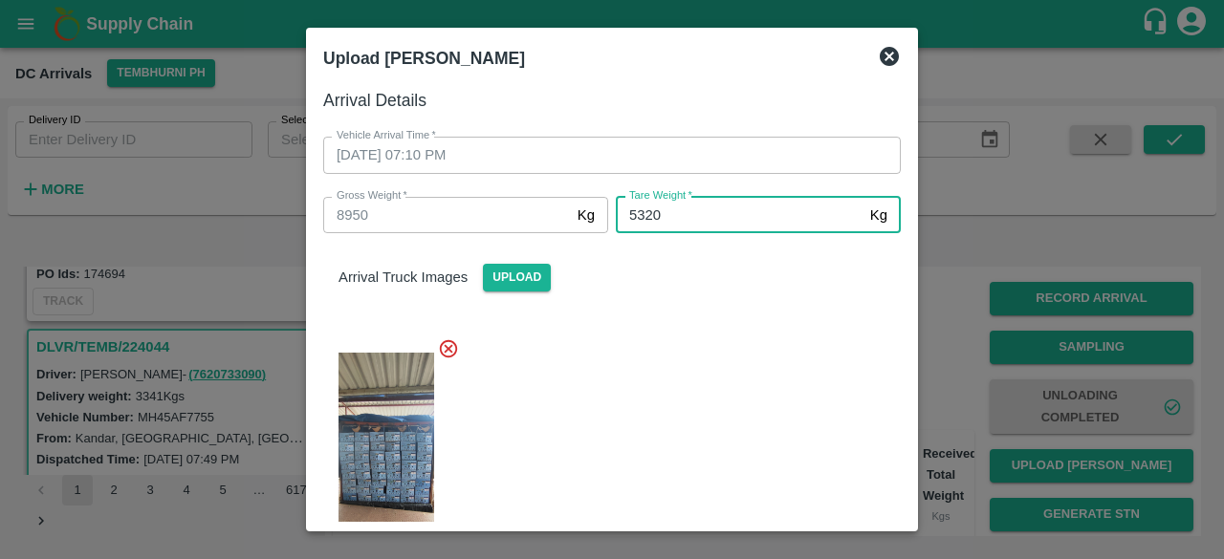
type input "5320"
click at [734, 362] on div at bounding box center [604, 453] width 593 height 262
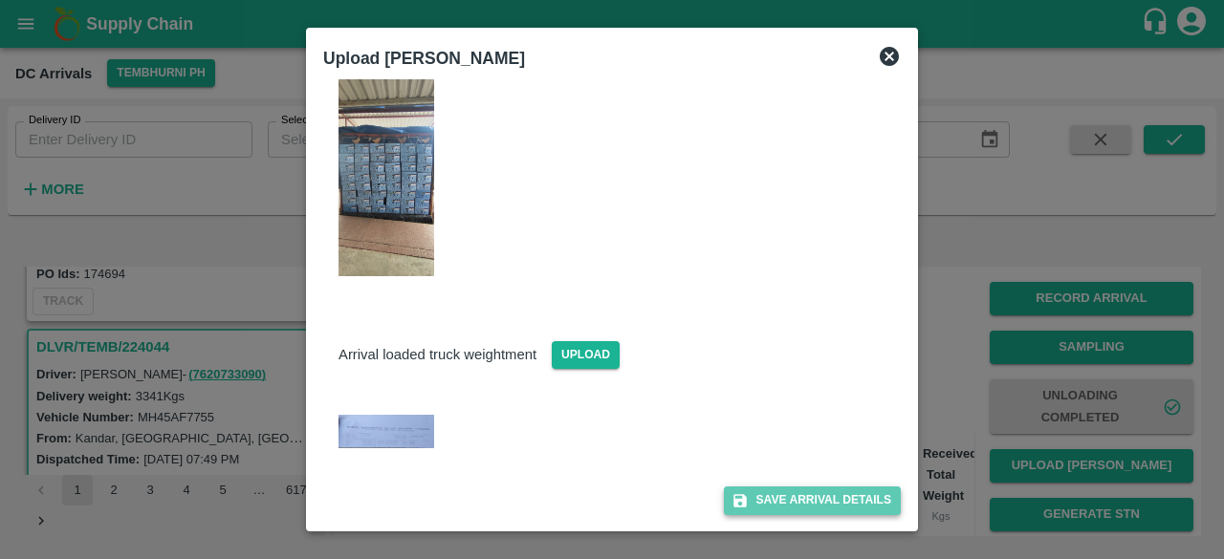
click at [807, 494] on button "Save Arrival Details" at bounding box center [812, 501] width 177 height 28
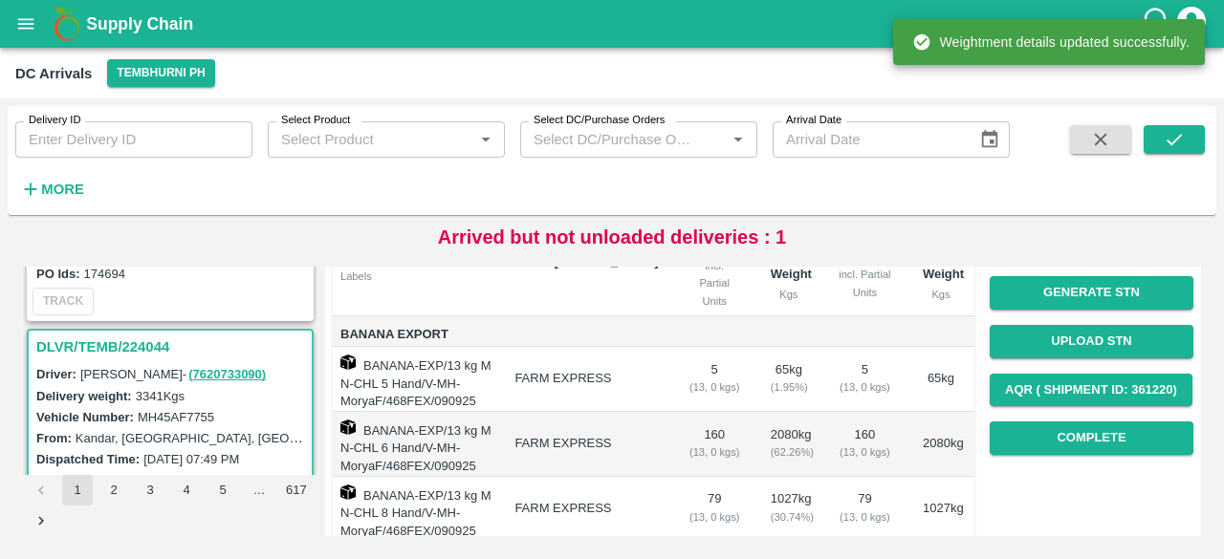
scroll to position [226, 0]
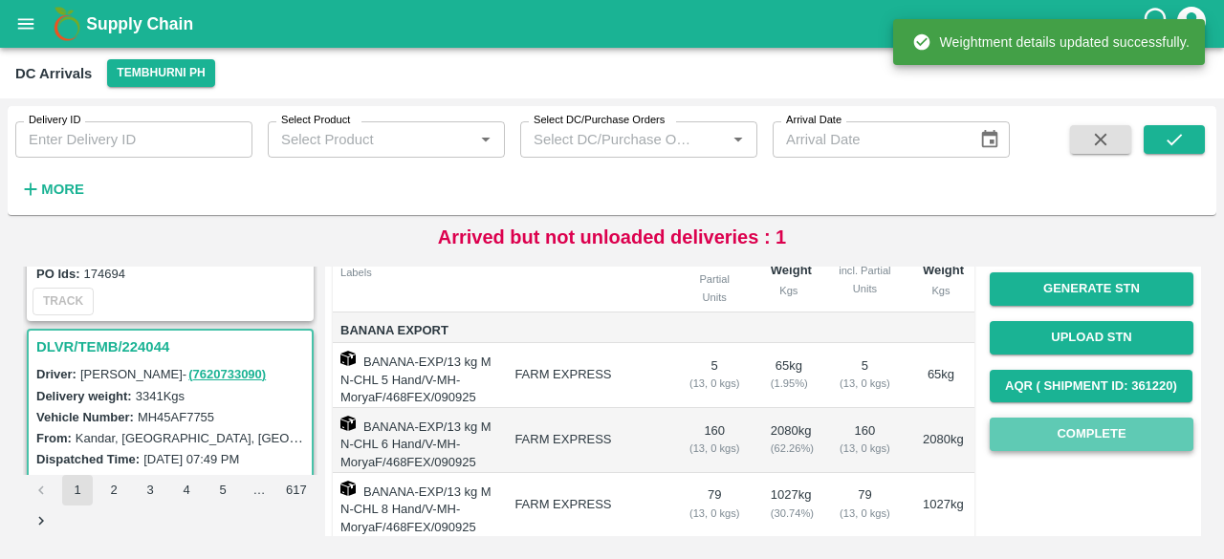
click at [1107, 434] on button "Complete" at bounding box center [1092, 434] width 204 height 33
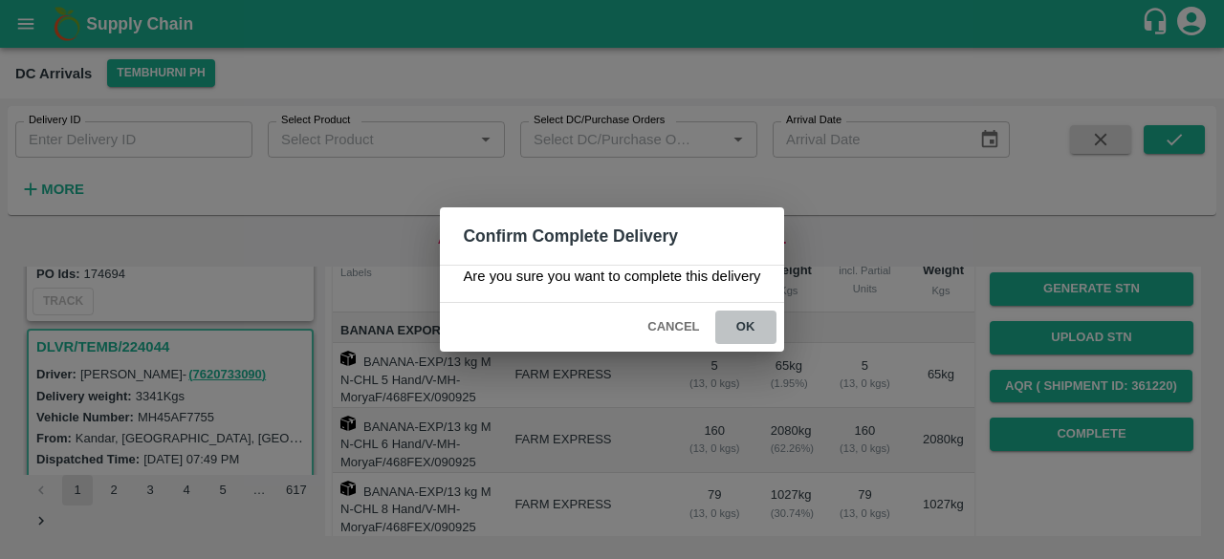
click at [744, 326] on button "ok" at bounding box center [745, 327] width 61 height 33
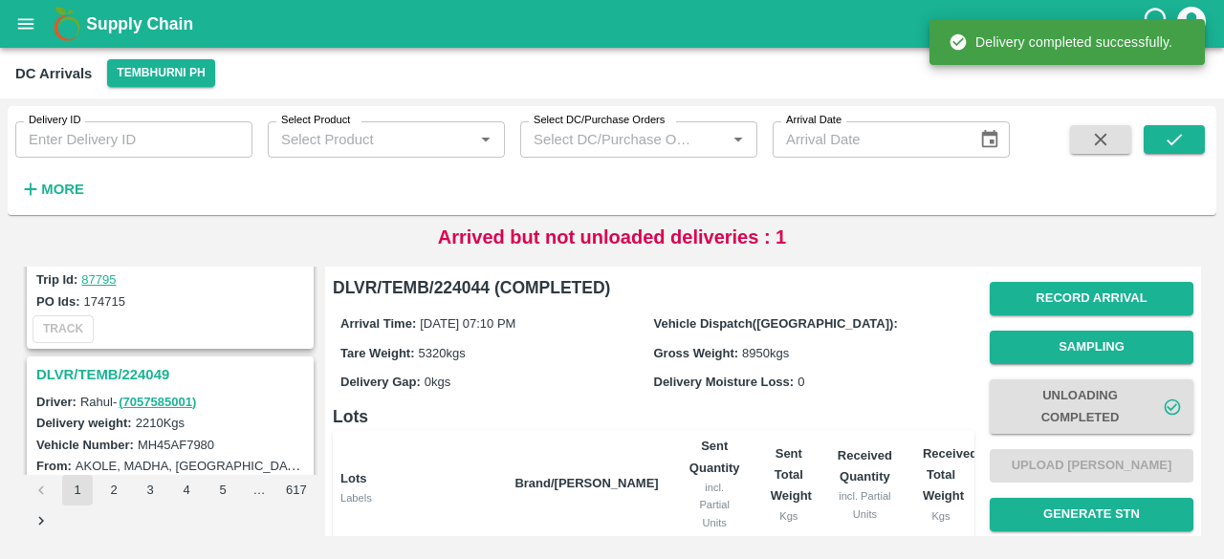
scroll to position [911, 0]
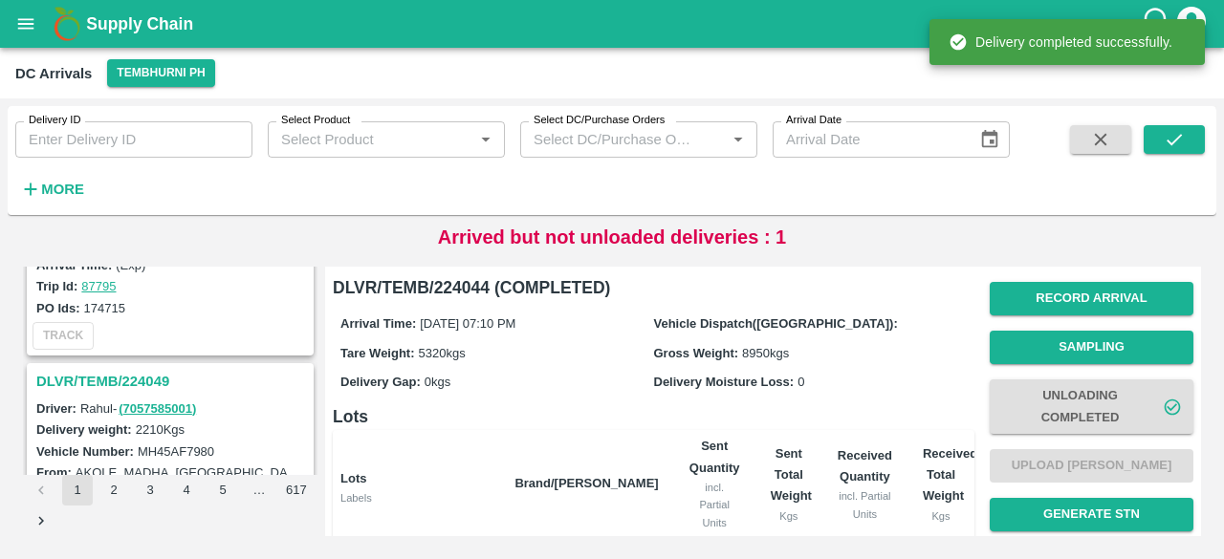
click at [128, 369] on h3 "DLVR/TEMB/224049" at bounding box center [173, 381] width 274 height 25
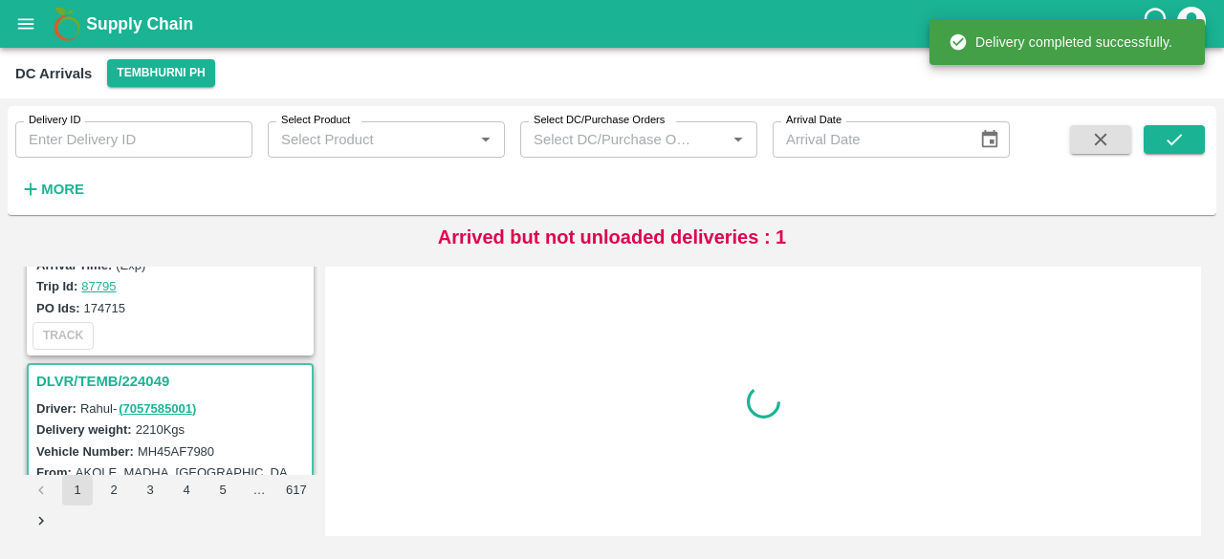
scroll to position [1004, 0]
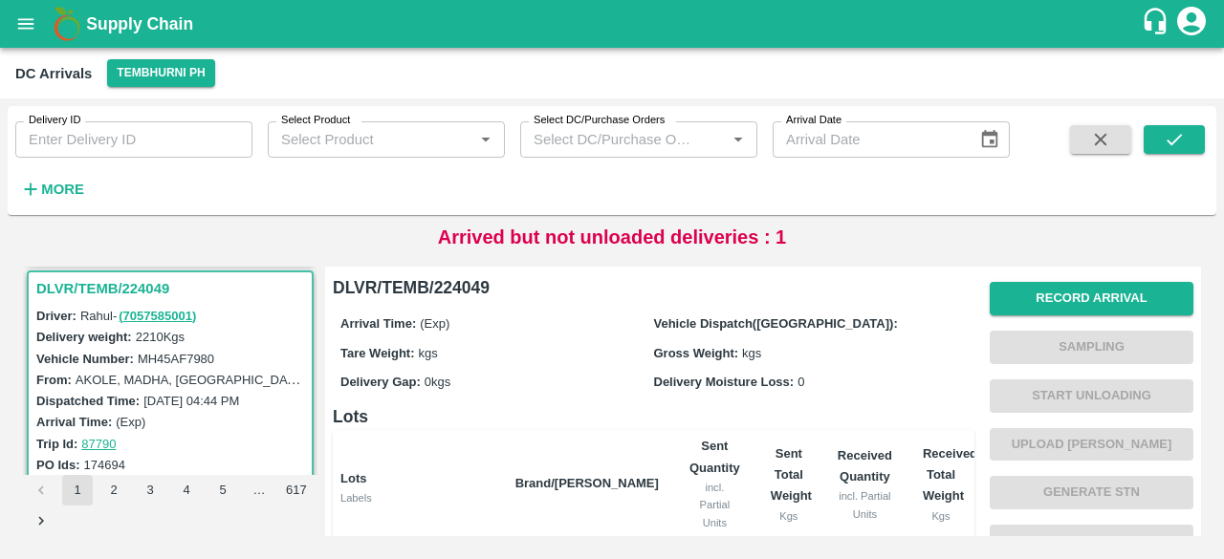
click at [174, 359] on label "MH45AF7980" at bounding box center [176, 359] width 77 height 14
copy label "MH45AF7980"
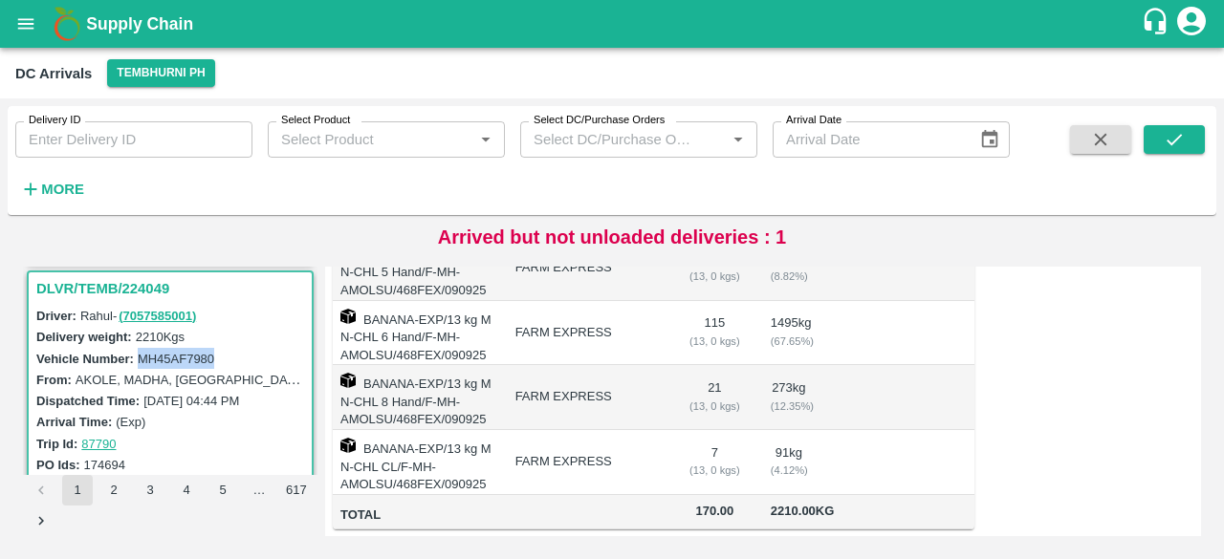
scroll to position [0, 0]
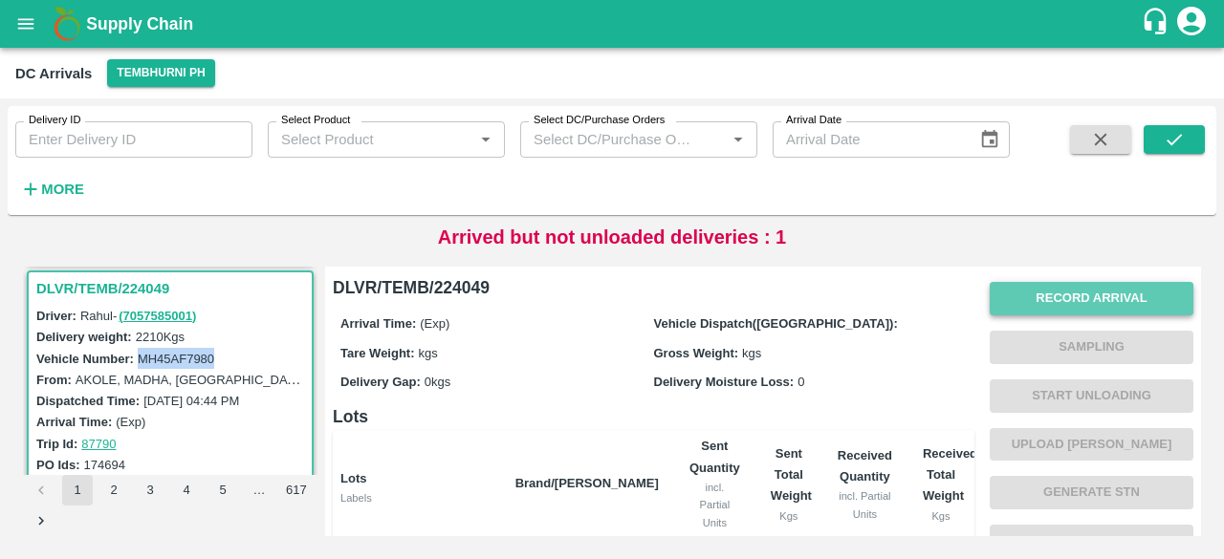
click at [1113, 307] on button "Record Arrival" at bounding box center [1092, 298] width 204 height 33
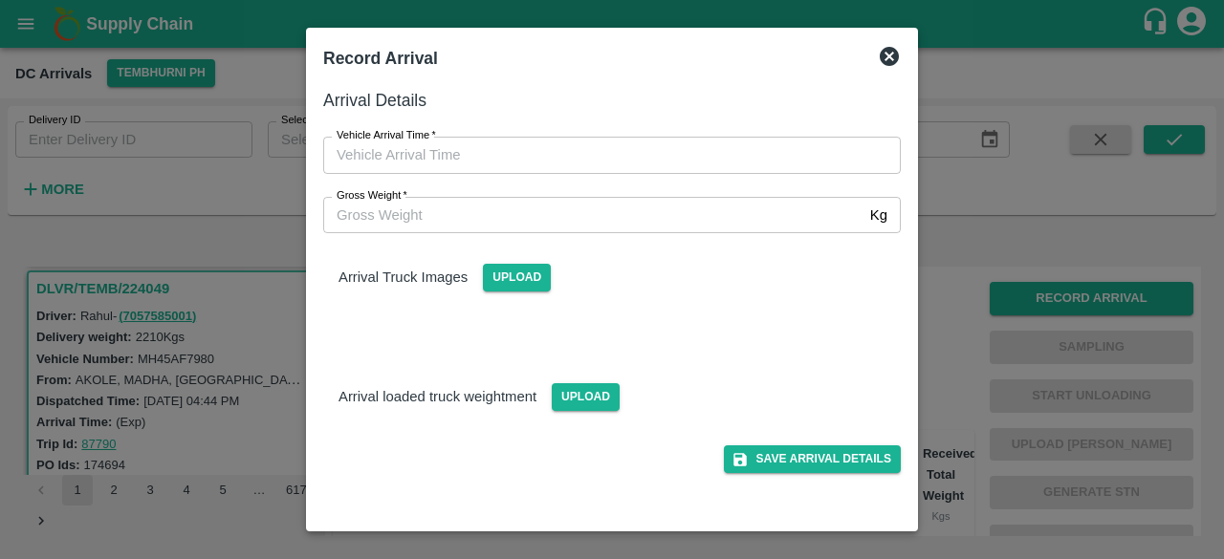
click at [576, 222] on input "Gross Weight   *" at bounding box center [592, 215] width 539 height 36
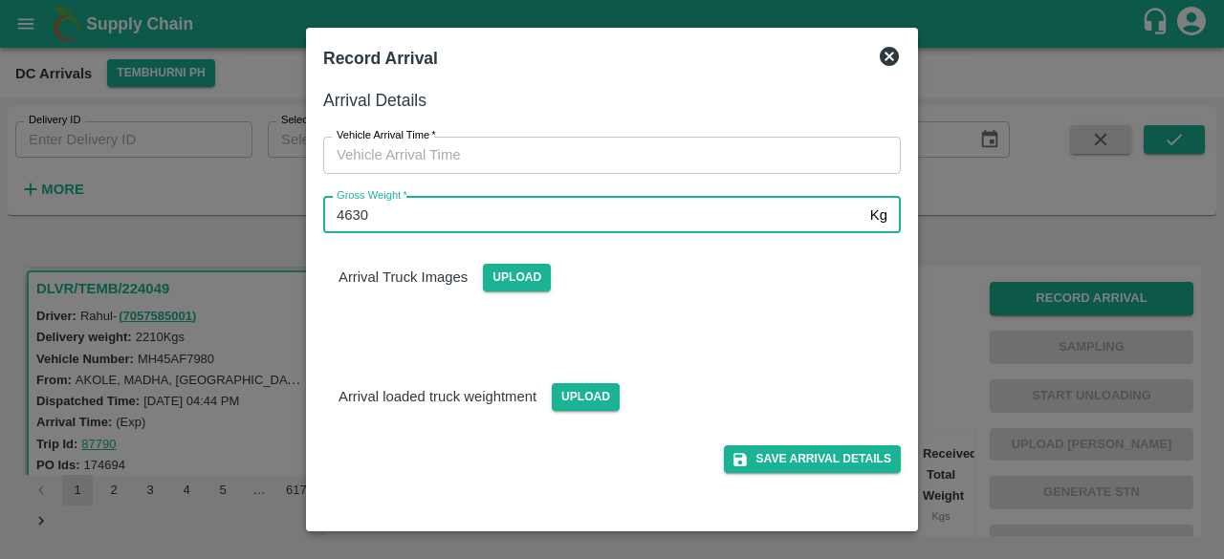
type input "4630"
type input "DD/MM/YYYY hh:mm aa"
click at [527, 155] on input "DD/MM/YYYY hh:mm aa" at bounding box center [605, 155] width 564 height 36
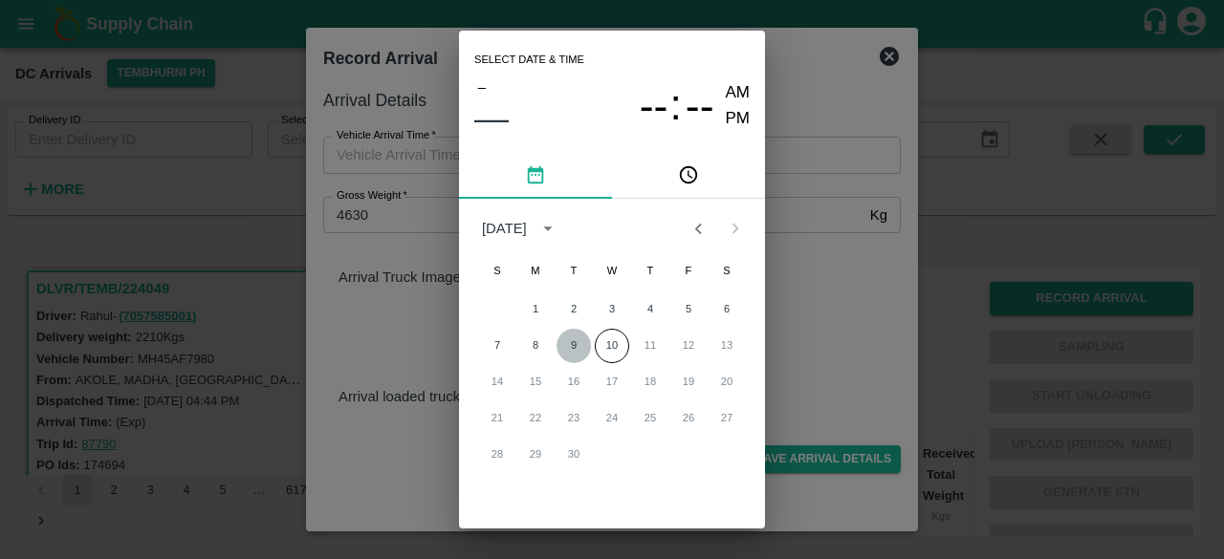
click at [570, 350] on button "9" at bounding box center [574, 346] width 34 height 34
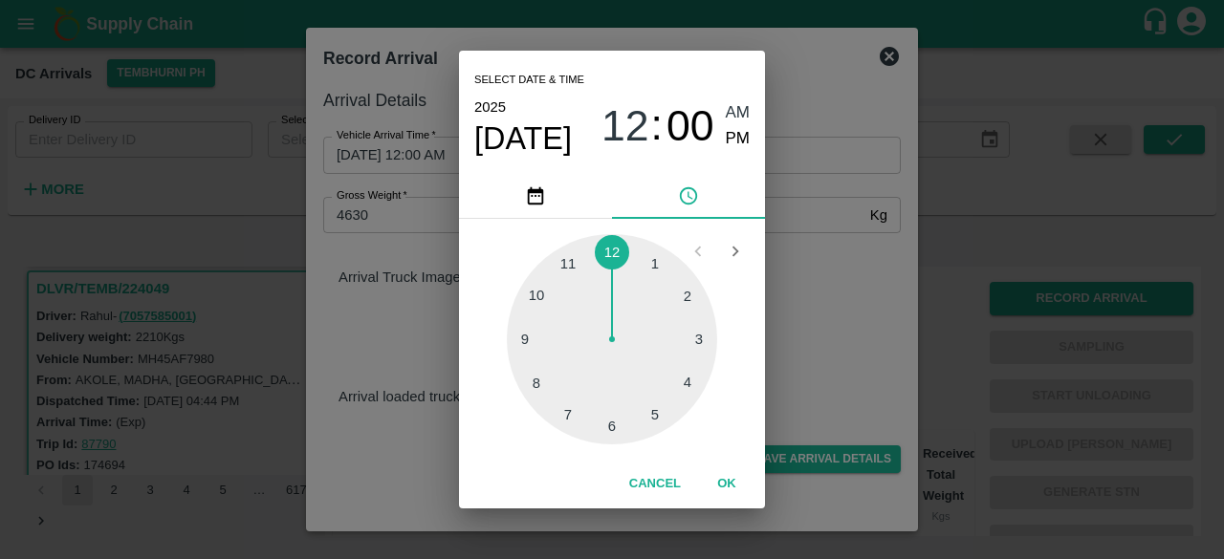
click at [705, 340] on div at bounding box center [612, 339] width 210 height 210
click at [819, 316] on div "Select date & time 2025 Sep 9 03 : 00 AM PM 05 10 15 20 25 30 35 40 45 50 55 00…" at bounding box center [612, 279] width 1224 height 559
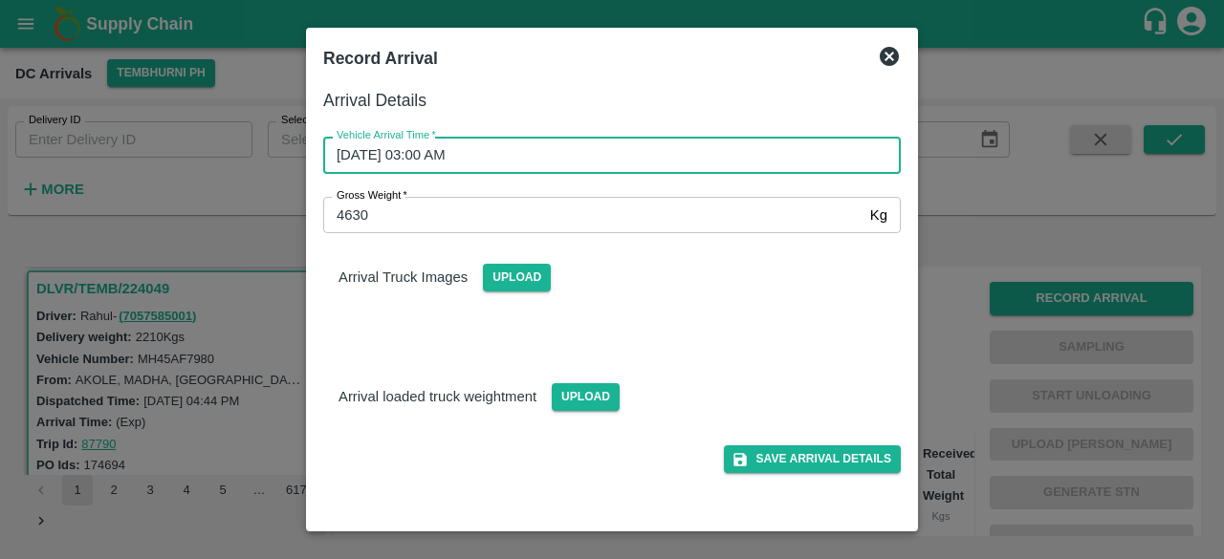
click at [461, 150] on input "09/09/2025 03:00 AM" at bounding box center [605, 155] width 564 height 36
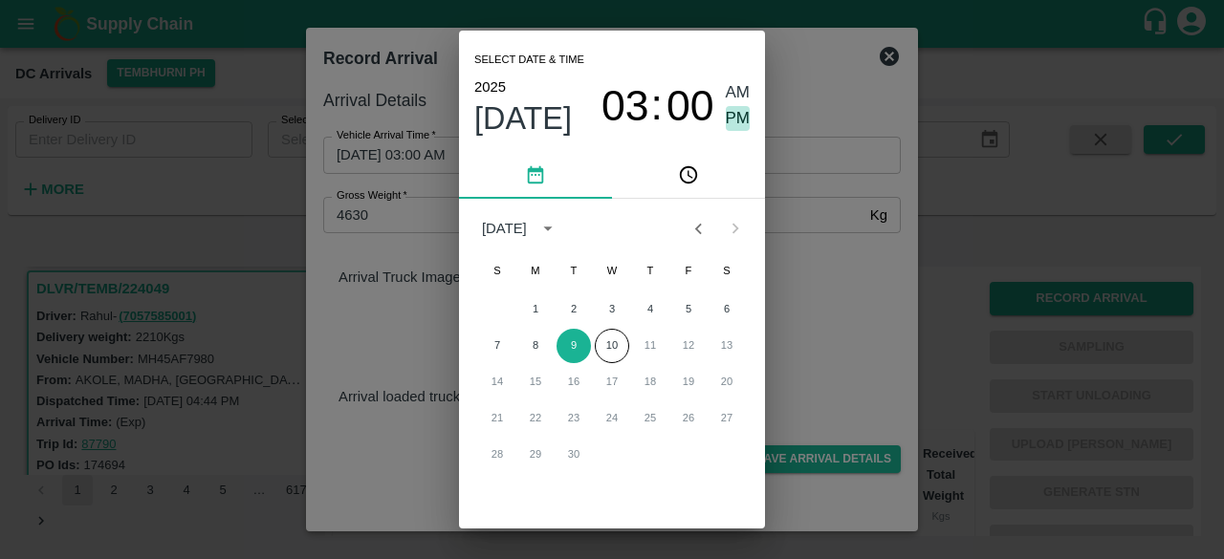
click at [726, 118] on span "PM" at bounding box center [738, 119] width 25 height 26
type input "09/09/2025 03:00 PM"
click at [859, 240] on div "Select date & time 2025 Sep 9 03 : 00 AM PM September 2025 S M T W T F S 1 2 3 …" at bounding box center [612, 279] width 1224 height 559
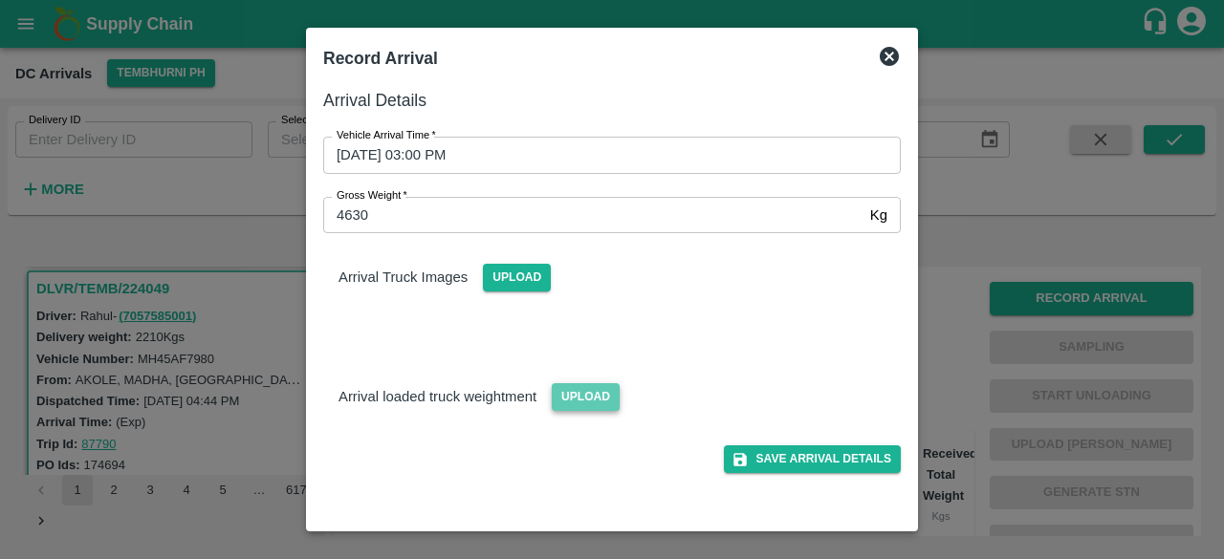
click at [563, 404] on span "Upload" at bounding box center [586, 398] width 68 height 28
click at [0, 0] on input "Upload" at bounding box center [0, 0] width 0 height 0
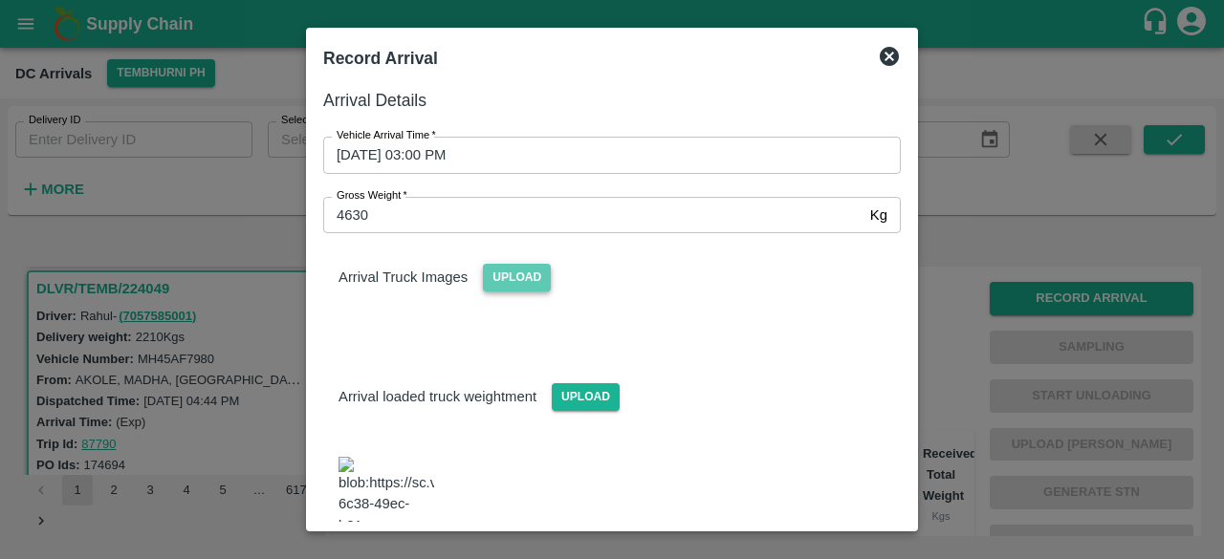
click at [524, 275] on span "Upload" at bounding box center [517, 278] width 68 height 28
click at [0, 0] on input "Upload" at bounding box center [0, 0] width 0 height 0
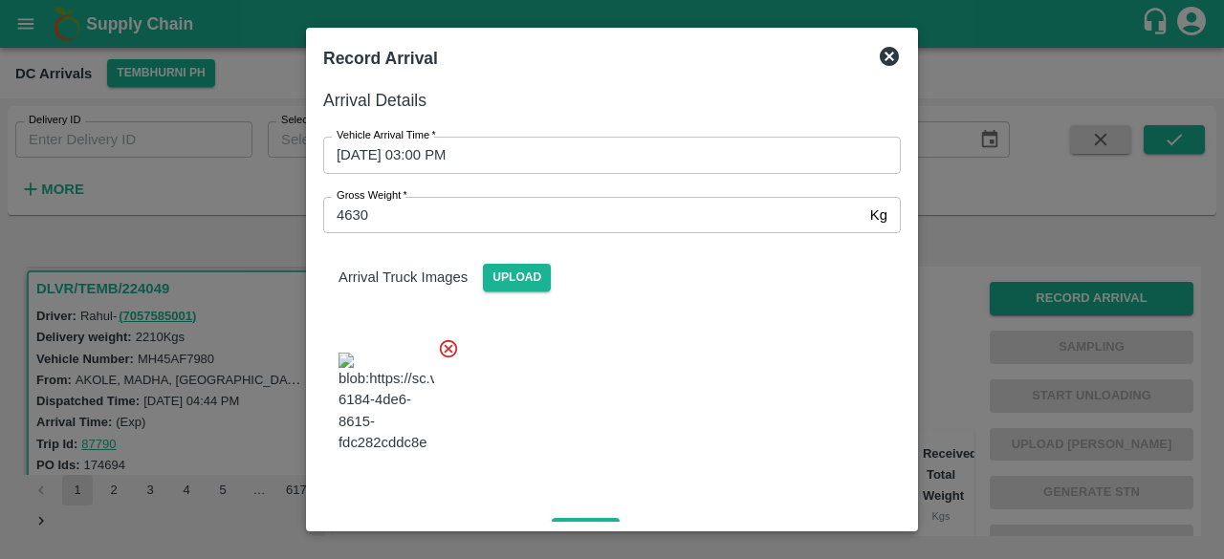
scroll to position [327, 0]
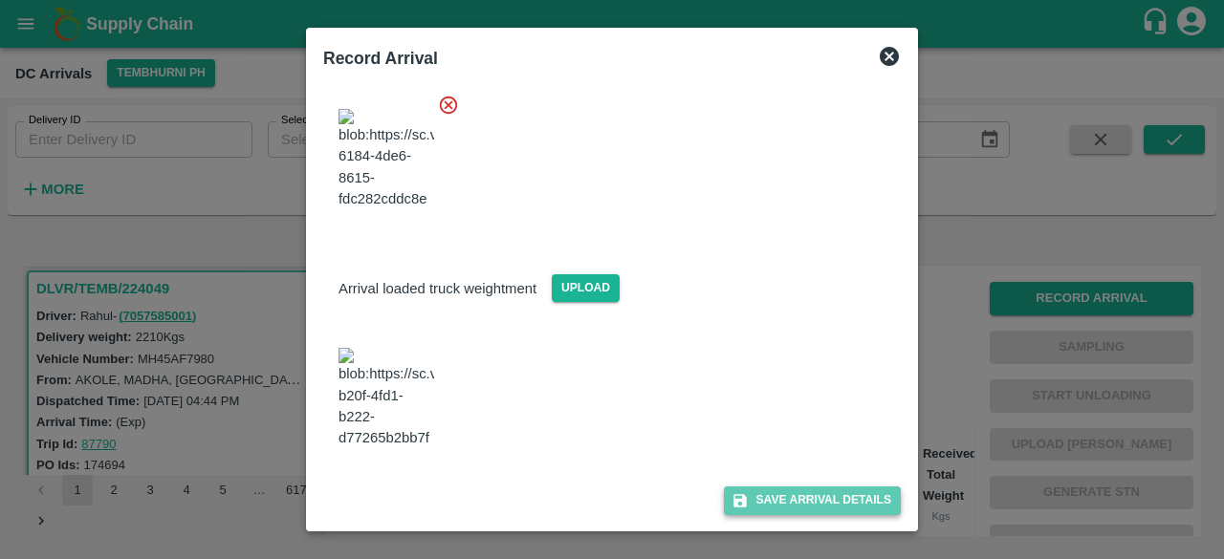
click at [815, 494] on button "Save Arrival Details" at bounding box center [812, 501] width 177 height 28
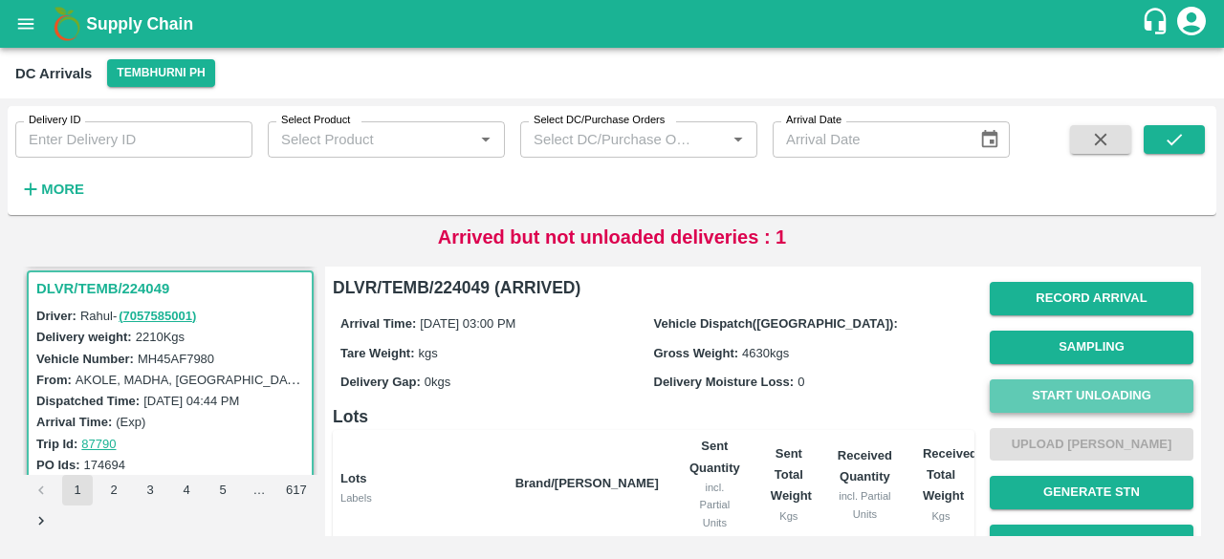
click at [1094, 388] on button "Start Unloading" at bounding box center [1092, 396] width 204 height 33
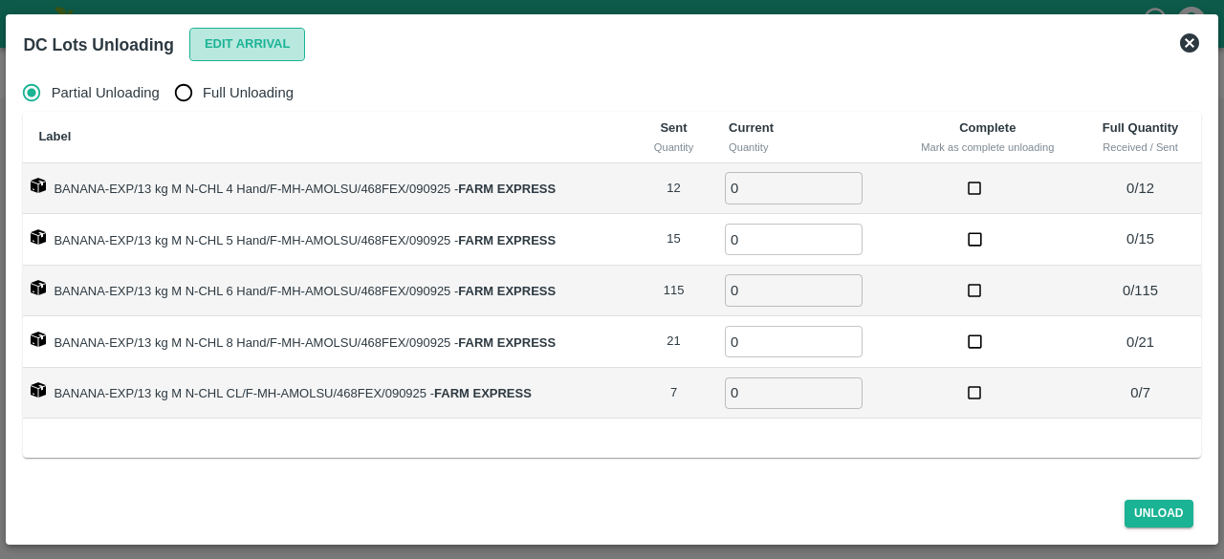
click at [266, 49] on button "Edit Arrival" at bounding box center [247, 44] width 117 height 33
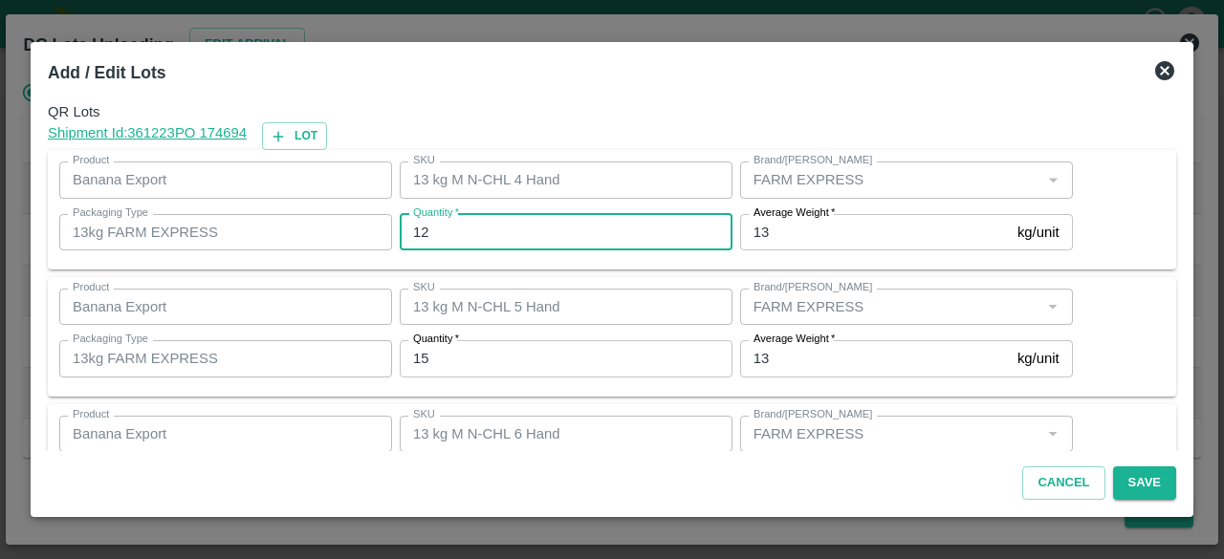
click at [417, 236] on input "12" at bounding box center [566, 232] width 333 height 36
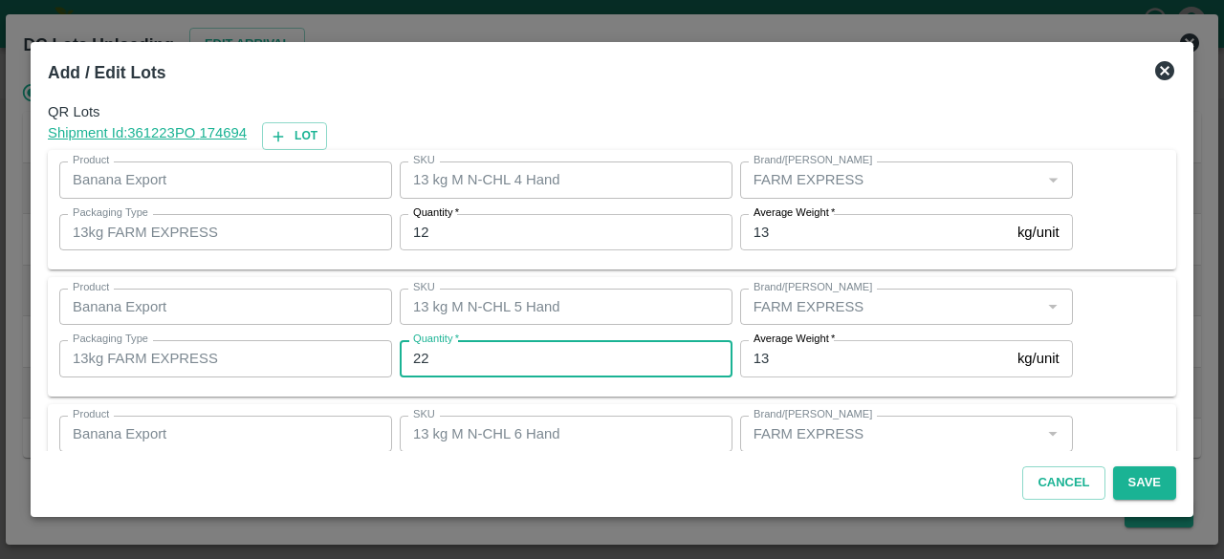
type input "22"
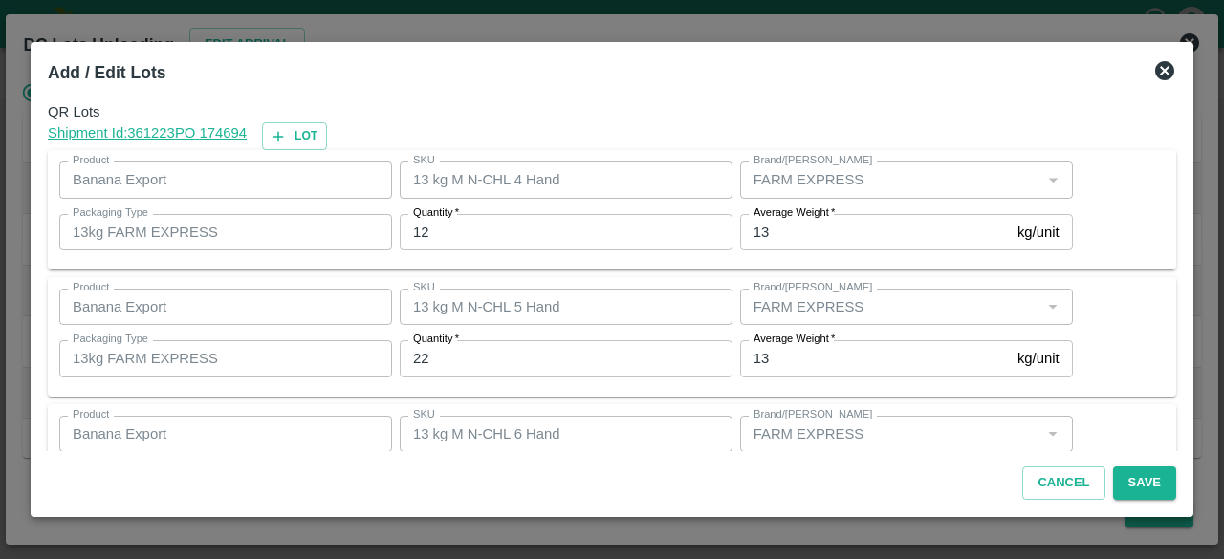
scroll to position [212, 0]
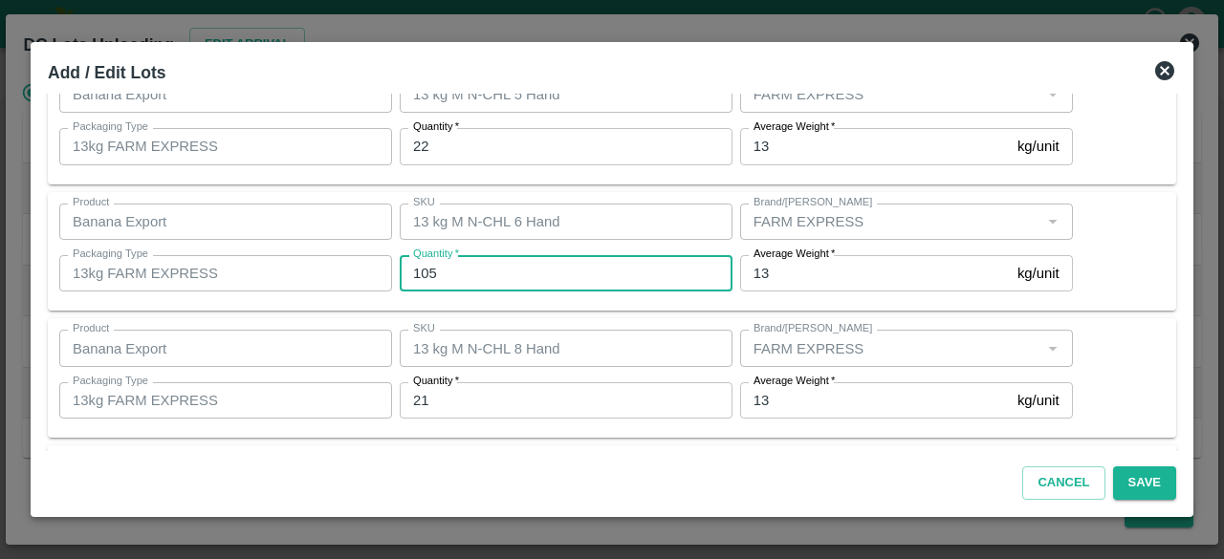
type input "105"
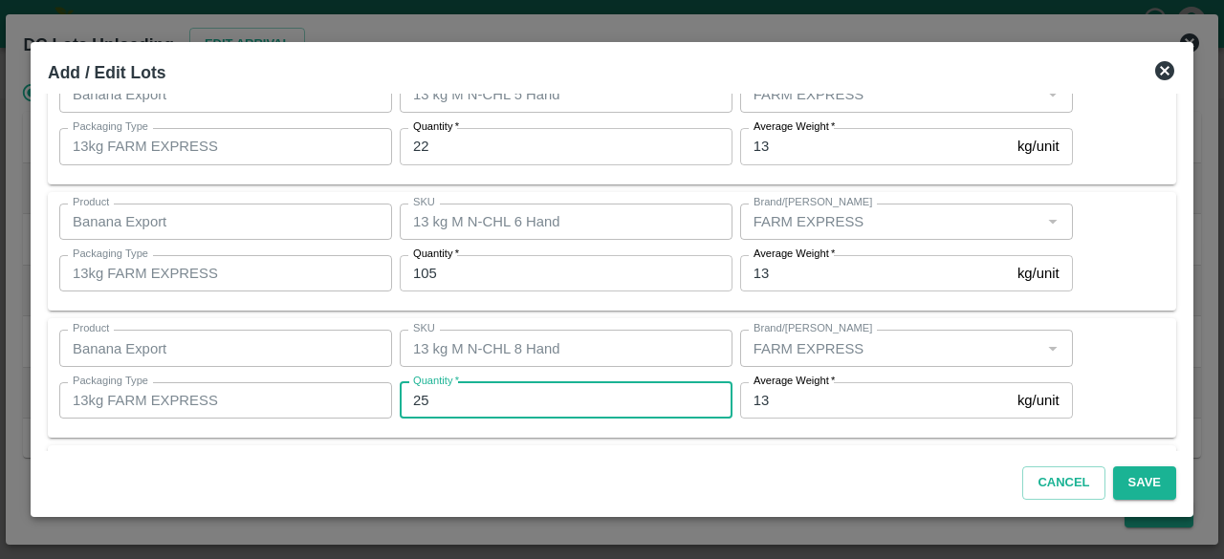
type input "25"
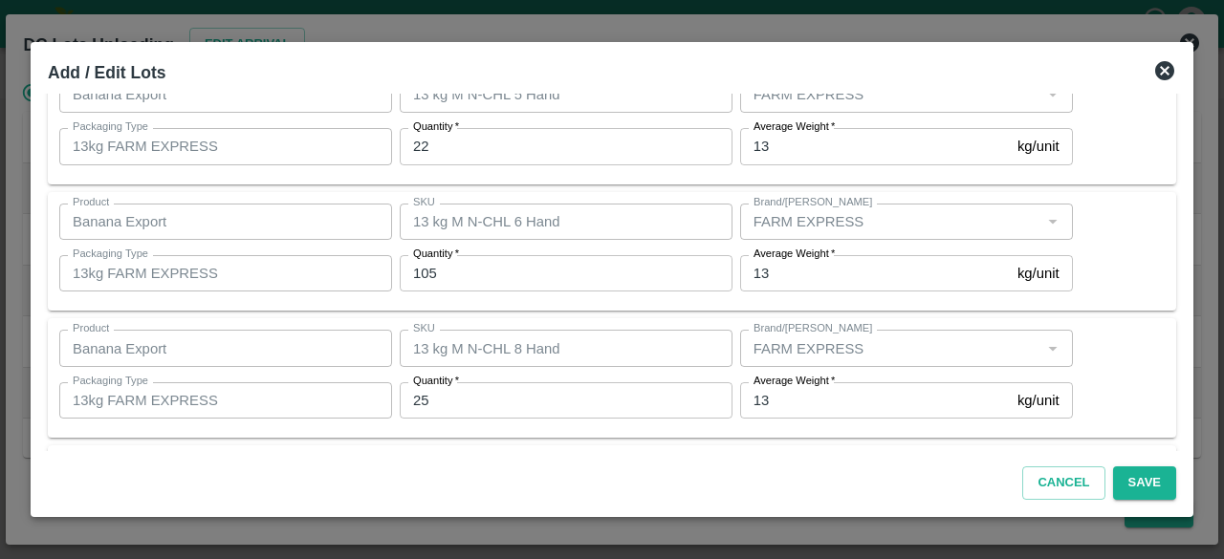
scroll to position [340, 0]
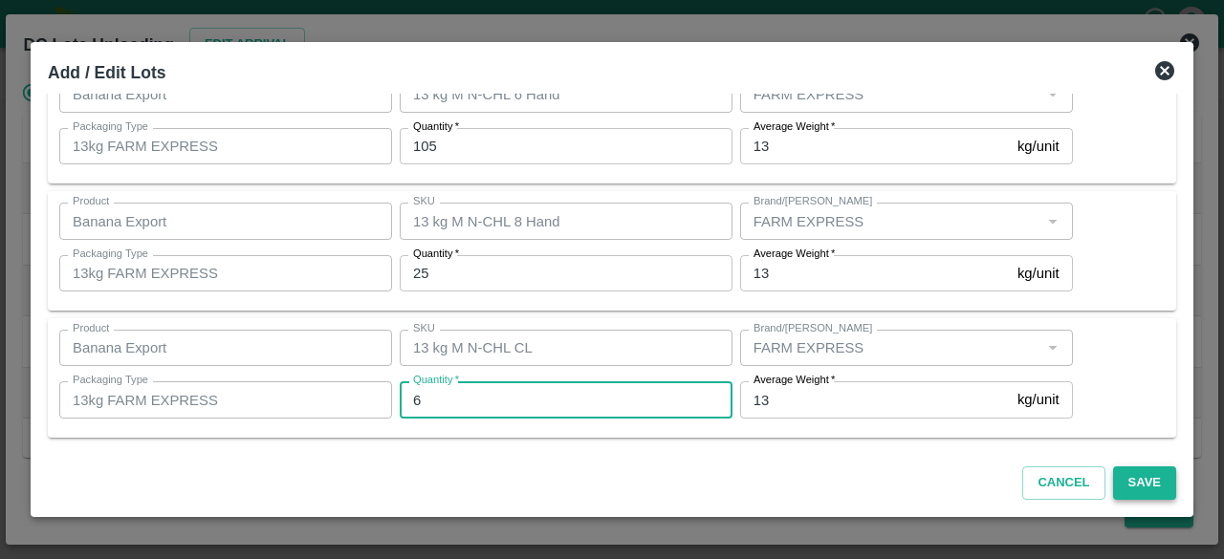
type input "6"
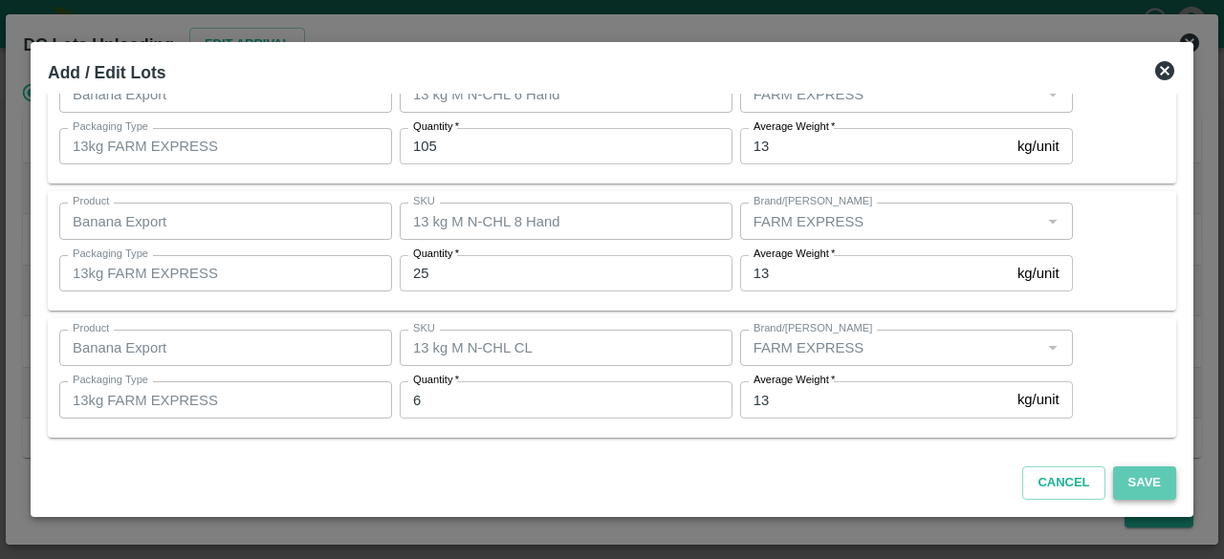
click at [1140, 487] on button "Save" at bounding box center [1144, 483] width 63 height 33
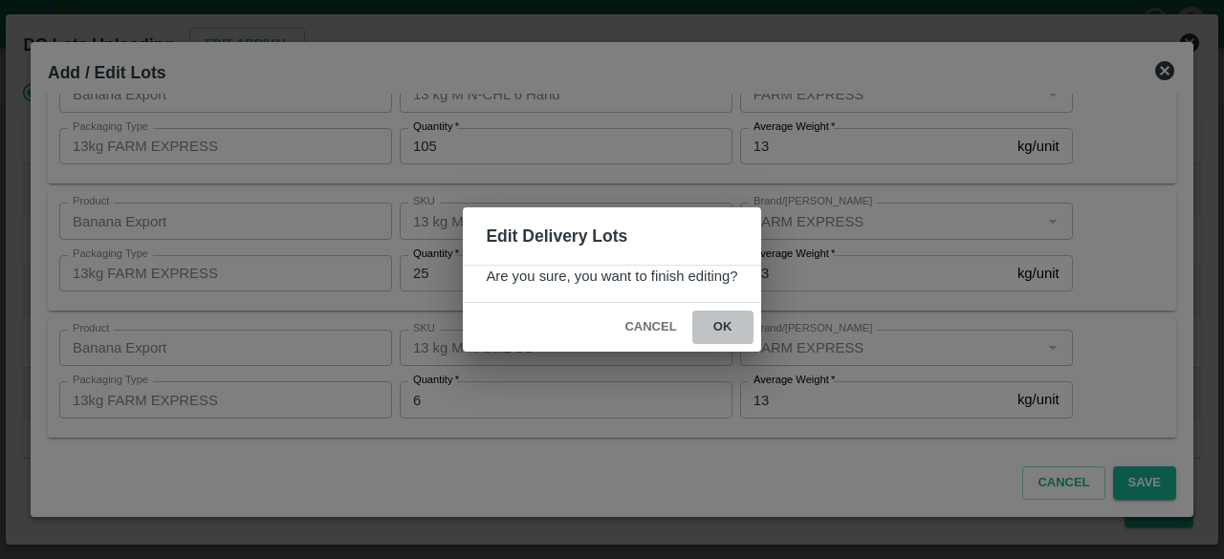
click at [721, 326] on button "ok" at bounding box center [722, 327] width 61 height 33
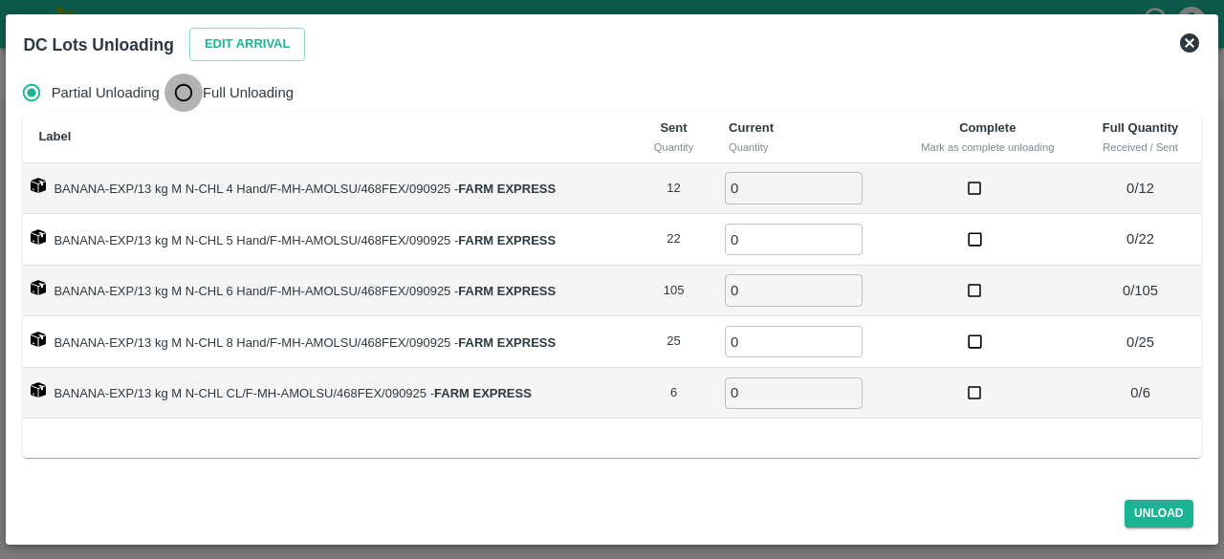
click at [177, 91] on input "Full Unloading" at bounding box center [184, 93] width 38 height 38
radio input "true"
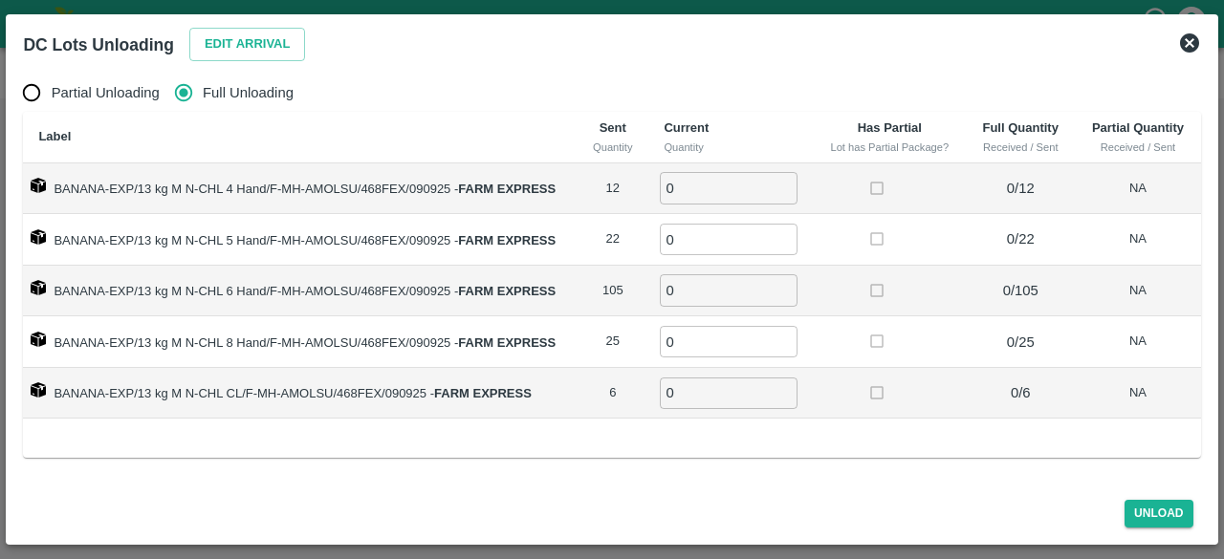
click at [700, 204] on td "0 ​" at bounding box center [730, 190] width 165 height 52
click at [691, 184] on input "0" at bounding box center [729, 188] width 138 height 32
type input "12"
type input "22"
type input "105"
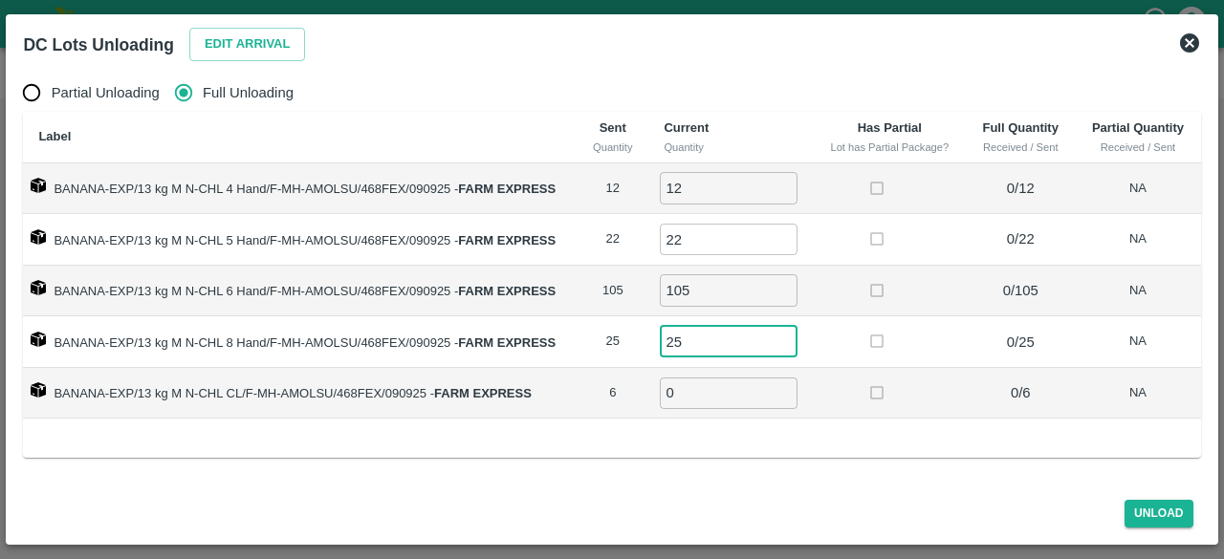
type input "25"
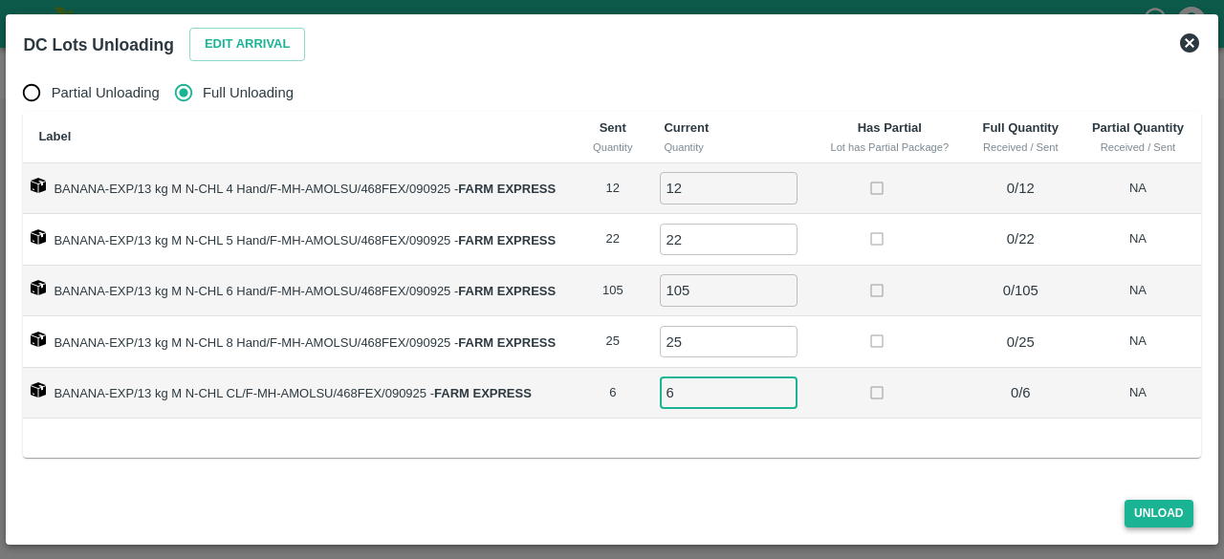
type input "6"
click at [1154, 515] on button "Unload" at bounding box center [1159, 514] width 69 height 28
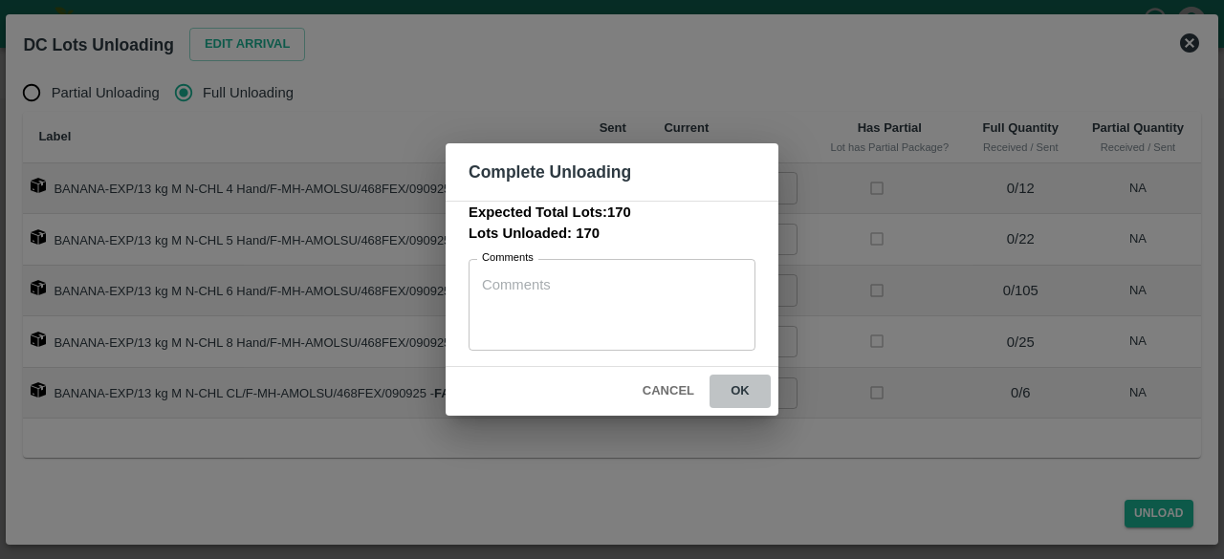
click at [732, 384] on button "ok" at bounding box center [740, 391] width 61 height 33
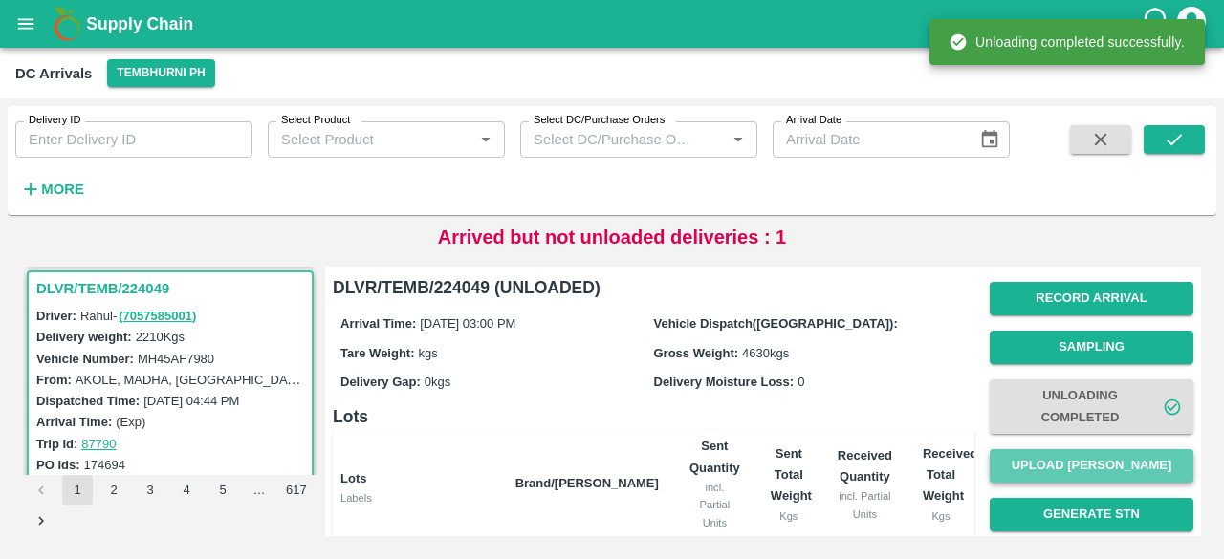
click at [1086, 468] on button "Upload [PERSON_NAME]" at bounding box center [1092, 466] width 204 height 33
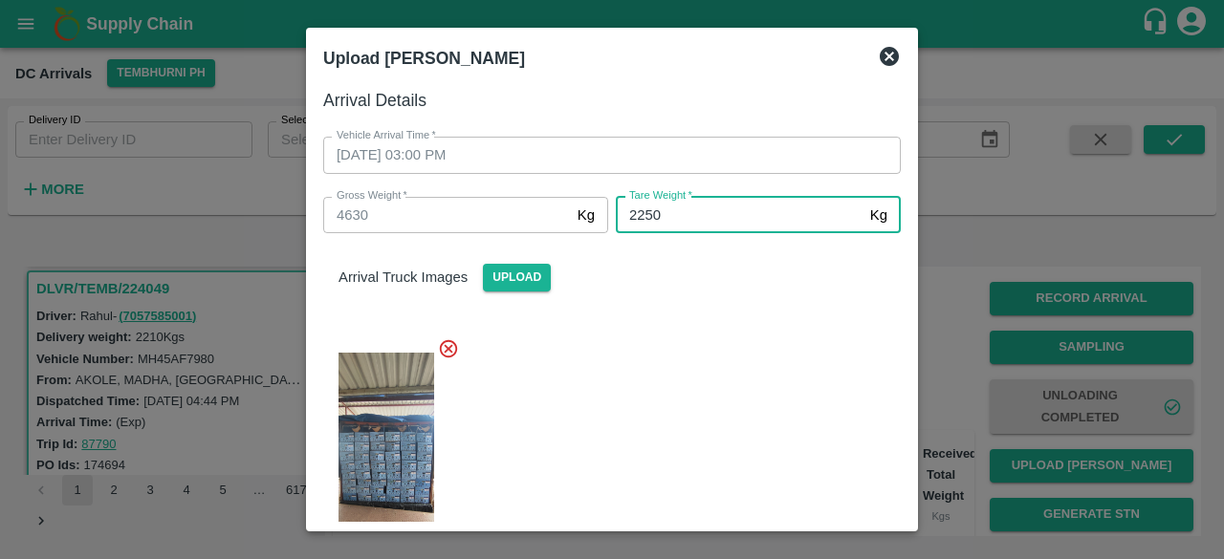
type input "2250"
click at [698, 326] on div at bounding box center [604, 453] width 593 height 262
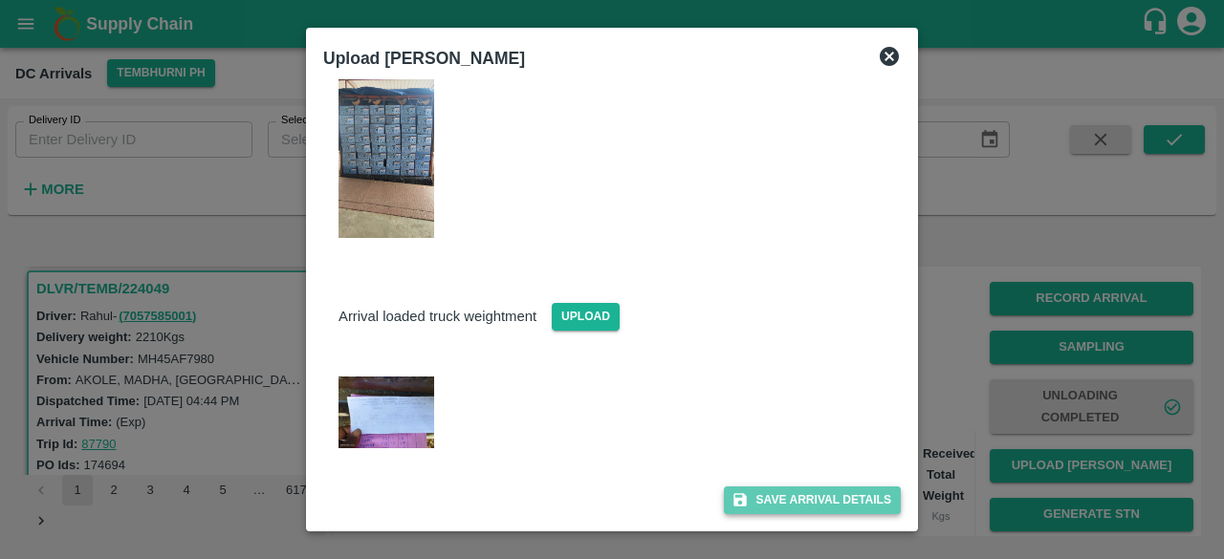
click at [803, 506] on button "Save Arrival Details" at bounding box center [812, 501] width 177 height 28
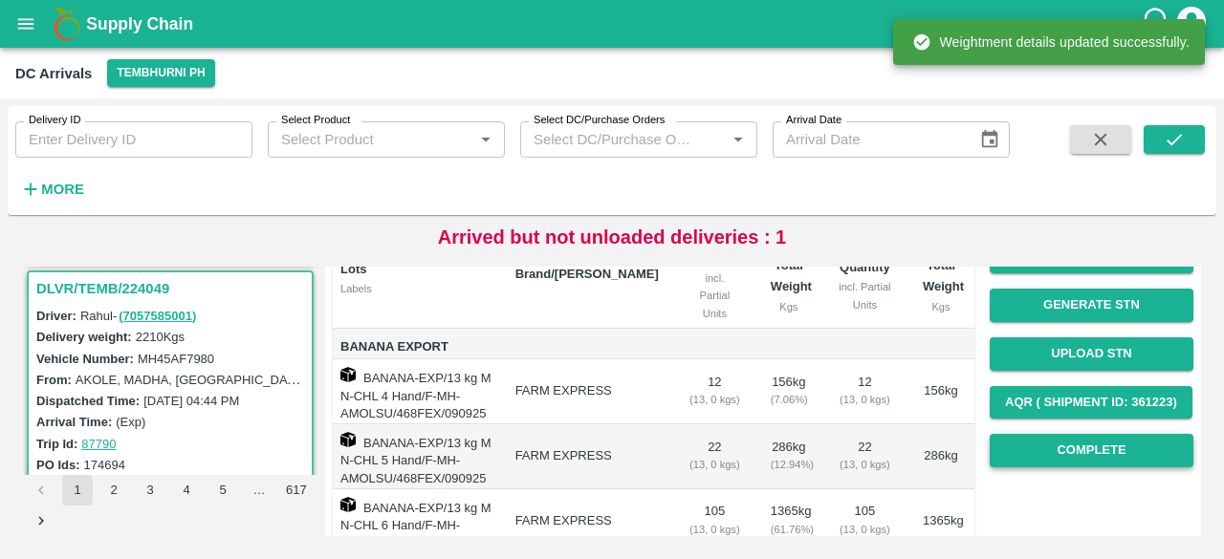
scroll to position [210, 0]
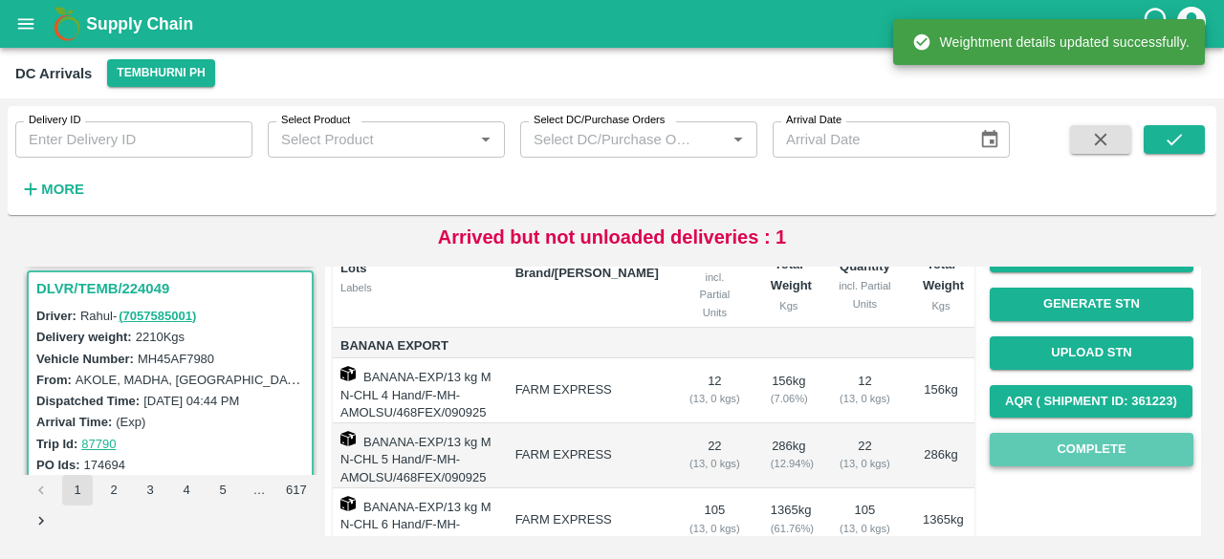
click at [1094, 462] on button "Complete" at bounding box center [1092, 449] width 204 height 33
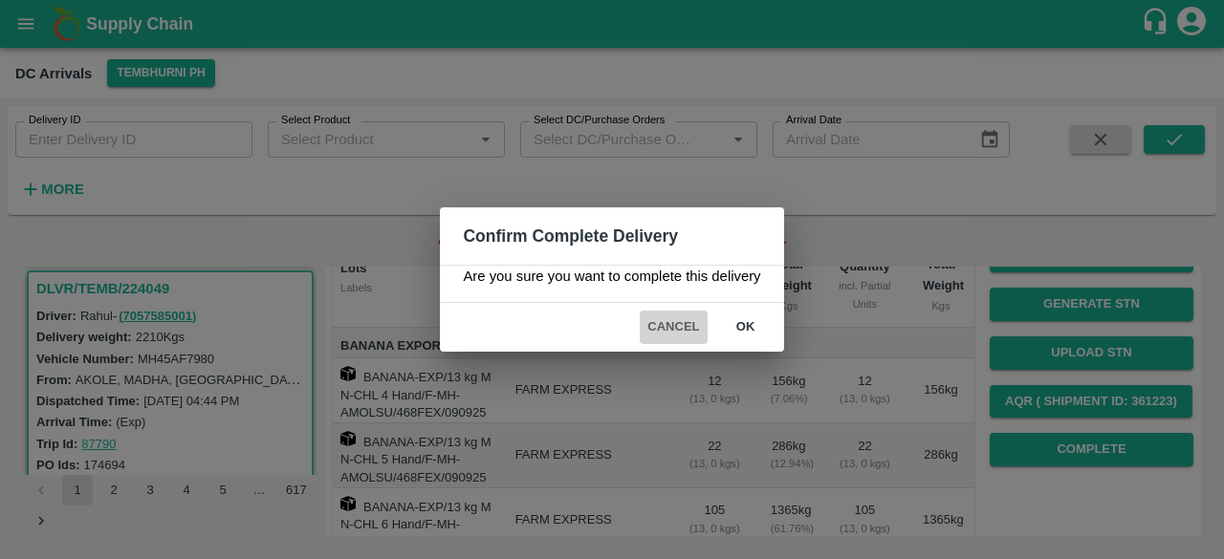
click at [666, 328] on button "Cancel" at bounding box center [673, 327] width 67 height 33
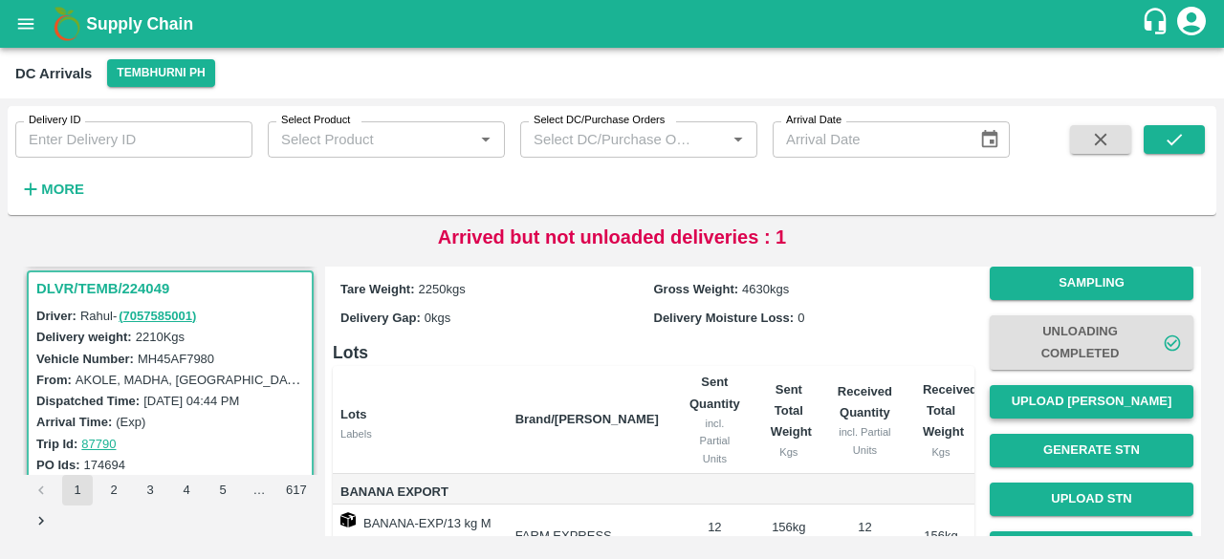
scroll to position [63, 0]
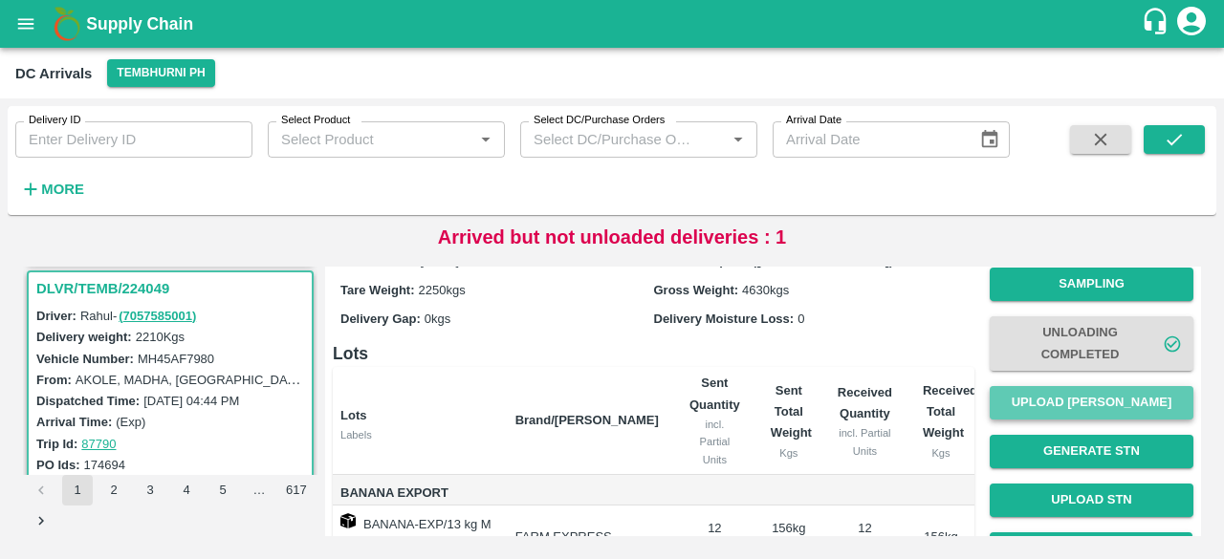
click at [1094, 391] on button "Upload [PERSON_NAME]" at bounding box center [1092, 402] width 204 height 33
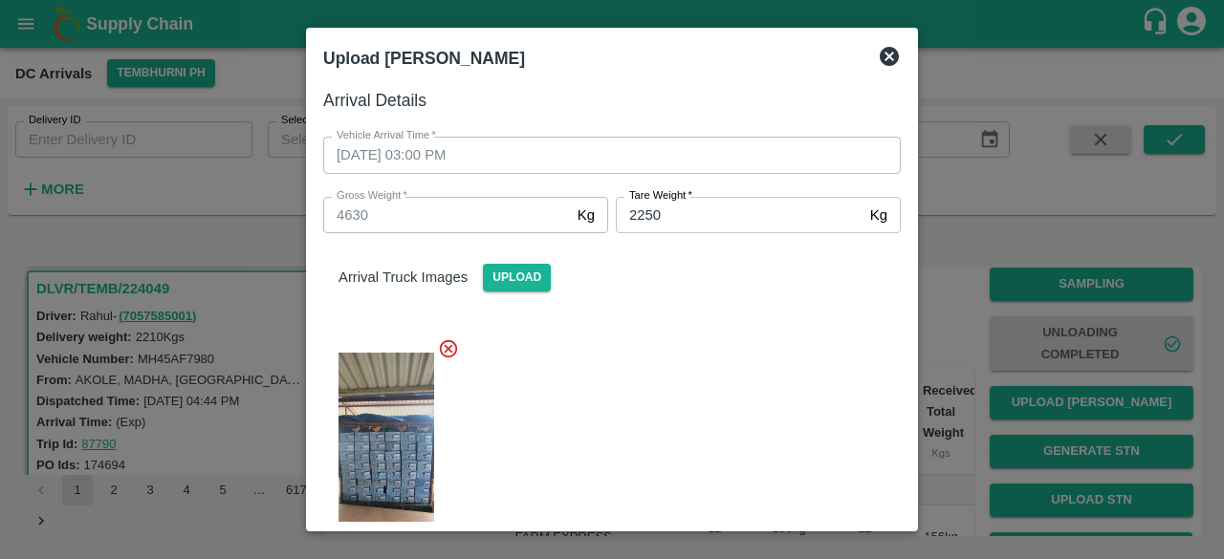
click at [889, 65] on icon at bounding box center [889, 56] width 19 height 19
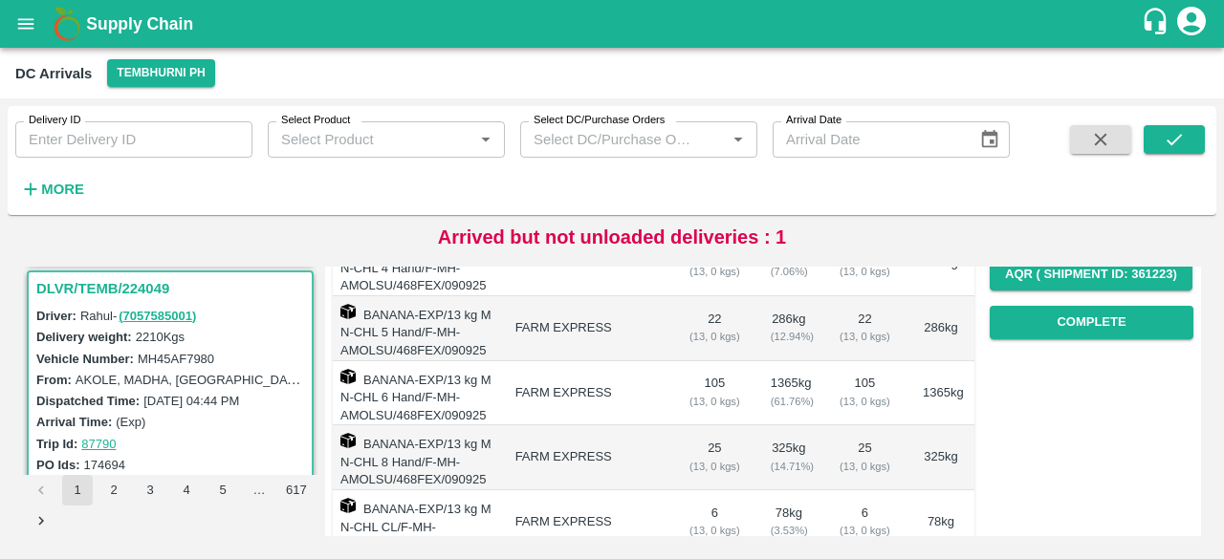
scroll to position [340, 0]
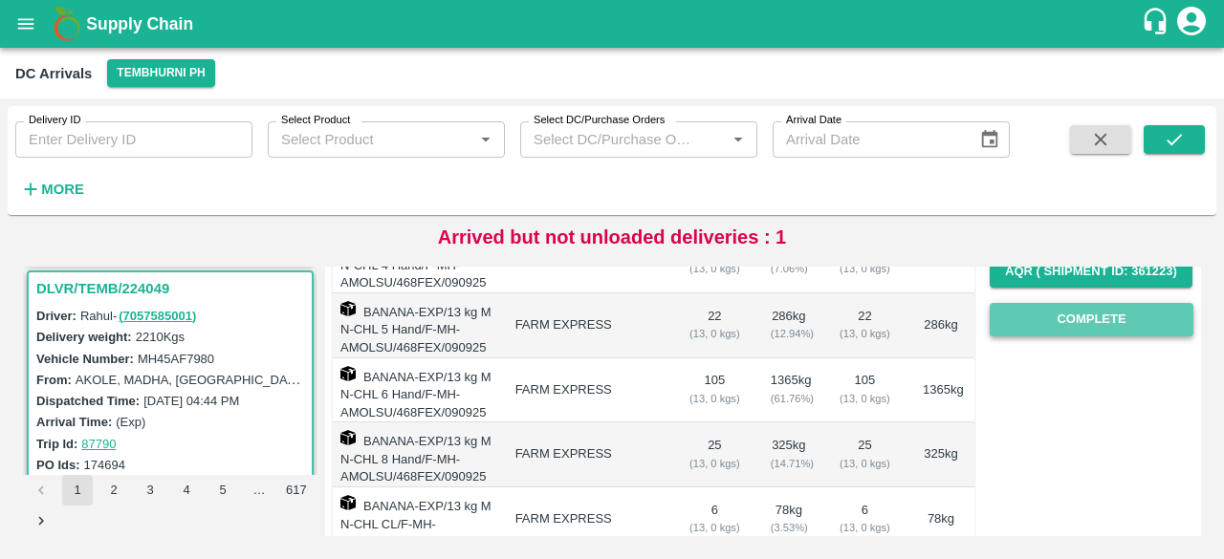
click at [1070, 326] on button "Complete" at bounding box center [1092, 319] width 204 height 33
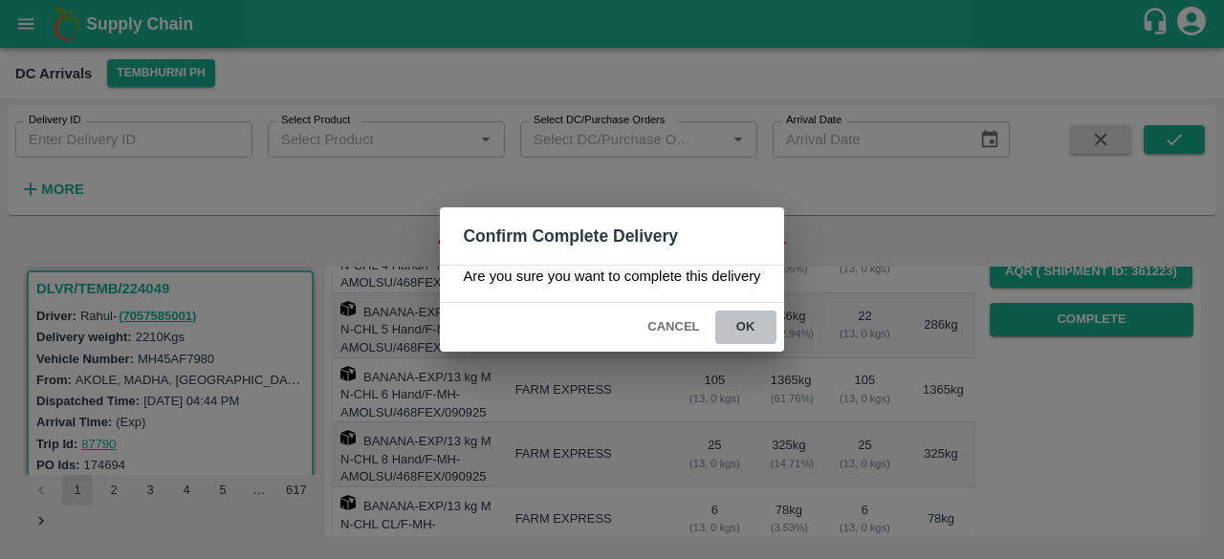
click at [757, 320] on button "ok" at bounding box center [745, 327] width 61 height 33
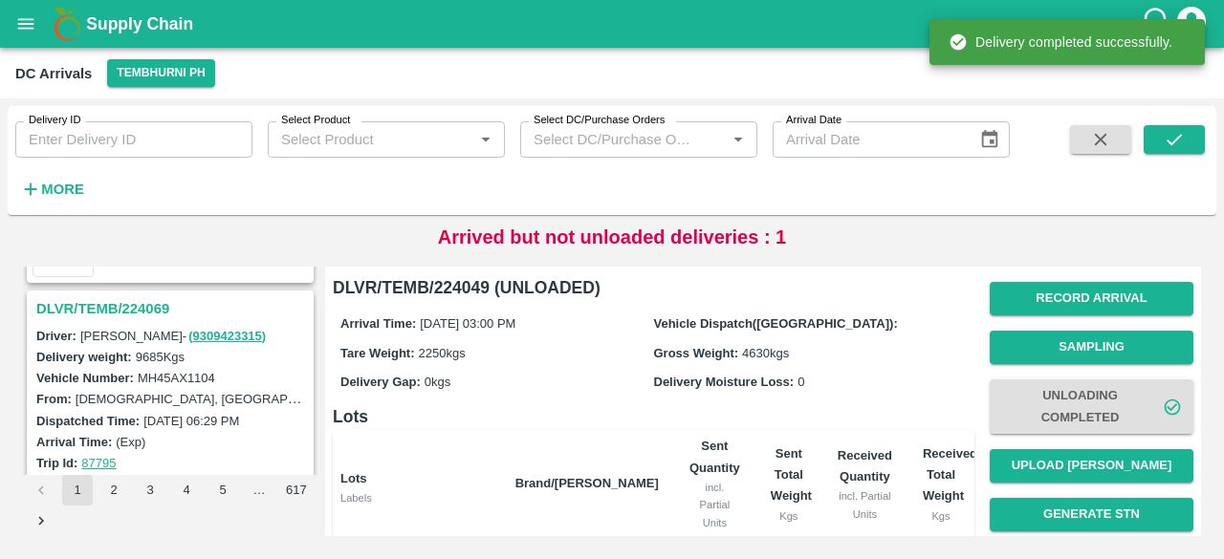
scroll to position [733, 0]
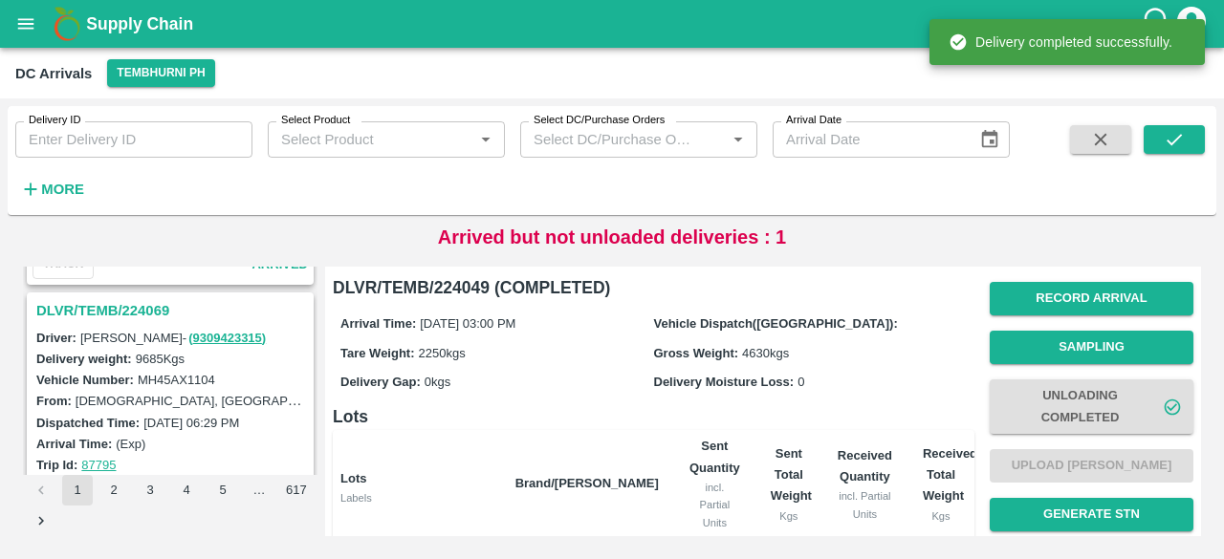
click at [126, 305] on h3 "DLVR/TEMB/224069" at bounding box center [173, 310] width 274 height 25
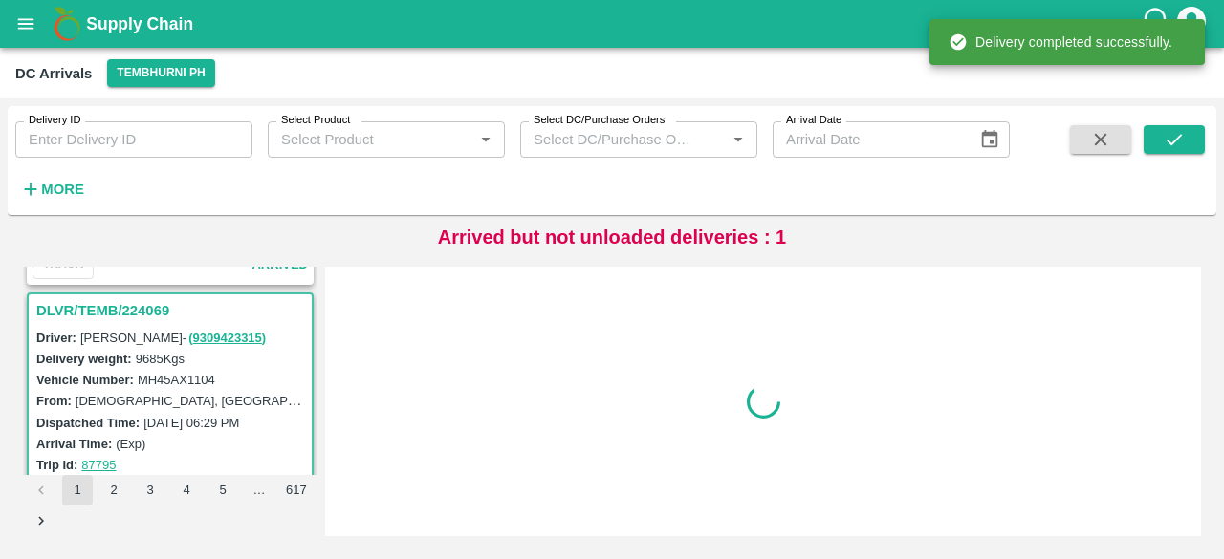
scroll to position [756, 0]
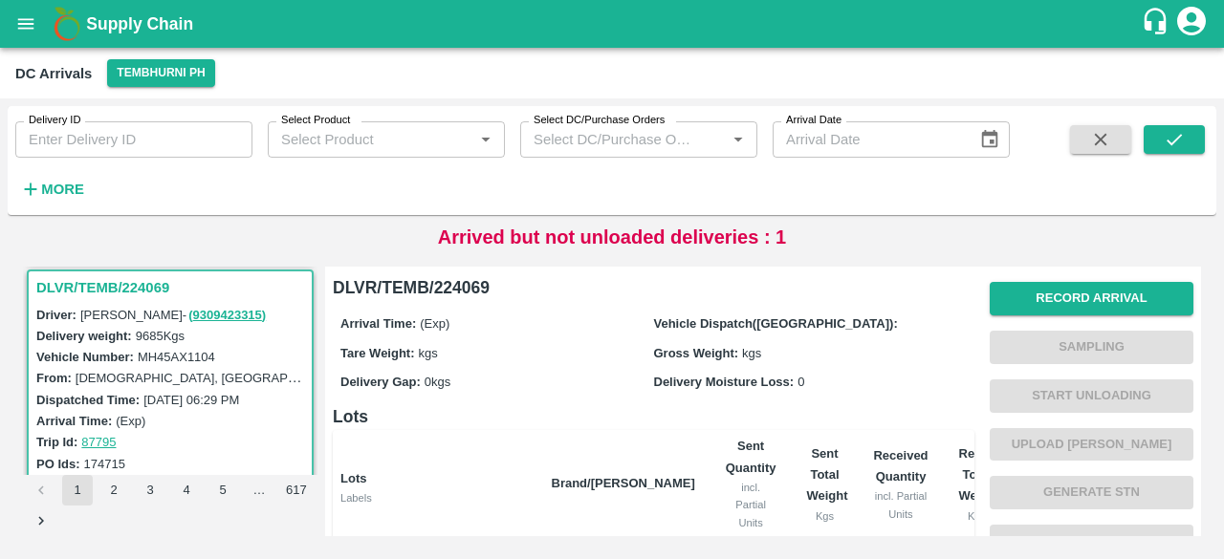
click at [178, 350] on label "MH45AX1104" at bounding box center [176, 357] width 77 height 14
copy label "MH45AX1104"
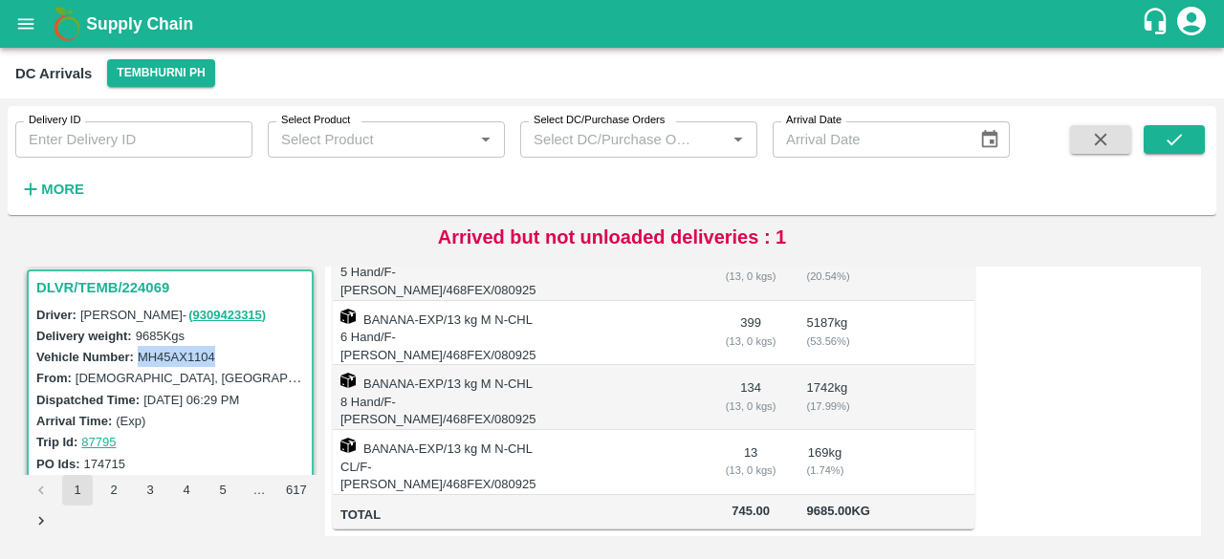
scroll to position [0, 0]
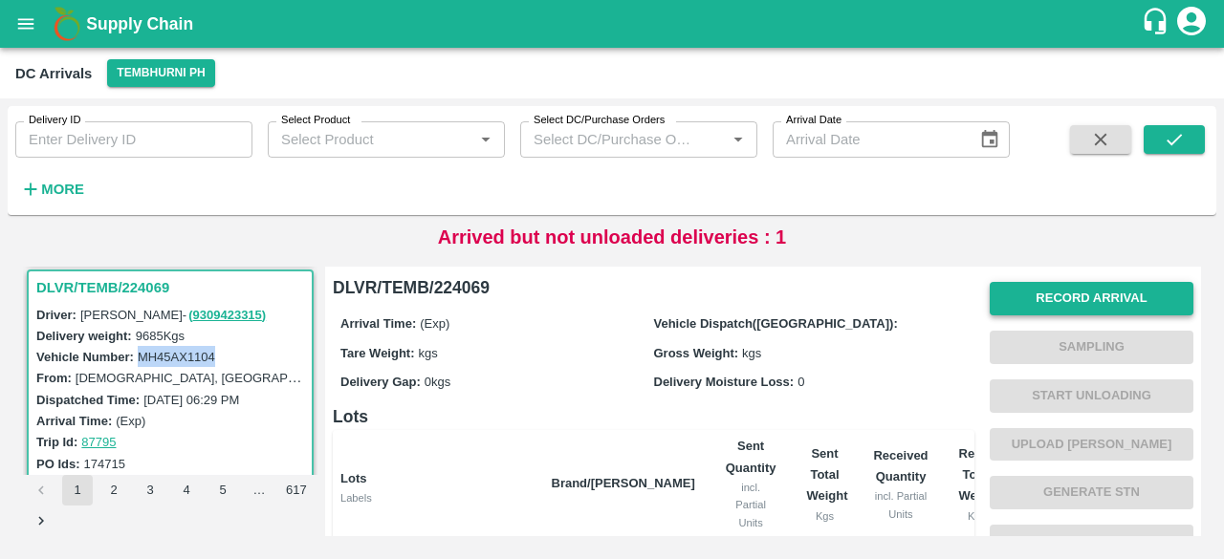
click at [1062, 290] on button "Record Arrival" at bounding box center [1092, 298] width 204 height 33
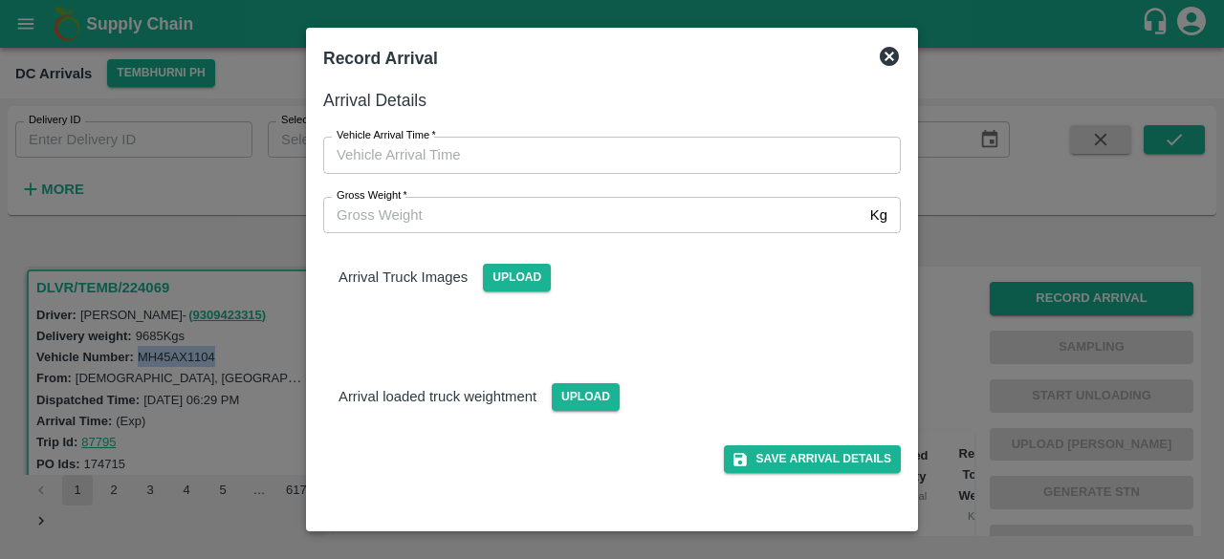
type input "DD/MM/YYYY hh:mm aa"
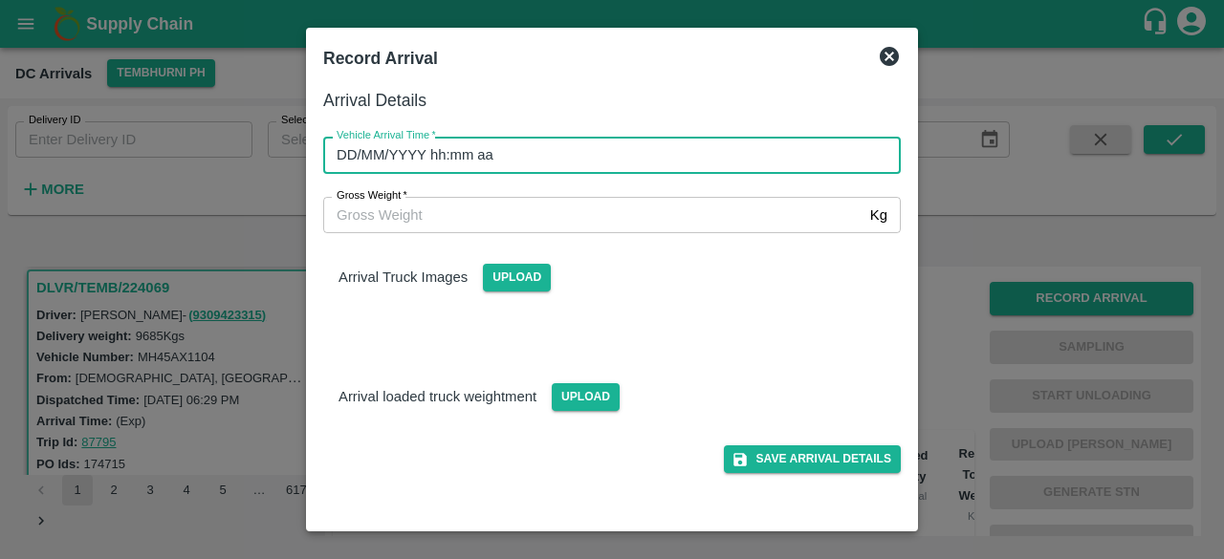
click at [663, 157] on input "DD/MM/YYYY hh:mm aa" at bounding box center [605, 155] width 564 height 36
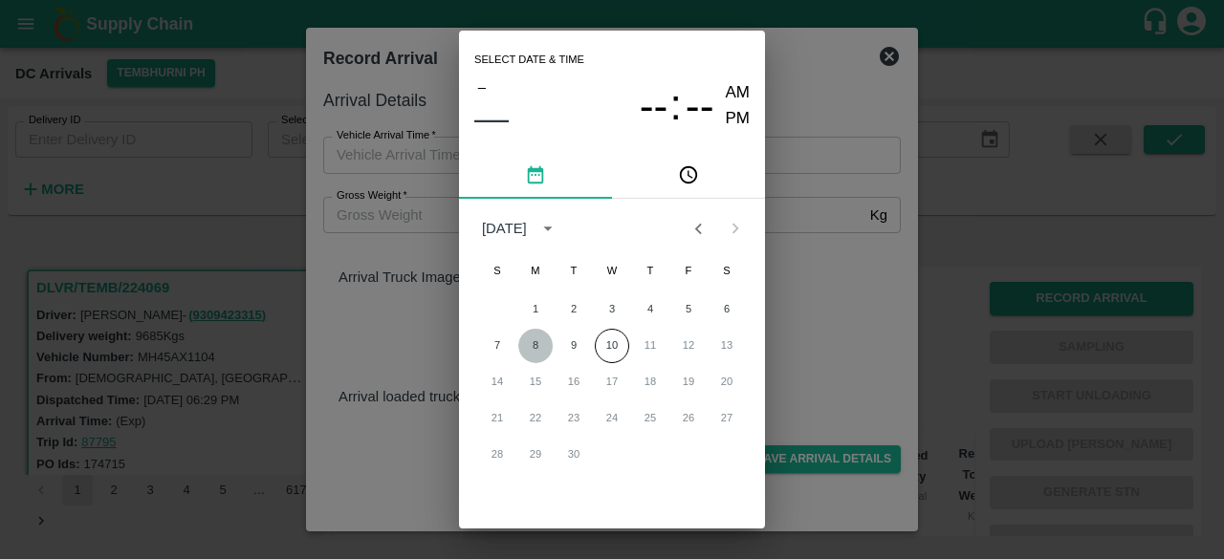
click at [537, 344] on button "8" at bounding box center [535, 346] width 34 height 34
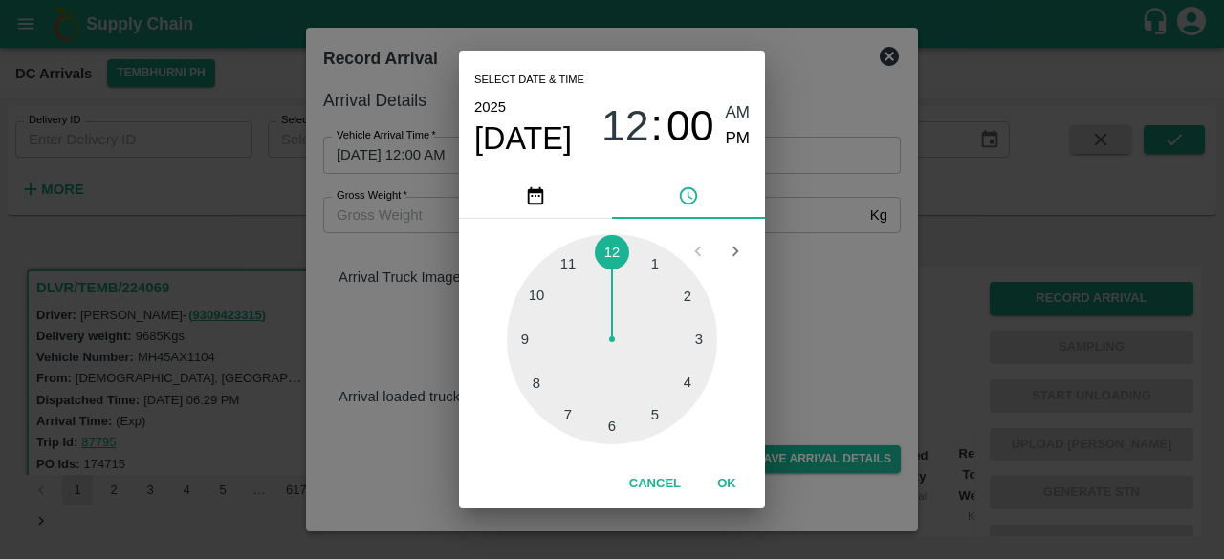
click at [539, 299] on div at bounding box center [612, 339] width 210 height 210
click at [533, 384] on div at bounding box center [612, 339] width 210 height 210
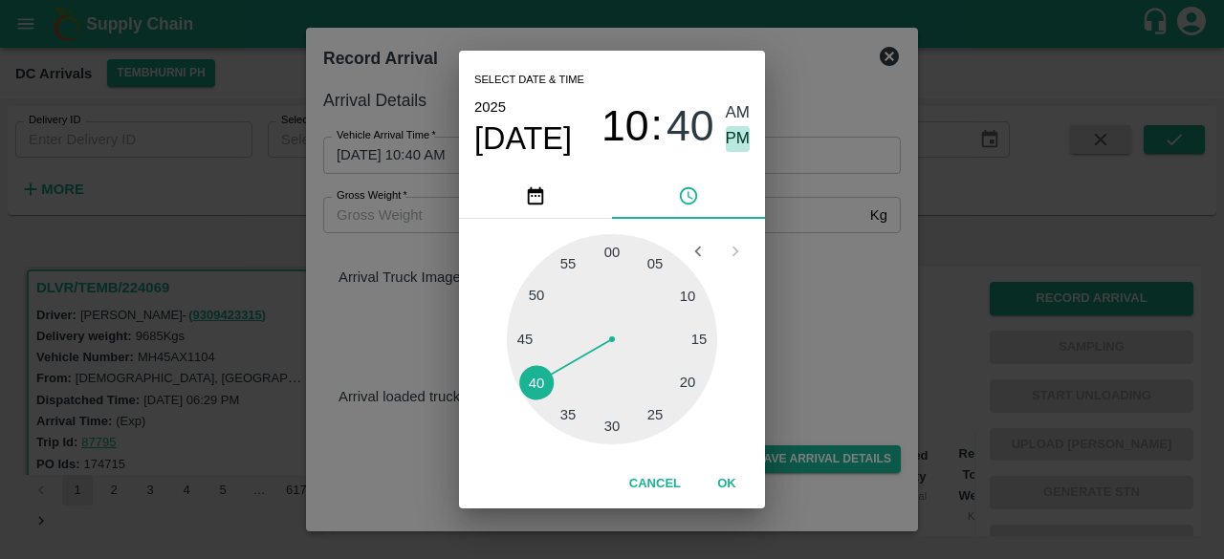
click at [733, 136] on span "PM" at bounding box center [738, 139] width 25 height 26
type input "08/09/2025 10:40 PM"
click at [807, 223] on div "Select date & time 2025 Sep 8 10 : 40 AM PM 05 10 15 20 25 30 35 40 45 50 55 00…" at bounding box center [612, 279] width 1224 height 559
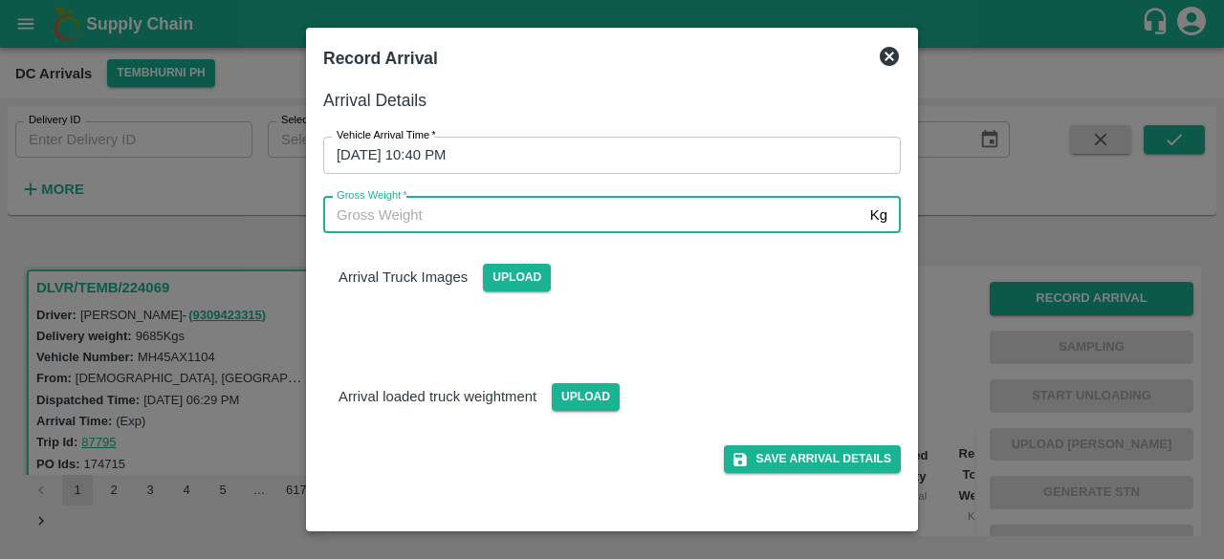
click at [406, 213] on input "Gross Weight   *" at bounding box center [592, 215] width 539 height 36
type input "16460"
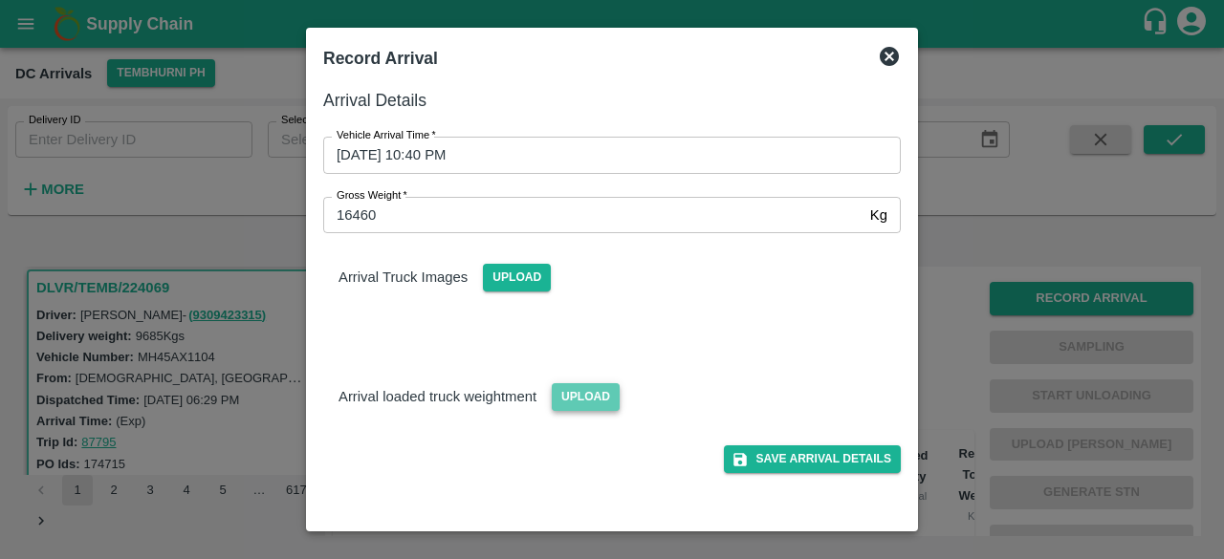
click at [606, 401] on span "Upload" at bounding box center [586, 398] width 68 height 28
click at [0, 0] on input "Upload" at bounding box center [0, 0] width 0 height 0
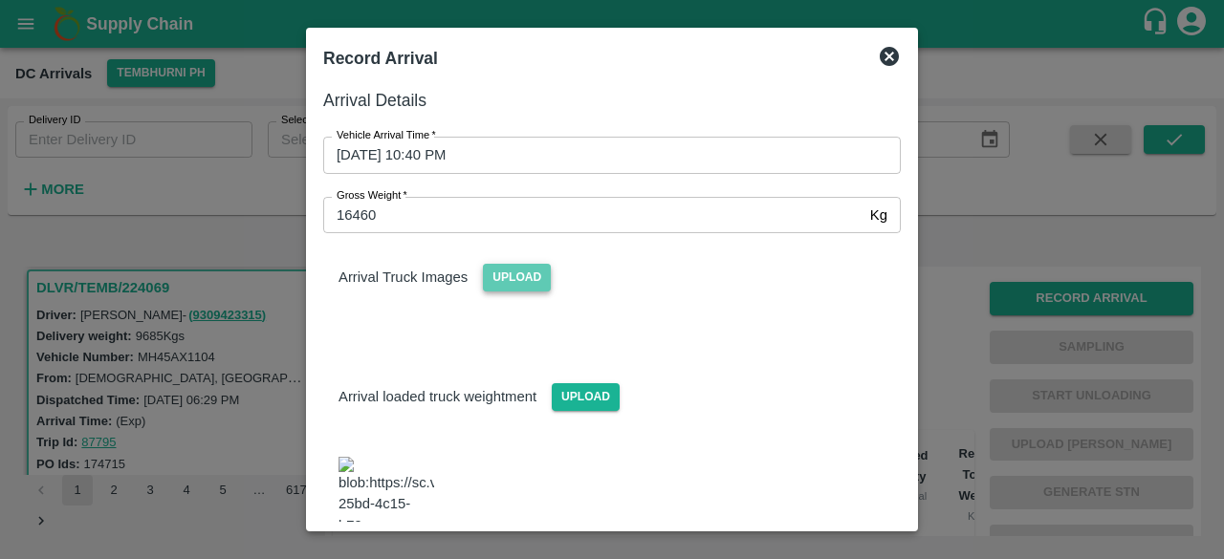
click at [510, 281] on span "Upload" at bounding box center [517, 278] width 68 height 28
click at [0, 0] on input "Upload" at bounding box center [0, 0] width 0 height 0
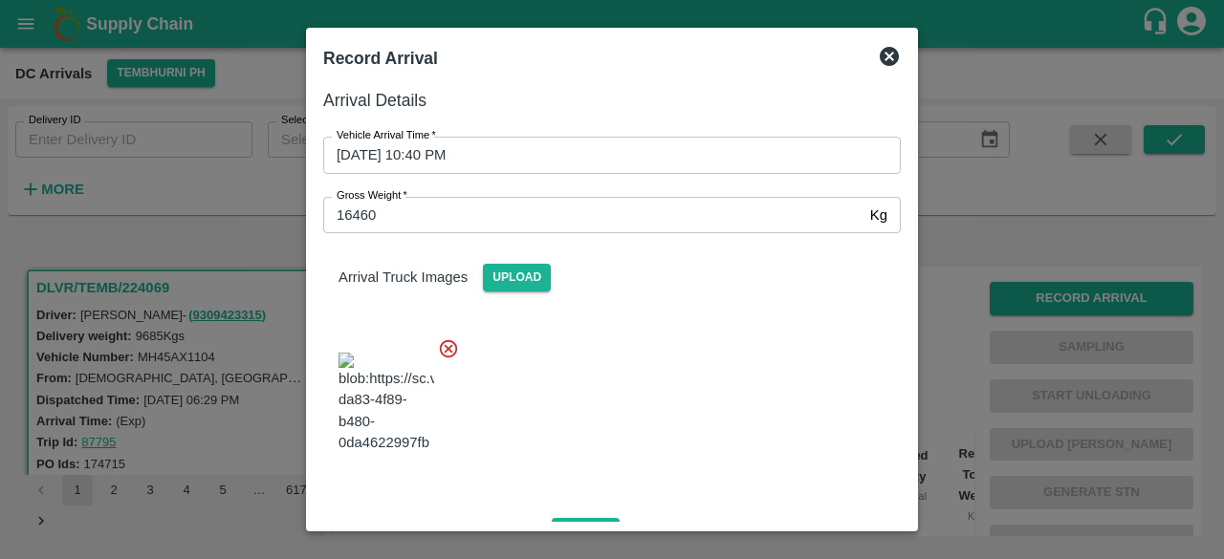
scroll to position [298, 0]
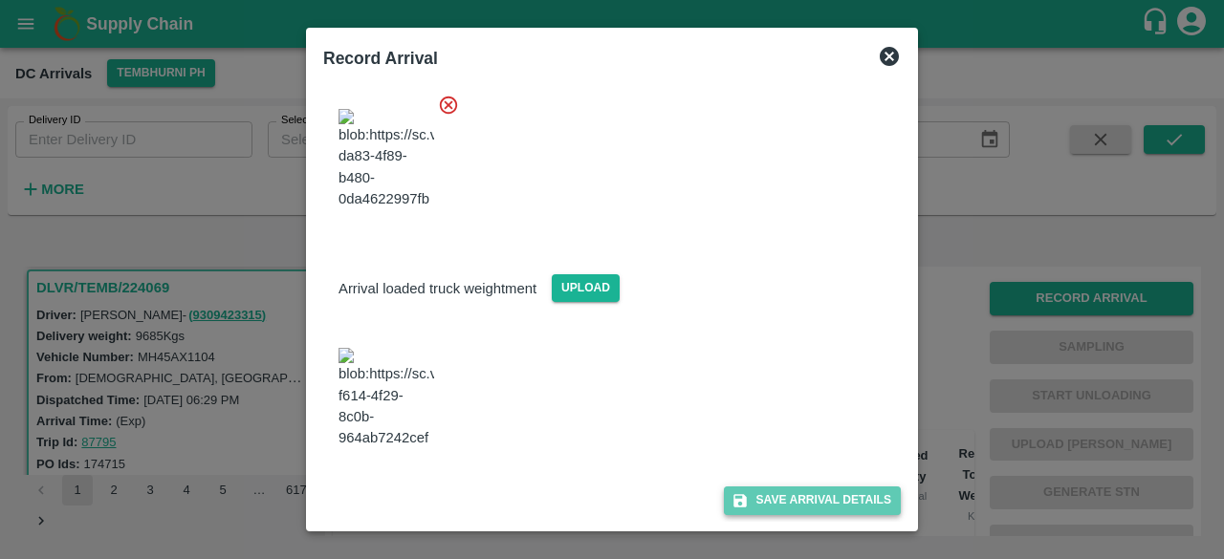
click at [799, 501] on button "Save Arrival Details" at bounding box center [812, 501] width 177 height 28
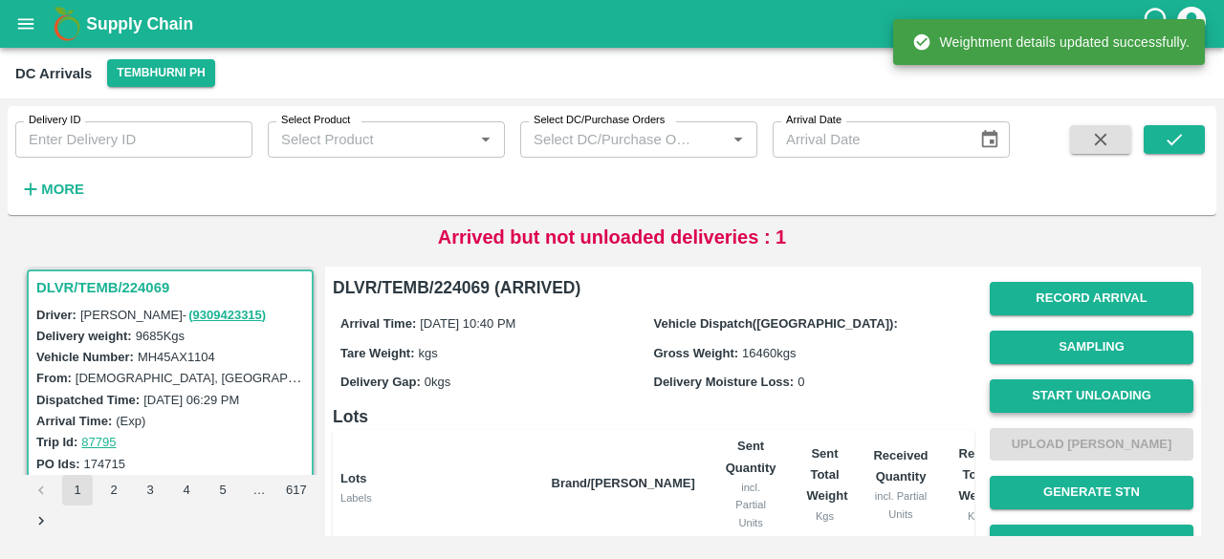
click at [1070, 393] on button "Start Unloading" at bounding box center [1092, 396] width 204 height 33
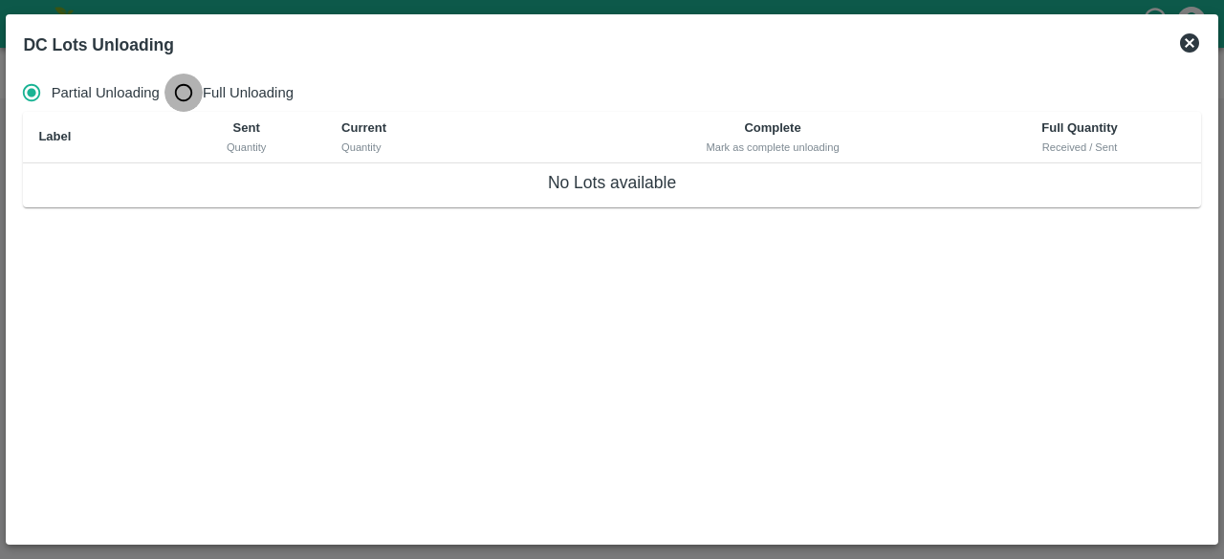
click at [186, 92] on input "Full Unloading" at bounding box center [184, 93] width 38 height 38
radio input "true"
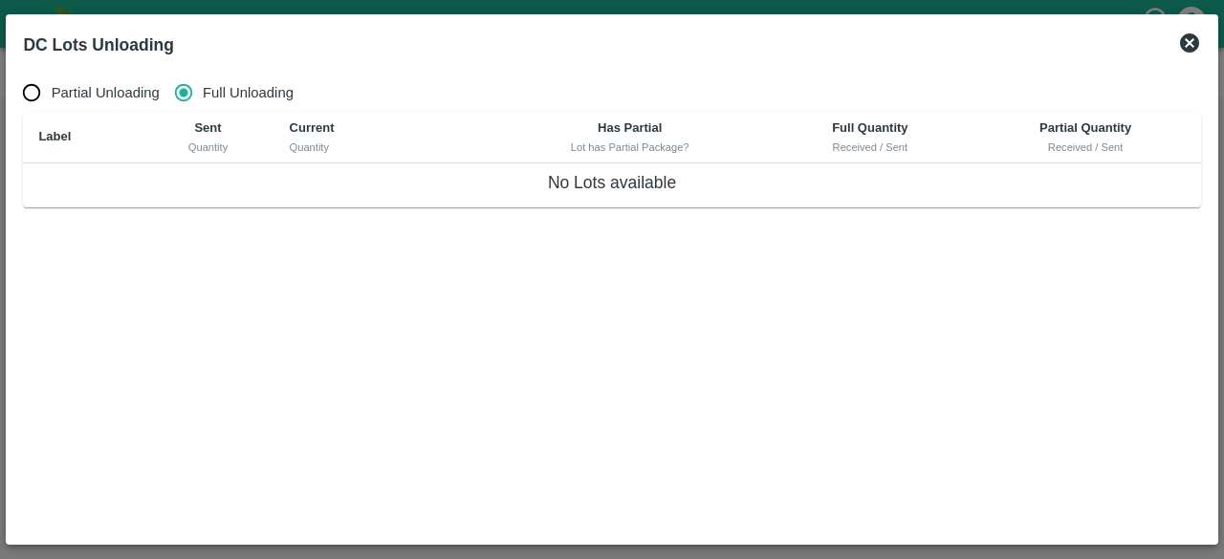
click at [1191, 39] on icon at bounding box center [1189, 42] width 19 height 19
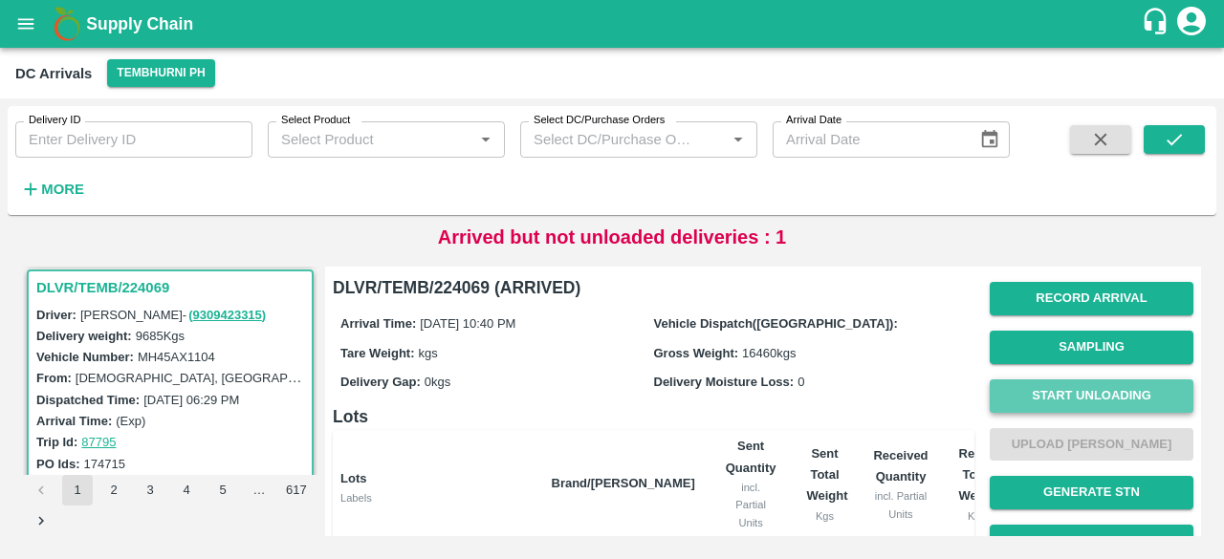
click at [1071, 404] on button "Start Unloading" at bounding box center [1092, 396] width 204 height 33
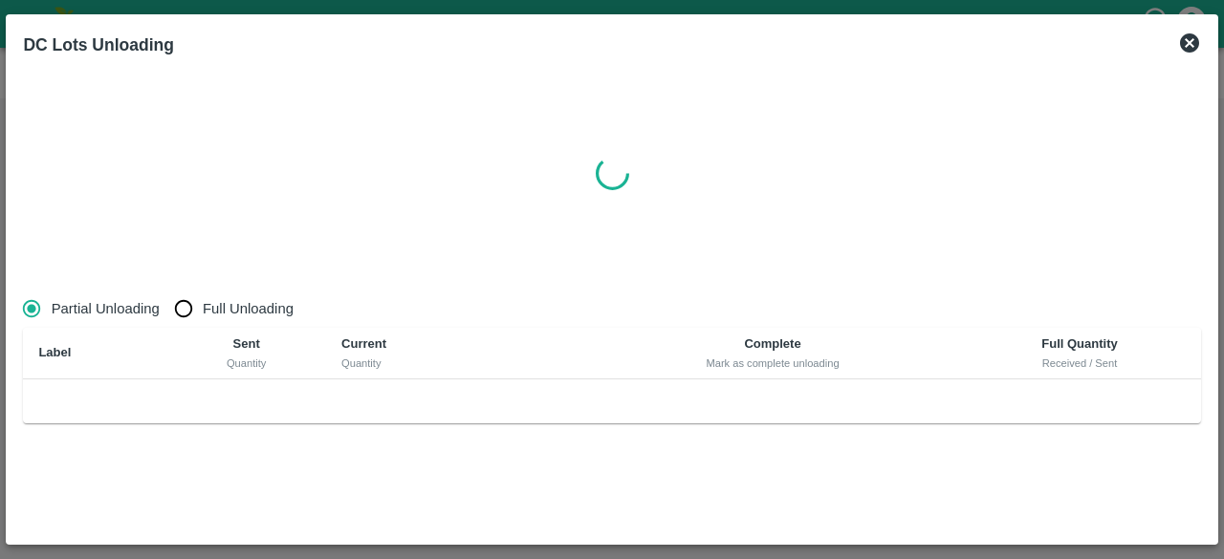
click at [1194, 46] on icon at bounding box center [1189, 42] width 19 height 19
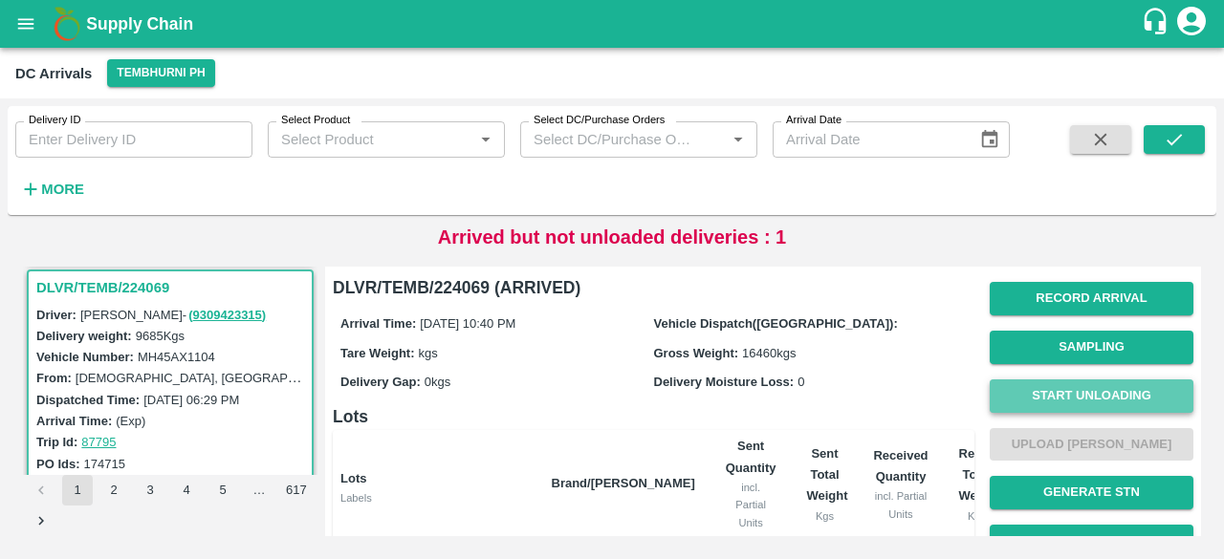
click at [1075, 404] on button "Start Unloading" at bounding box center [1092, 396] width 204 height 33
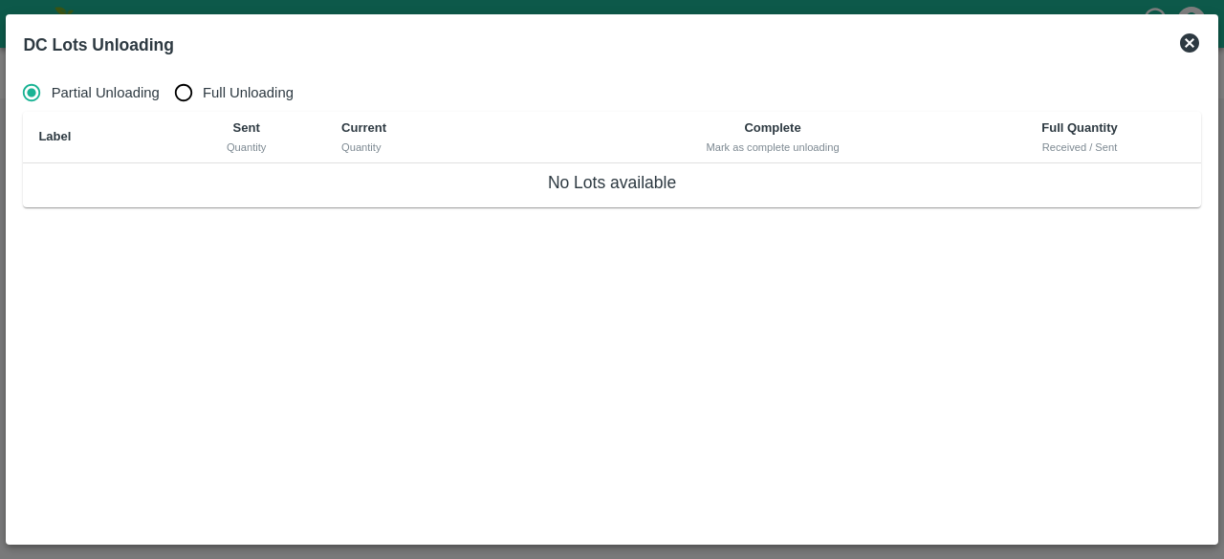
click at [1196, 43] on icon at bounding box center [1189, 42] width 19 height 19
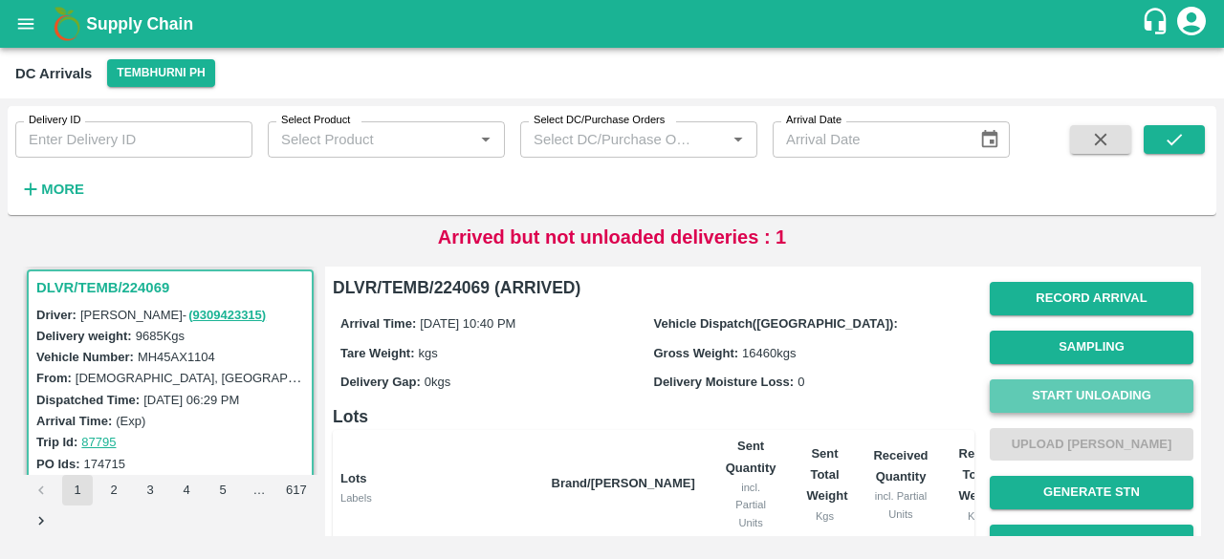
click at [1030, 389] on button "Start Unloading" at bounding box center [1092, 396] width 204 height 33
